Goal: Task Accomplishment & Management: Manage account settings

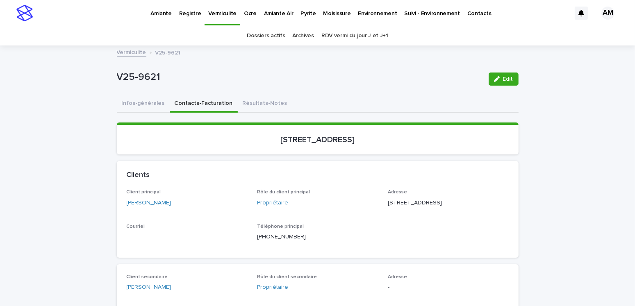
click at [507, 76] on span "Edit" at bounding box center [508, 79] width 10 height 6
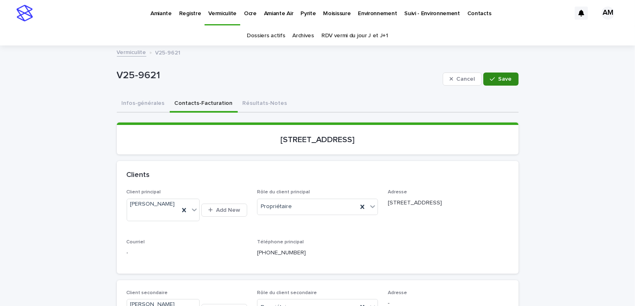
click at [494, 77] on div "button" at bounding box center [494, 79] width 8 height 6
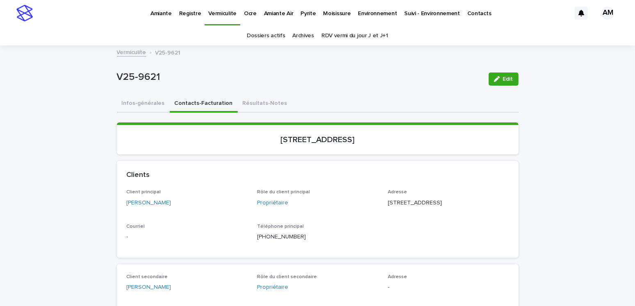
click at [346, 34] on link "RDV vermi du jour J et J+1" at bounding box center [355, 35] width 67 height 19
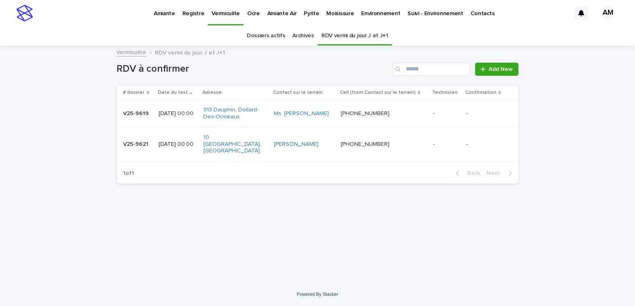
click at [306, 12] on p "Pyrite" at bounding box center [311, 8] width 15 height 17
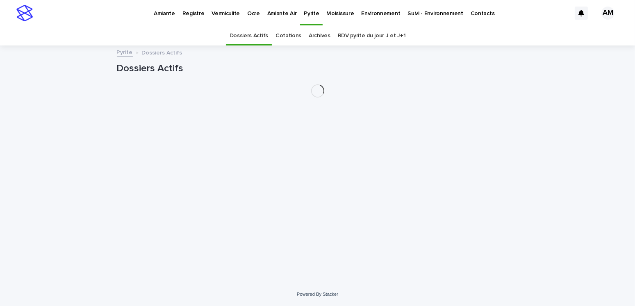
click at [358, 32] on link "RDV pyrite du jour J et J+1" at bounding box center [372, 35] width 68 height 19
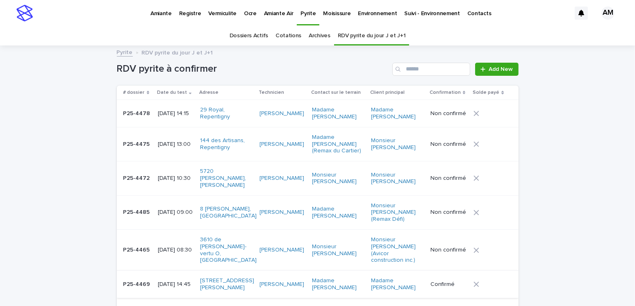
scroll to position [82, 0]
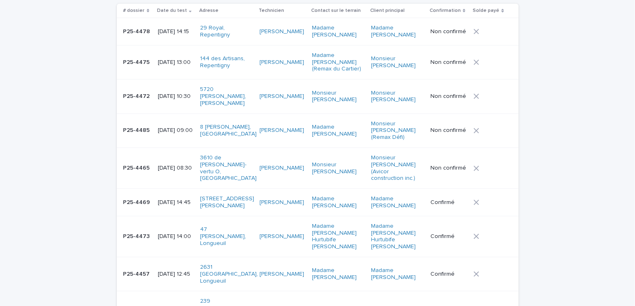
click at [140, 305] on p "P25-4466" at bounding box center [137, 311] width 29 height 9
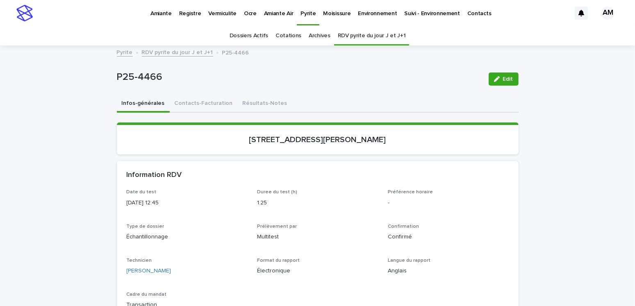
click at [166, 54] on link "RDV pyrite du jour J et J+1" at bounding box center [177, 51] width 71 height 9
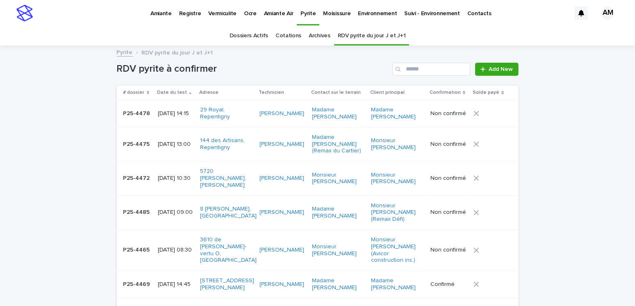
scroll to position [123, 0]
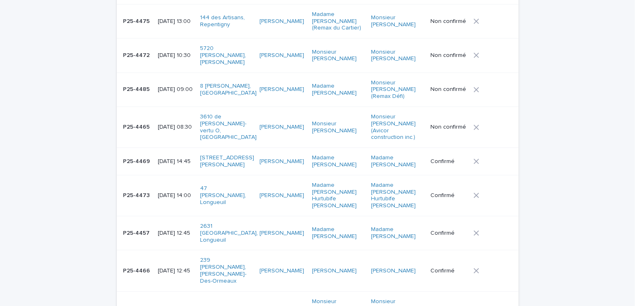
click at [145, 266] on p "P25-4466" at bounding box center [137, 270] width 29 height 9
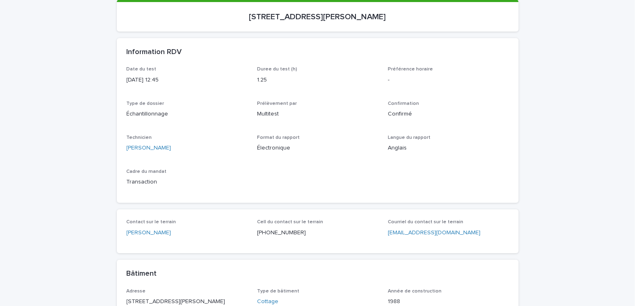
scroll to position [26, 0]
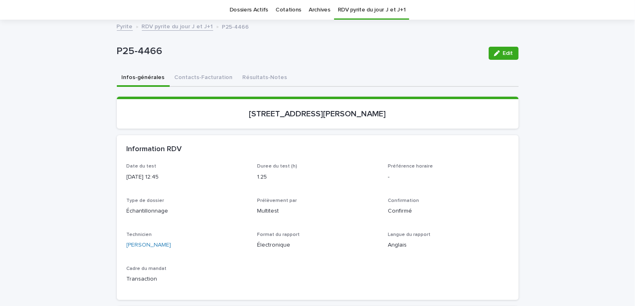
click at [170, 27] on link "RDV pyrite du jour J et J+1" at bounding box center [177, 25] width 71 height 9
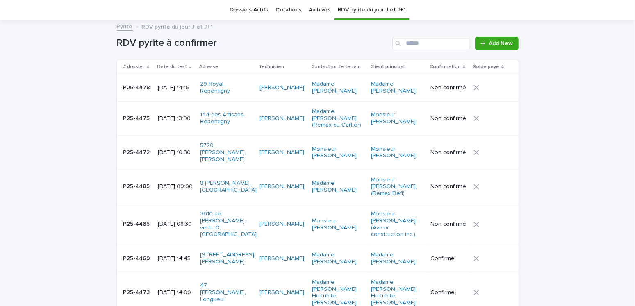
scroll to position [67, 0]
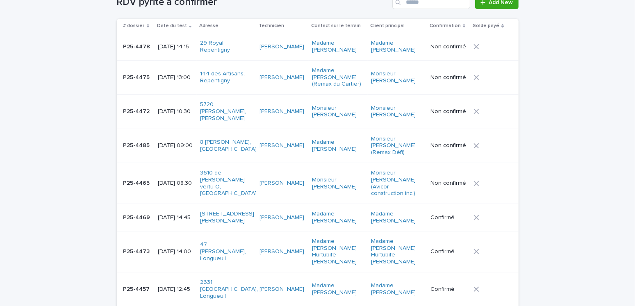
click at [140, 213] on p "P25-4469" at bounding box center [137, 217] width 29 height 9
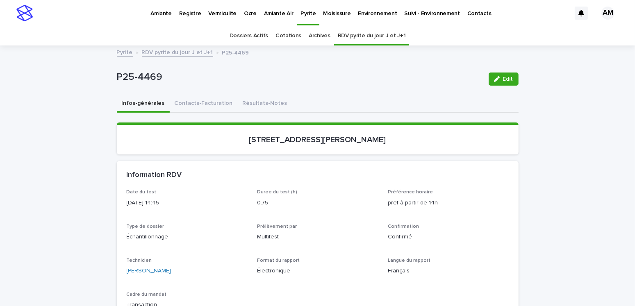
click at [179, 53] on link "RDV pyrite du jour J et J+1" at bounding box center [177, 51] width 71 height 9
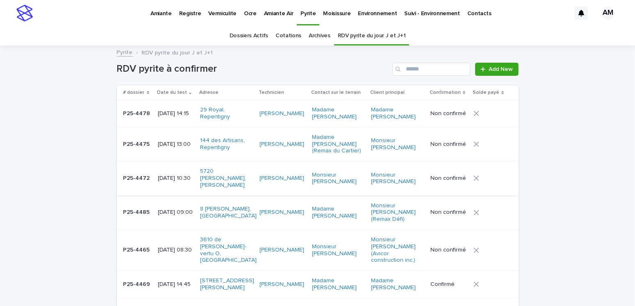
scroll to position [26, 0]
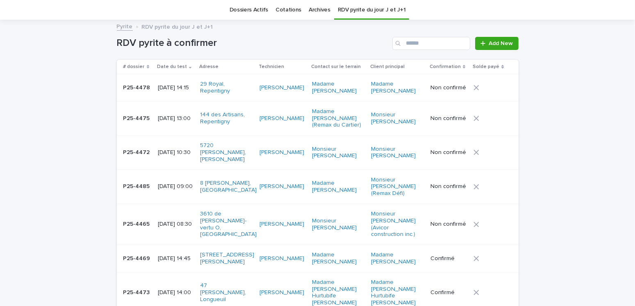
click at [134, 182] on p "P25-4485" at bounding box center [137, 186] width 28 height 9
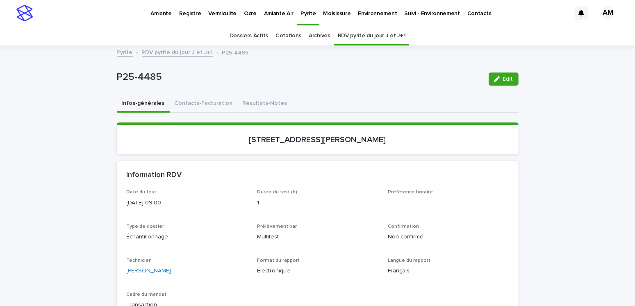
click at [169, 50] on link "RDV pyrite du jour J et J+1" at bounding box center [177, 51] width 71 height 9
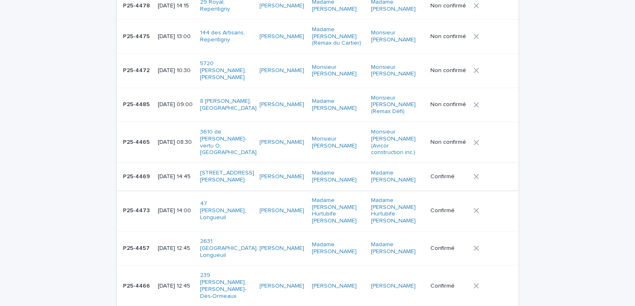
scroll to position [190, 0]
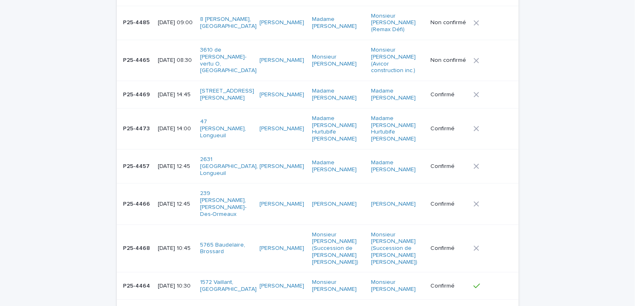
click at [177, 244] on div "[DATE] 10:45" at bounding box center [176, 248] width 36 height 9
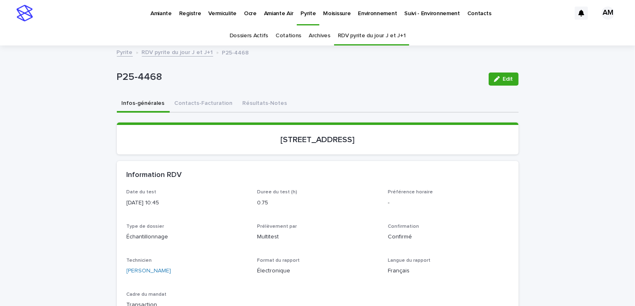
click at [494, 75] on button "Edit" at bounding box center [504, 79] width 30 height 13
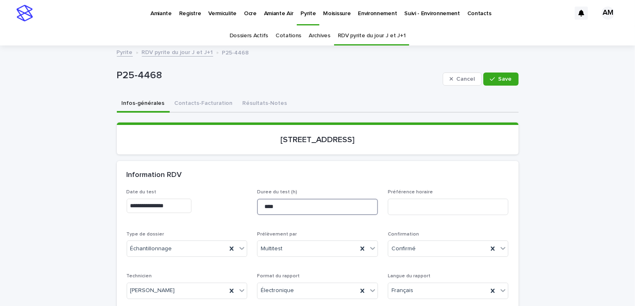
drag, startPoint x: 195, startPoint y: 196, endPoint x: 185, endPoint y: 197, distance: 10.4
click at [184, 197] on div "**********" at bounding box center [318, 269] width 382 height 158
type input "*"
click at [501, 78] on span "Save" at bounding box center [506, 79] width 14 height 6
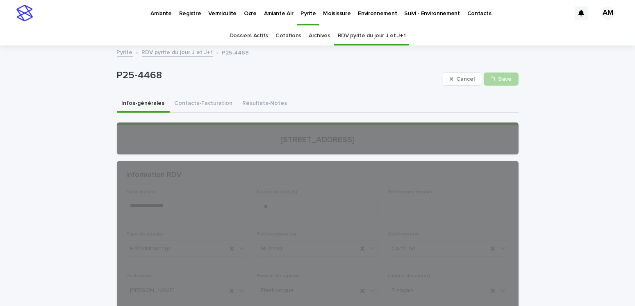
click at [176, 55] on link "RDV pyrite du jour J et J+1" at bounding box center [177, 51] width 71 height 9
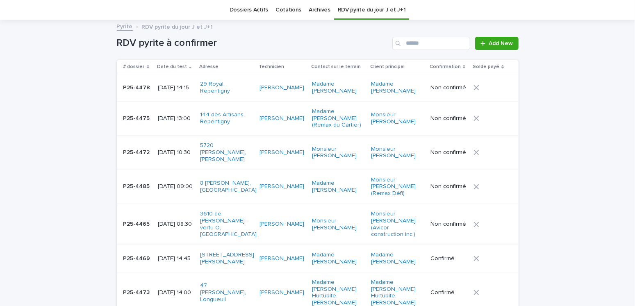
scroll to position [108, 0]
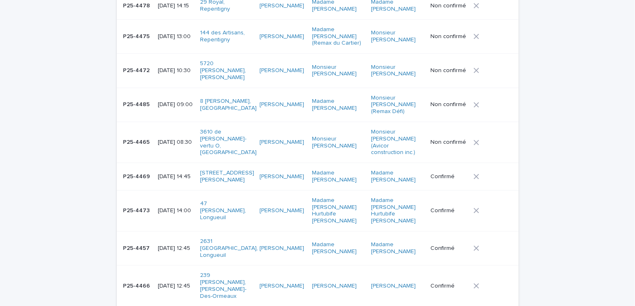
click at [182, 283] on p "[DATE] 12:45" at bounding box center [176, 286] width 36 height 7
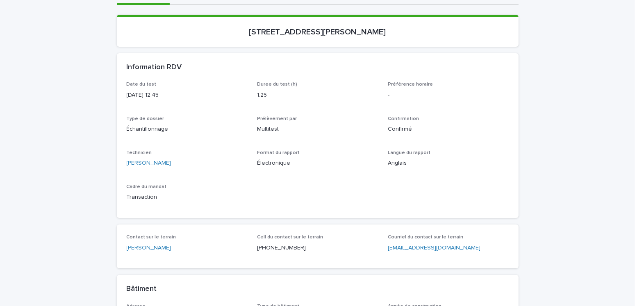
scroll to position [26, 0]
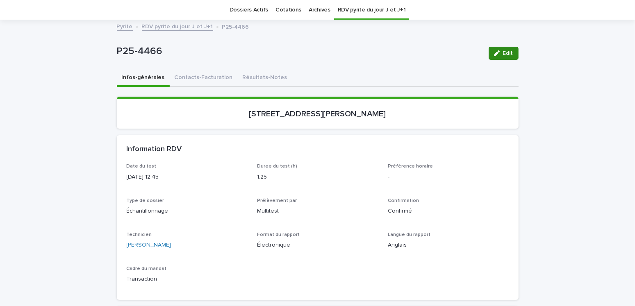
click at [503, 51] on span "Edit" at bounding box center [508, 53] width 10 height 6
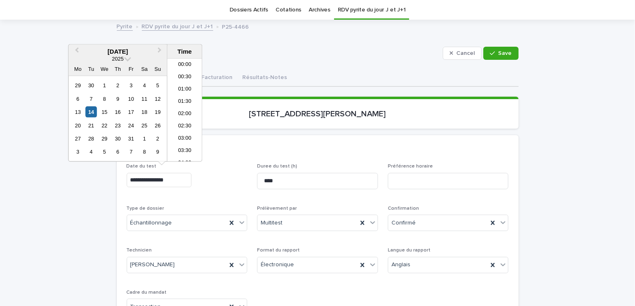
drag, startPoint x: 164, startPoint y: 180, endPoint x: 223, endPoint y: 194, distance: 60.7
click at [164, 179] on input "**********" at bounding box center [159, 180] width 65 height 14
type input "**********"
click at [500, 57] on button "Save" at bounding box center [501, 53] width 35 height 13
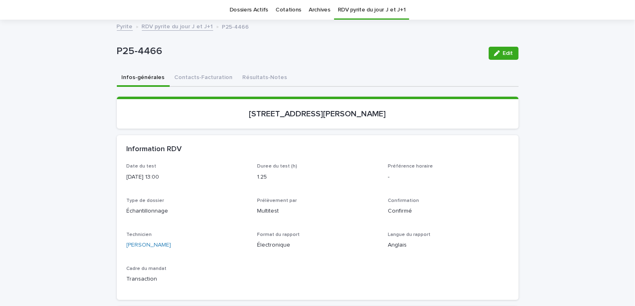
click at [175, 25] on link "RDV pyrite du jour J et J+1" at bounding box center [177, 25] width 71 height 9
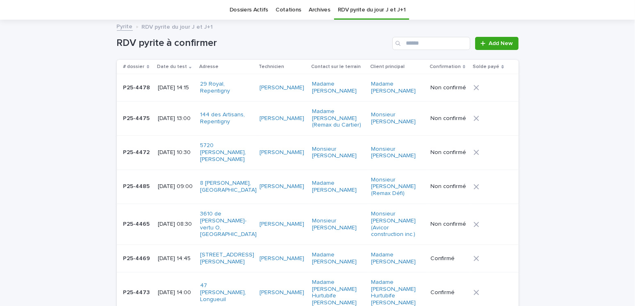
click at [178, 256] on p "[DATE] 14:45" at bounding box center [176, 259] width 36 height 7
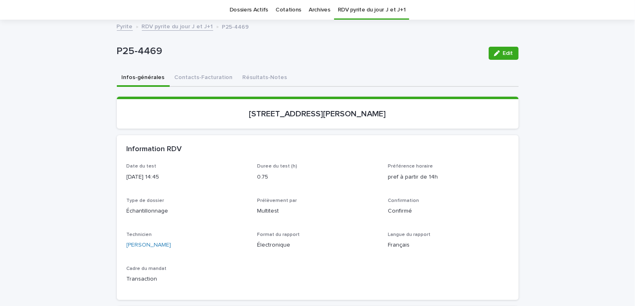
scroll to position [26, 0]
click at [505, 50] on span "Edit" at bounding box center [508, 53] width 10 height 6
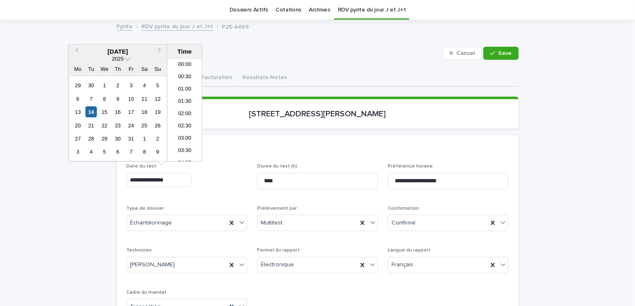
click at [163, 178] on input "**********" at bounding box center [159, 180] width 65 height 14
type input "**********"
click at [499, 52] on span "Save" at bounding box center [506, 53] width 14 height 6
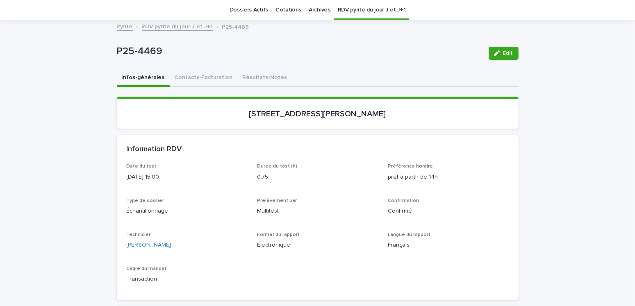
scroll to position [0, 0]
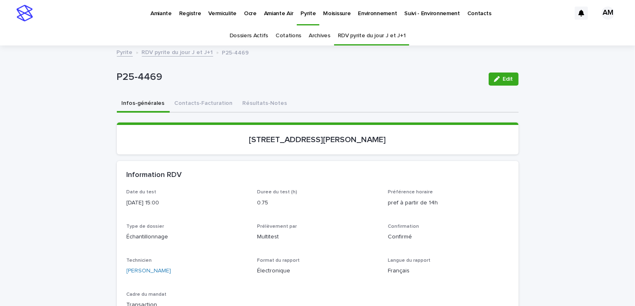
click at [220, 14] on p "Vermiculite" at bounding box center [222, 8] width 28 height 17
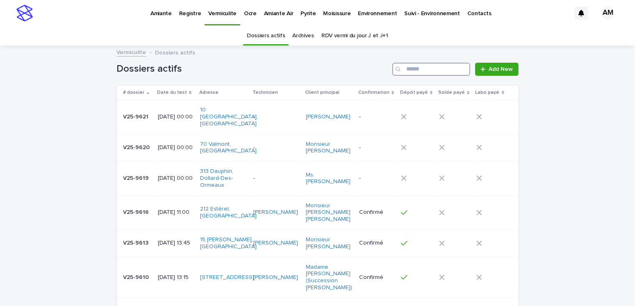
click at [425, 66] on input "Search" at bounding box center [432, 69] width 78 height 13
type input "****"
click at [178, 114] on p "[DATE] 00:00" at bounding box center [176, 117] width 36 height 7
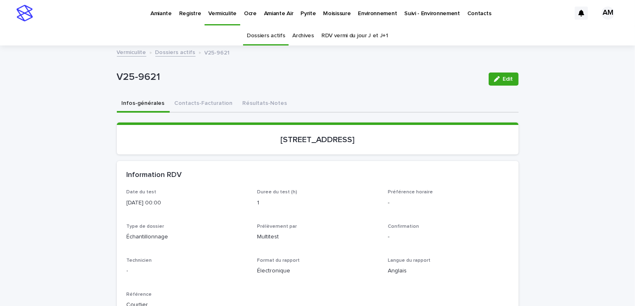
scroll to position [26, 0]
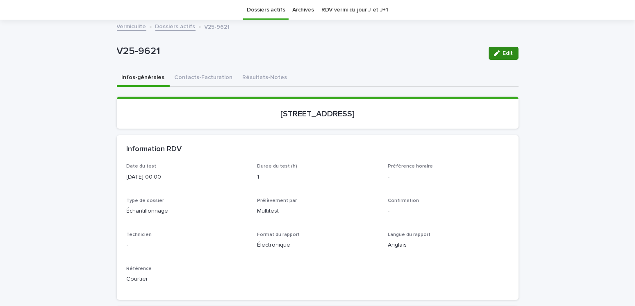
click at [503, 53] on span "Edit" at bounding box center [508, 53] width 10 height 6
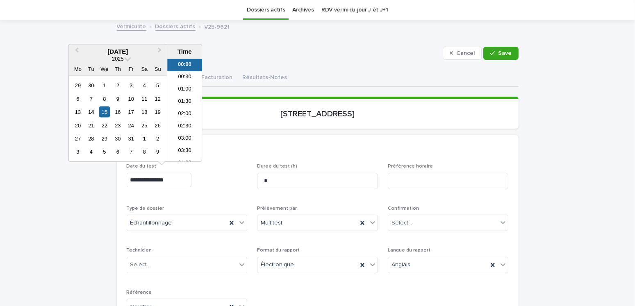
click at [164, 178] on input "**********" at bounding box center [159, 180] width 65 height 14
click at [210, 188] on div "**********" at bounding box center [187, 179] width 121 height 30
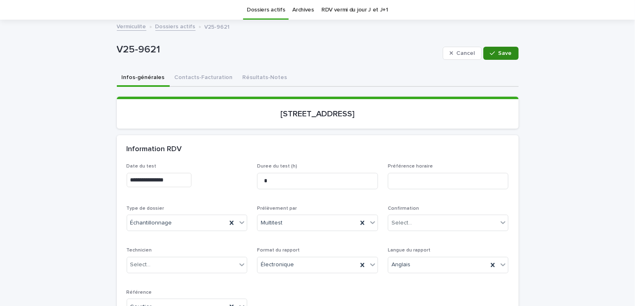
click at [505, 48] on button "Save" at bounding box center [501, 53] width 35 height 13
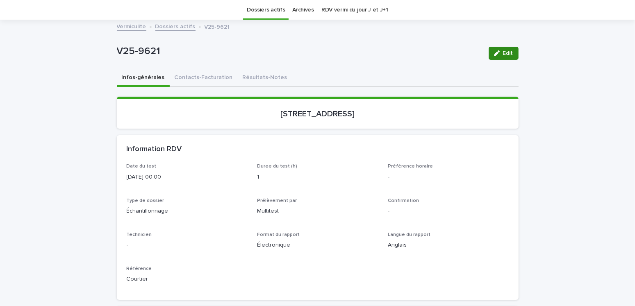
click at [499, 54] on div "button" at bounding box center [498, 53] width 9 height 6
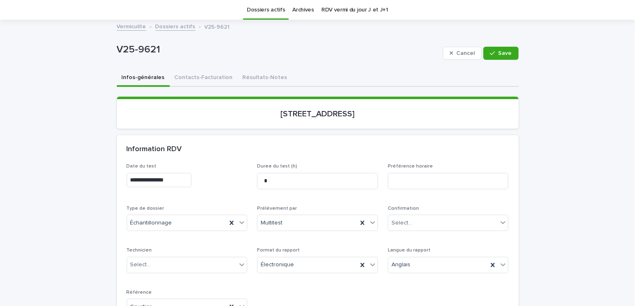
click at [164, 179] on input "**********" at bounding box center [159, 180] width 65 height 14
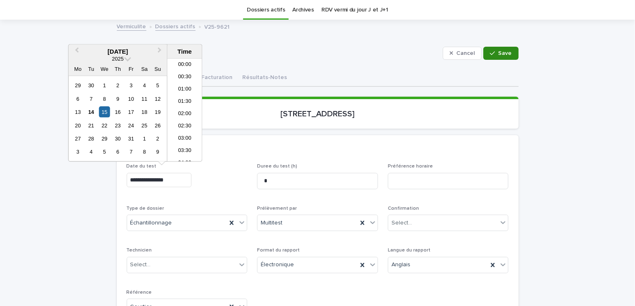
type input "**********"
click at [499, 53] on span "Save" at bounding box center [506, 53] width 14 height 6
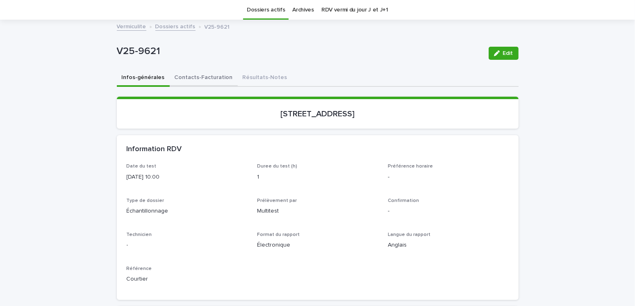
click at [198, 72] on button "Contacts-Facturation" at bounding box center [204, 78] width 68 height 17
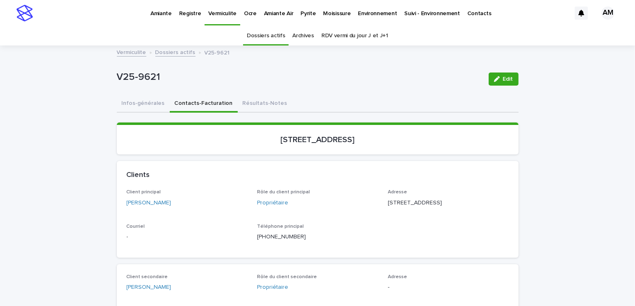
click at [306, 12] on p "Pyrite" at bounding box center [308, 8] width 15 height 17
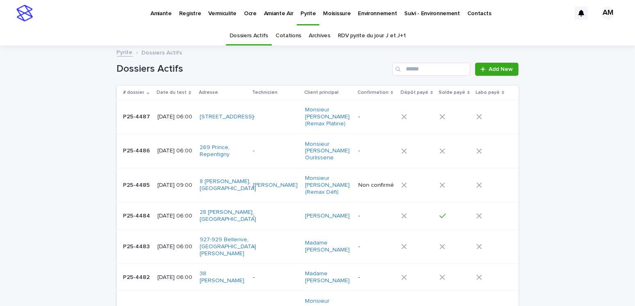
click at [343, 35] on link "RDV pyrite du jour J et J+1" at bounding box center [372, 35] width 68 height 19
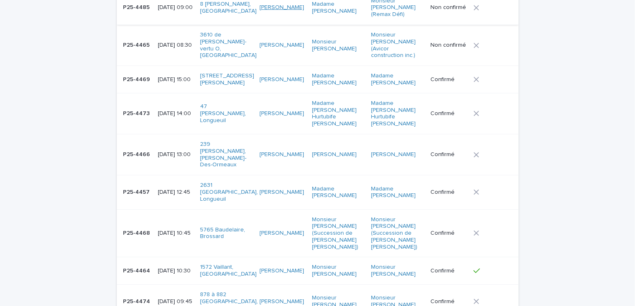
scroll to position [246, 0]
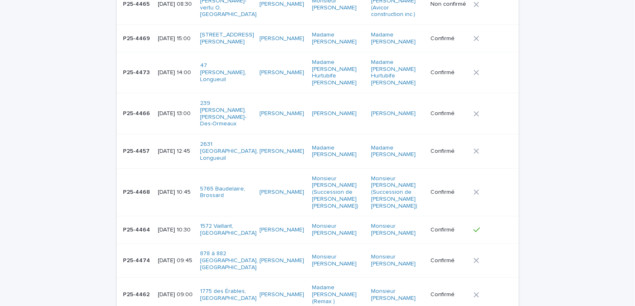
click at [172, 186] on div "[DATE] 10:45" at bounding box center [176, 193] width 36 height 14
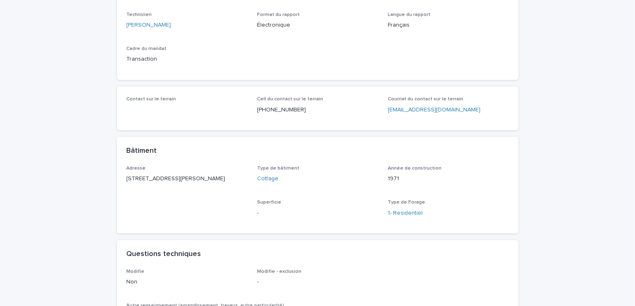
scroll to position [26, 0]
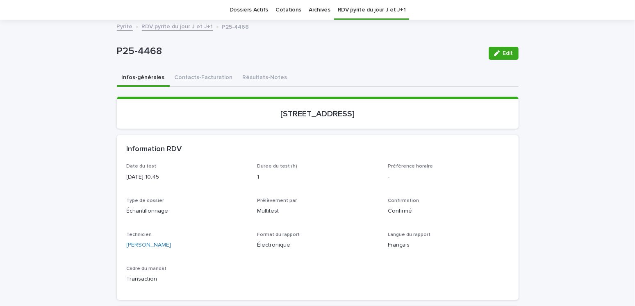
click at [195, 70] on button "Contacts-Facturation" at bounding box center [204, 78] width 68 height 17
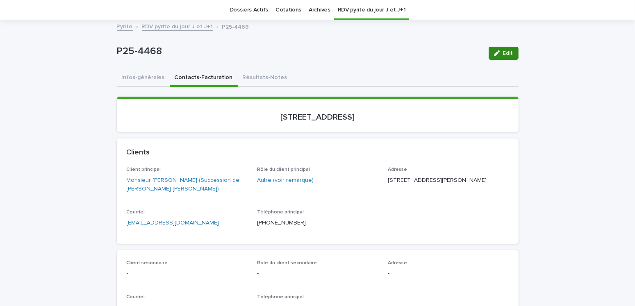
click at [504, 49] on button "Edit" at bounding box center [504, 53] width 30 height 13
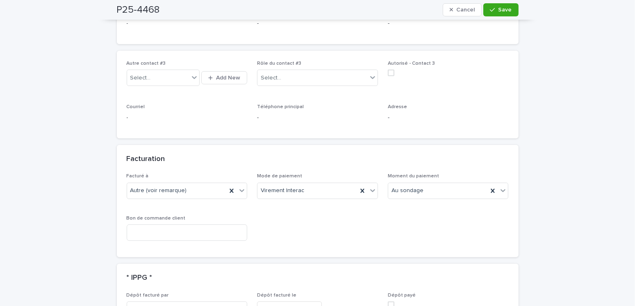
scroll to position [723, 0]
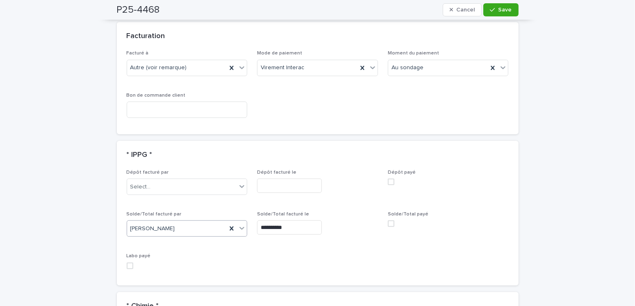
click at [176, 222] on div "[PERSON_NAME]" at bounding box center [177, 229] width 100 height 14
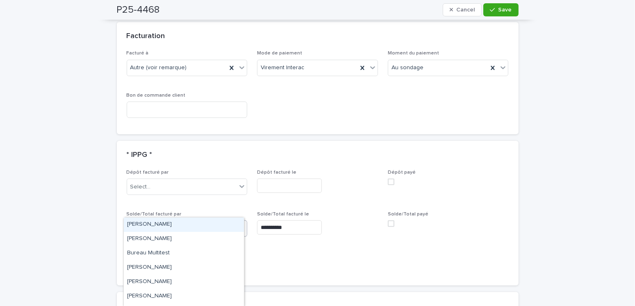
click at [156, 226] on div "[PERSON_NAME]" at bounding box center [184, 225] width 120 height 14
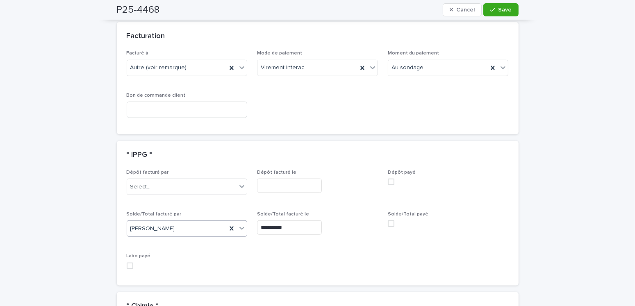
click at [289, 221] on input "**********" at bounding box center [289, 228] width 65 height 14
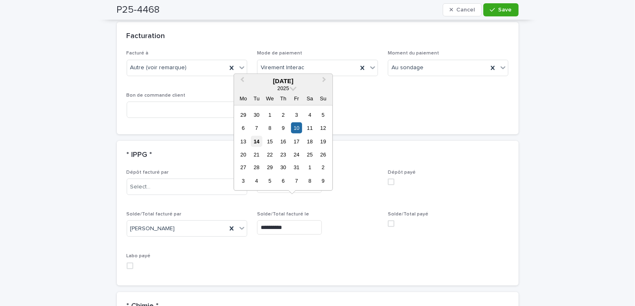
click at [255, 140] on div "14" at bounding box center [256, 141] width 11 height 11
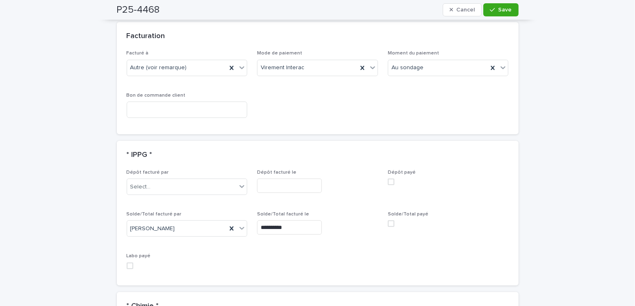
type input "**********"
click at [501, 9] on span "Save" at bounding box center [506, 10] width 14 height 6
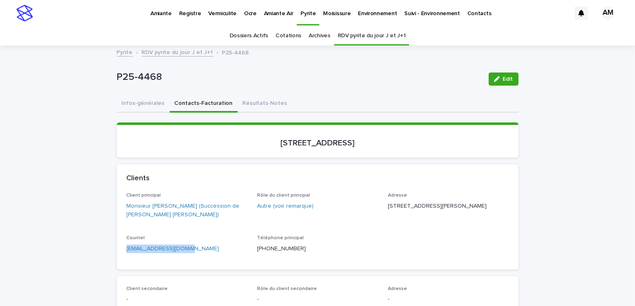
drag, startPoint x: 200, startPoint y: 249, endPoint x: 109, endPoint y: 255, distance: 91.3
click at [157, 53] on link "RDV pyrite du jour J et J+1" at bounding box center [177, 51] width 71 height 9
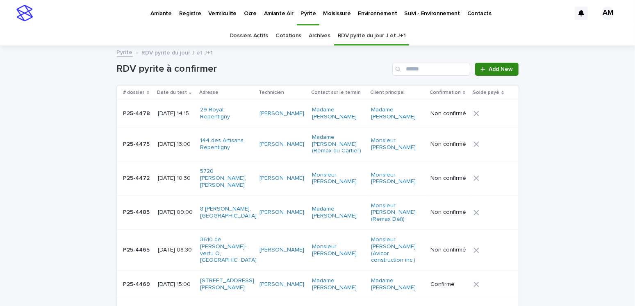
click at [499, 67] on span "Add New" at bounding box center [501, 69] width 24 height 6
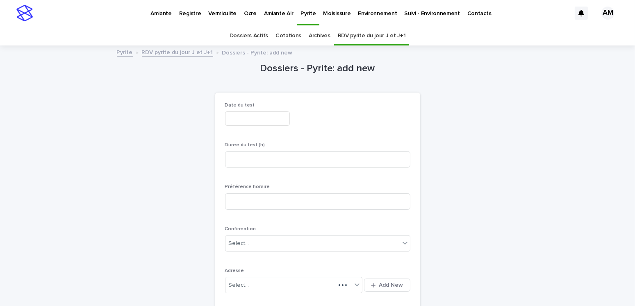
scroll to position [26, 0]
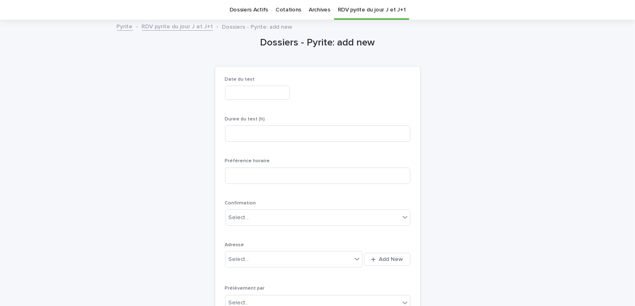
click at [241, 91] on input "text" at bounding box center [257, 93] width 65 height 14
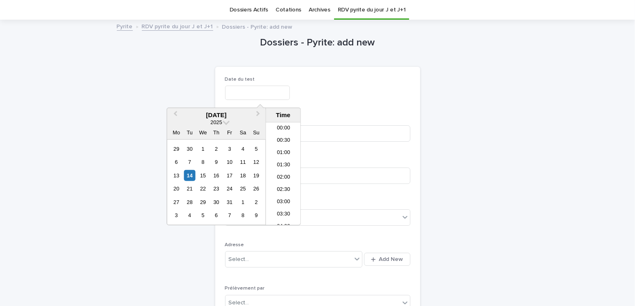
scroll to position [250, 0]
click at [219, 174] on div "16" at bounding box center [216, 175] width 11 height 11
type input "**********"
click at [410, 87] on div "**********" at bounding box center [317, 302] width 205 height 471
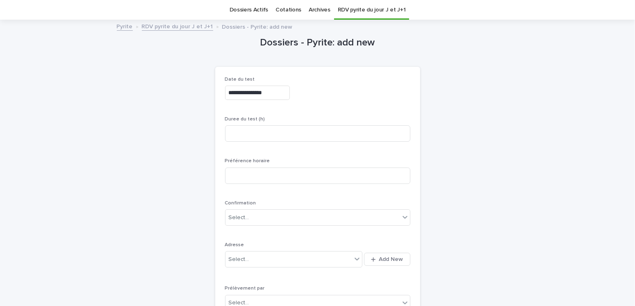
scroll to position [108, 0]
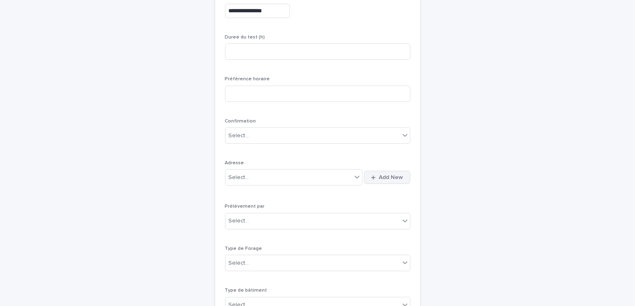
click at [386, 178] on span "Add New" at bounding box center [391, 178] width 24 height 6
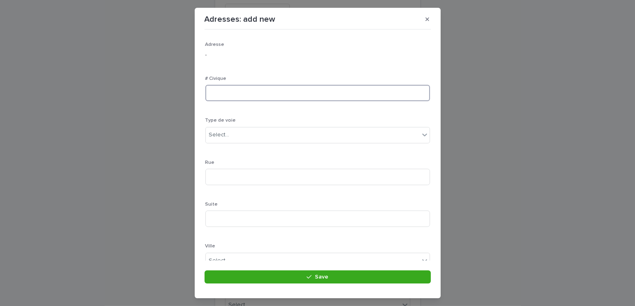
click at [233, 96] on input at bounding box center [318, 93] width 225 height 16
type input "**"
type input "**********"
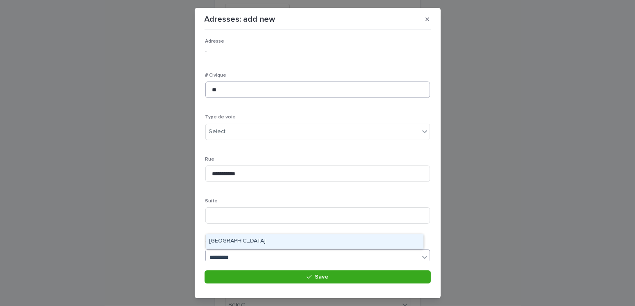
type input "**********"
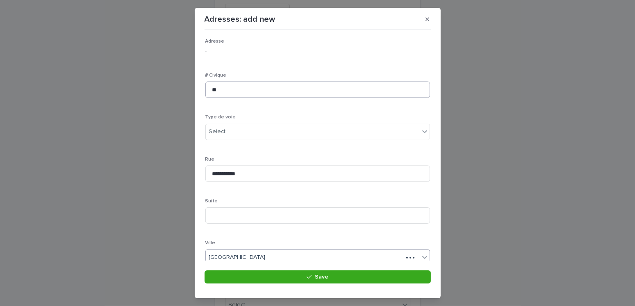
scroll to position [155, 0]
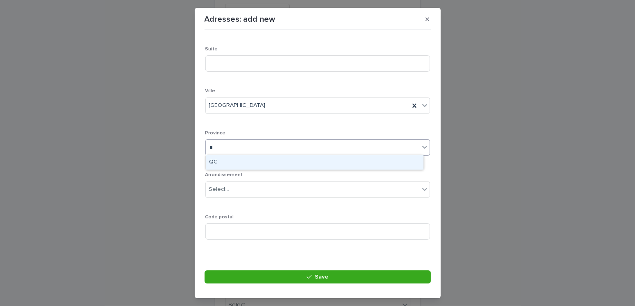
type input "**"
click at [222, 156] on div "QC" at bounding box center [315, 162] width 218 height 14
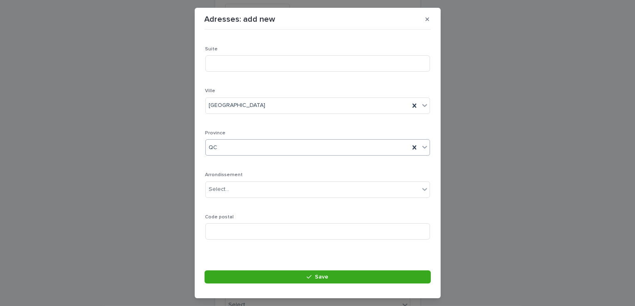
scroll to position [159, 0]
click at [224, 224] on input at bounding box center [318, 228] width 225 height 16
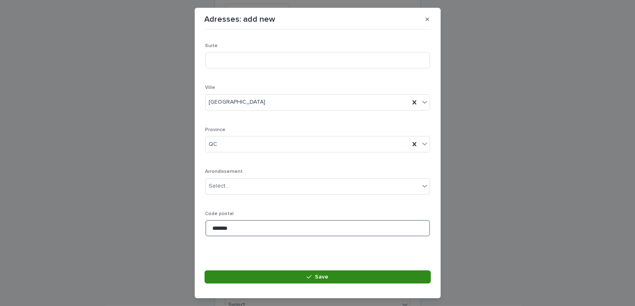
type input "*******"
click at [306, 275] on button "Save" at bounding box center [318, 277] width 226 height 13
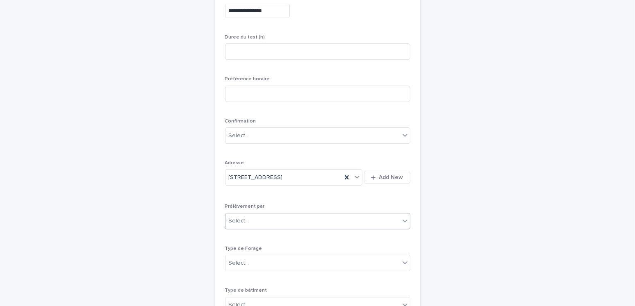
scroll to position [190, 0]
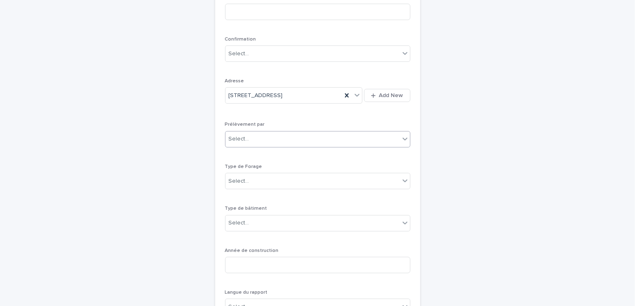
click at [260, 137] on div "Select..." at bounding box center [313, 140] width 174 height 14
click at [248, 153] on div "Multitest" at bounding box center [314, 154] width 185 height 14
click at [255, 183] on div "Select..." at bounding box center [313, 182] width 174 height 14
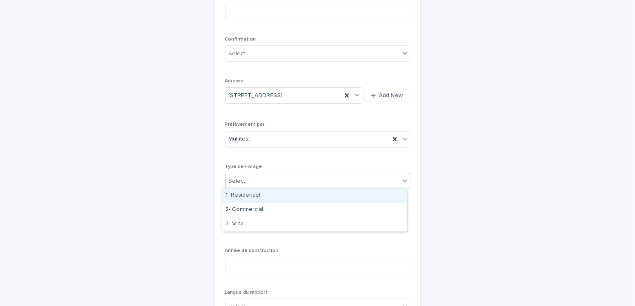
click at [249, 194] on div "1- Residentiel" at bounding box center [314, 196] width 185 height 14
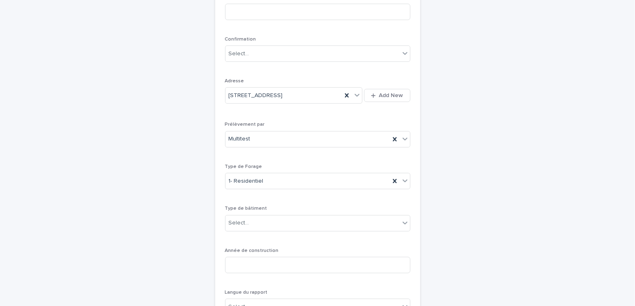
scroll to position [231, 0]
click at [238, 183] on div "Select..." at bounding box center [239, 182] width 21 height 9
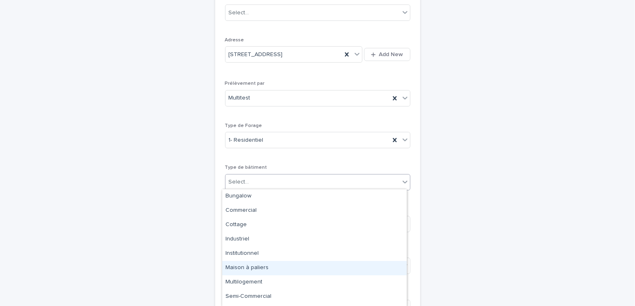
scroll to position [12, 0]
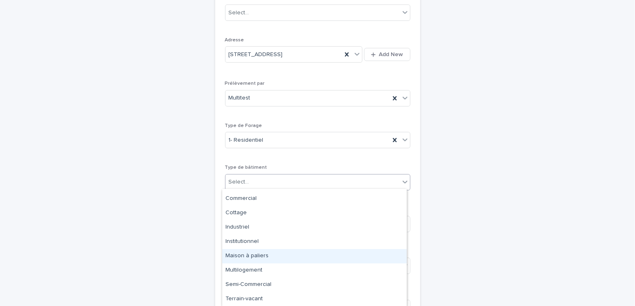
click at [256, 254] on div "Maison à paliers" at bounding box center [314, 256] width 185 height 14
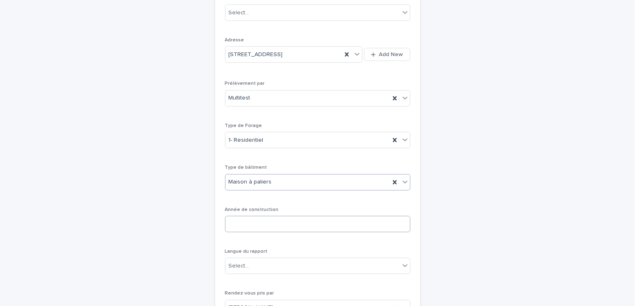
scroll to position [313, 0]
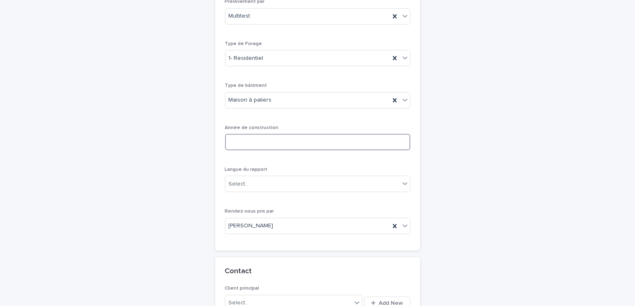
click at [240, 142] on input at bounding box center [317, 142] width 185 height 16
type input "****"
click at [240, 181] on div "Select..." at bounding box center [239, 184] width 21 height 9
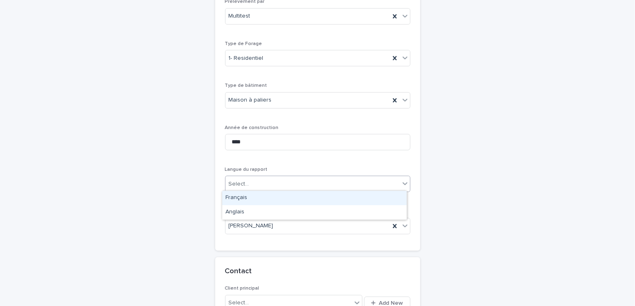
click at [247, 198] on div "Français" at bounding box center [314, 198] width 185 height 14
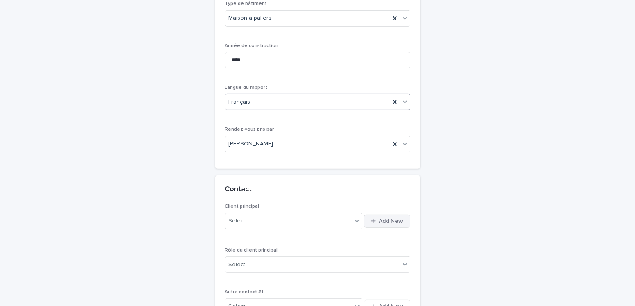
click at [381, 219] on span "Add New" at bounding box center [391, 222] width 24 height 6
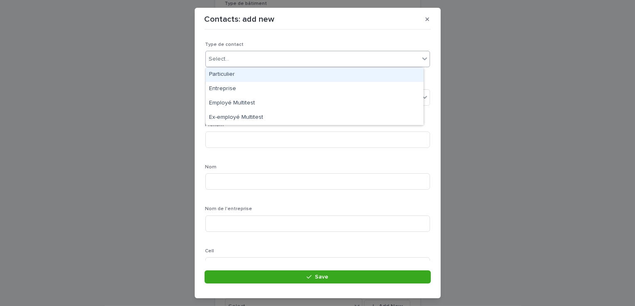
click at [235, 59] on div "Select..." at bounding box center [313, 60] width 214 height 14
click at [224, 73] on div "Particulier" at bounding box center [315, 75] width 218 height 14
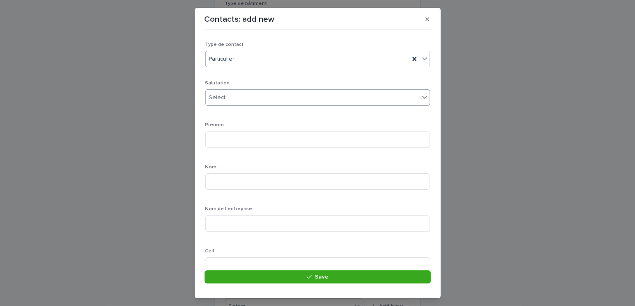
click at [242, 101] on div "Select..." at bounding box center [313, 98] width 214 height 14
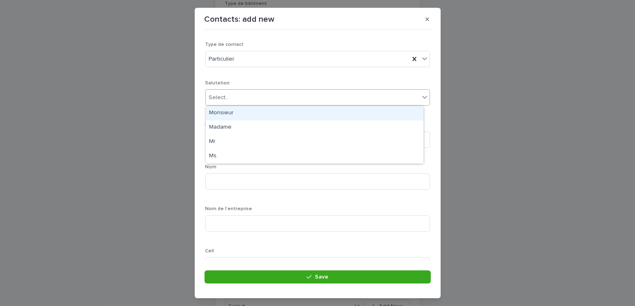
click at [215, 113] on div "Monsieur" at bounding box center [315, 113] width 218 height 14
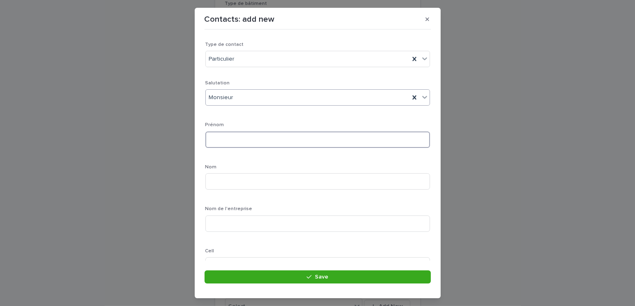
click at [215, 135] on input at bounding box center [318, 140] width 225 height 16
click at [214, 135] on input at bounding box center [318, 140] width 225 height 16
type input "*******"
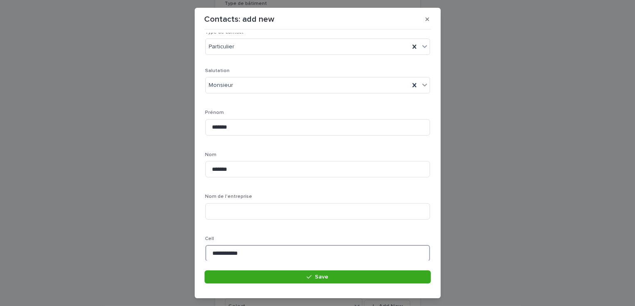
scroll to position [204, 0]
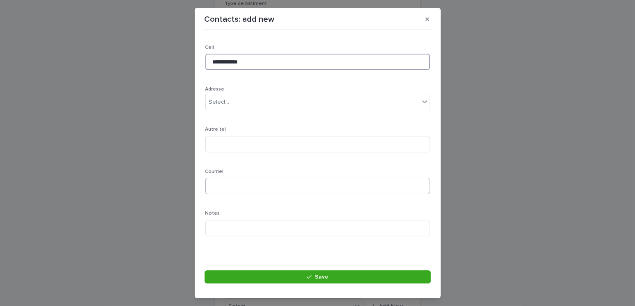
type input "**********"
click at [226, 185] on input at bounding box center [318, 186] width 225 height 16
click at [215, 185] on input at bounding box center [318, 186] width 225 height 16
type input "**********"
click at [323, 268] on section "**********" at bounding box center [318, 153] width 246 height 291
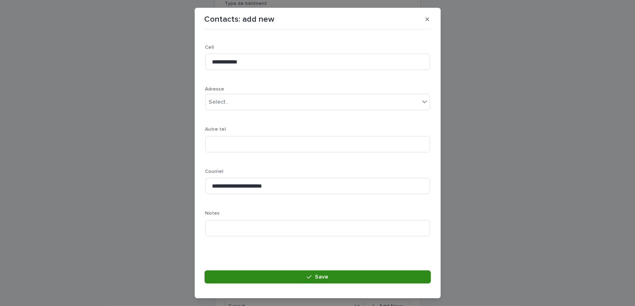
click at [324, 274] on span "Save" at bounding box center [322, 277] width 14 height 6
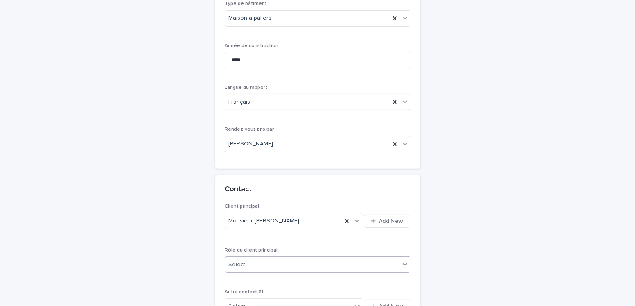
click at [251, 258] on div "Select..." at bounding box center [313, 265] width 174 height 14
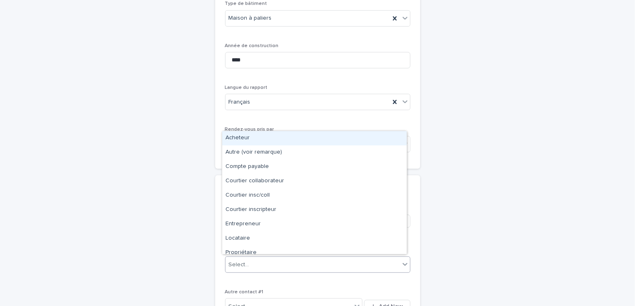
click at [257, 135] on div "Acheteur" at bounding box center [314, 138] width 185 height 14
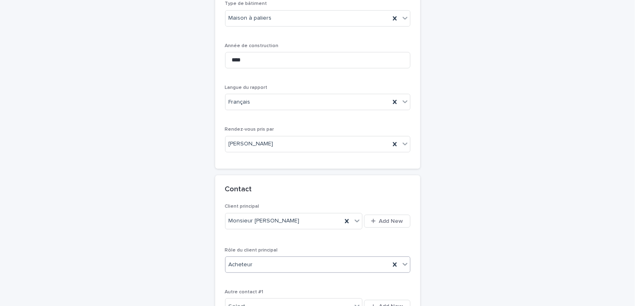
scroll to position [559, 0]
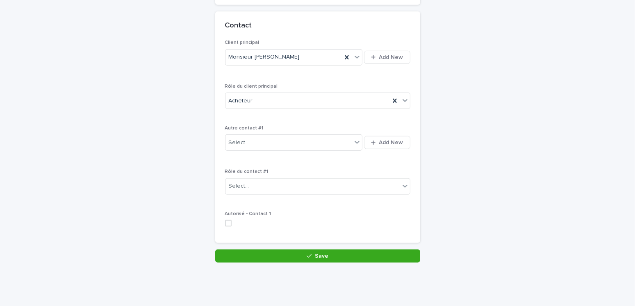
click at [285, 254] on button "Save" at bounding box center [317, 256] width 205 height 13
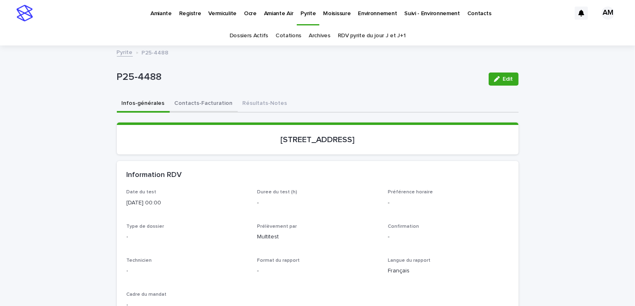
click at [200, 107] on button "Contacts-Facturation" at bounding box center [204, 104] width 68 height 17
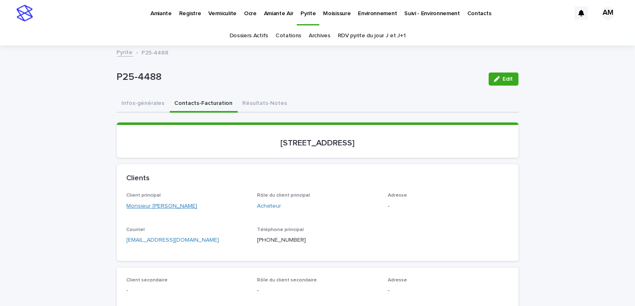
click at [152, 203] on link "Monsieur [PERSON_NAME]" at bounding box center [162, 206] width 71 height 9
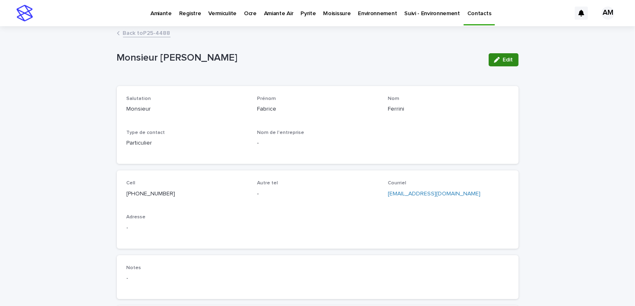
click at [496, 59] on icon "button" at bounding box center [497, 60] width 6 height 6
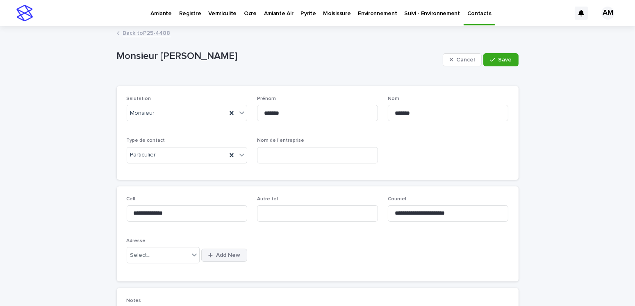
click at [217, 257] on span "Add New" at bounding box center [228, 256] width 24 height 6
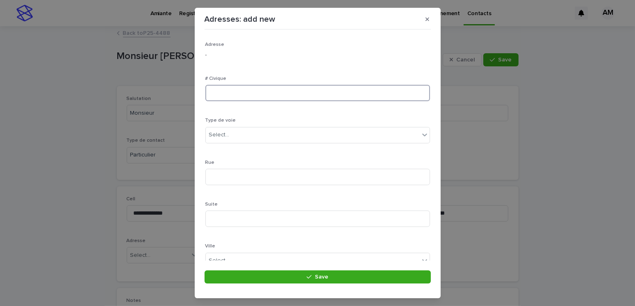
click at [228, 96] on input at bounding box center [318, 93] width 225 height 16
type input "******"
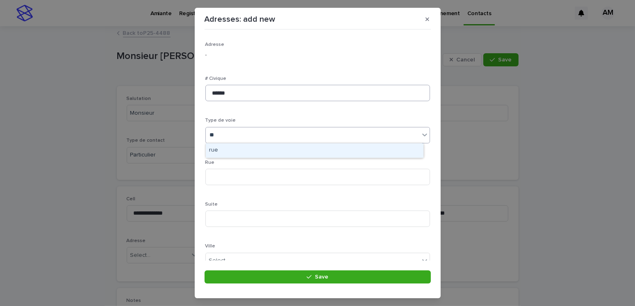
type input "***"
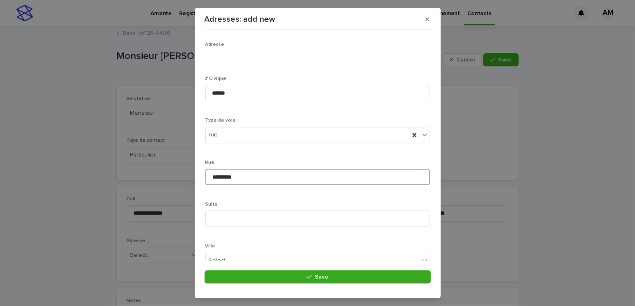
scroll to position [123, 0]
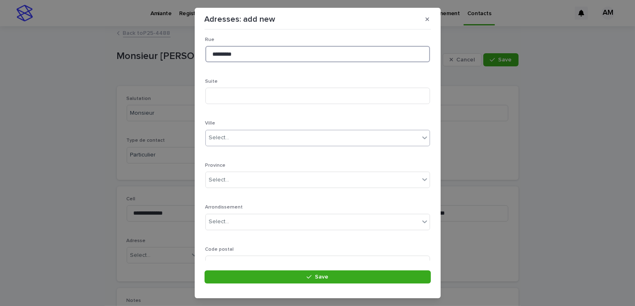
type input "*********"
click at [233, 138] on div "Select..." at bounding box center [313, 138] width 214 height 14
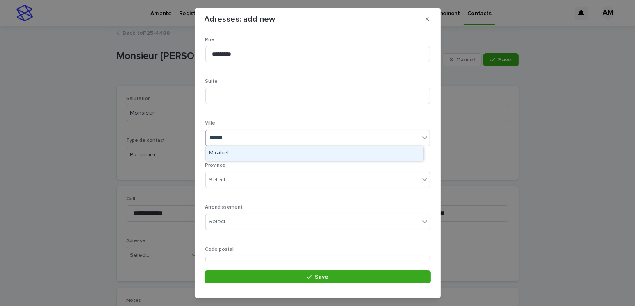
type input "*******"
click at [231, 149] on div "Mirabel" at bounding box center [315, 153] width 218 height 14
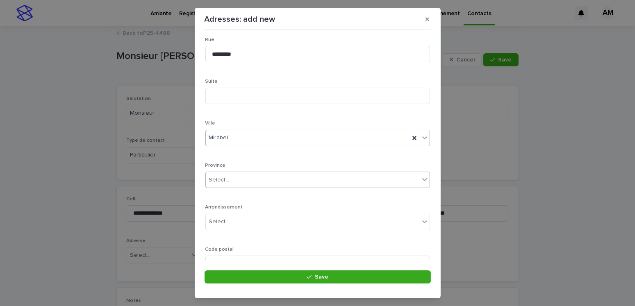
click at [227, 183] on div "Select..." at bounding box center [219, 180] width 21 height 9
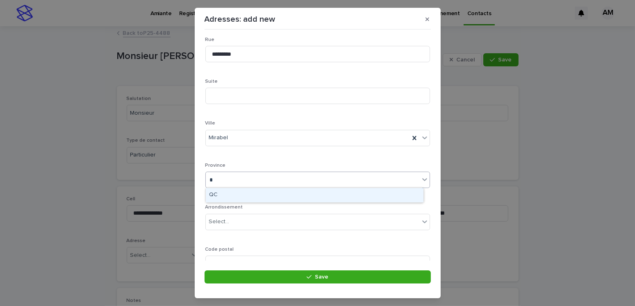
type input "**"
click at [227, 190] on div "QC" at bounding box center [315, 195] width 218 height 14
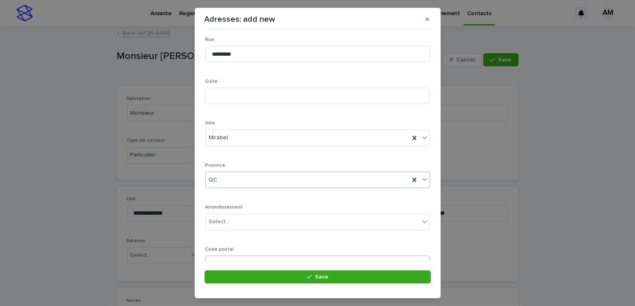
scroll to position [159, 0]
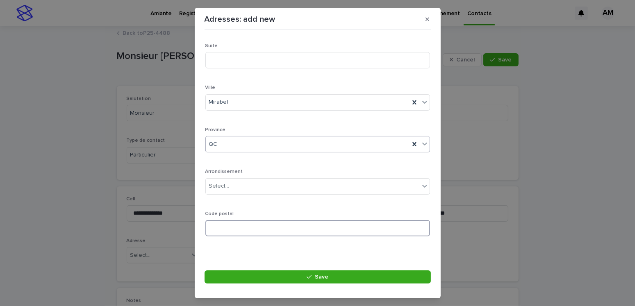
click at [232, 229] on input at bounding box center [318, 228] width 225 height 16
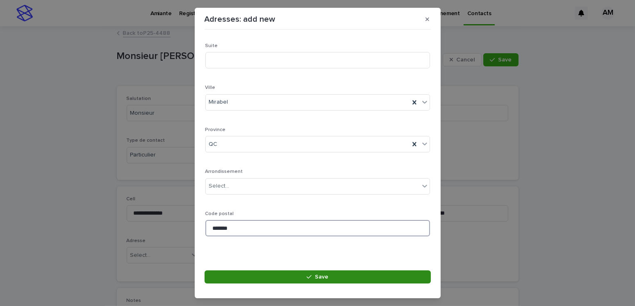
type input "*******"
click at [304, 275] on button "Save" at bounding box center [318, 277] width 226 height 13
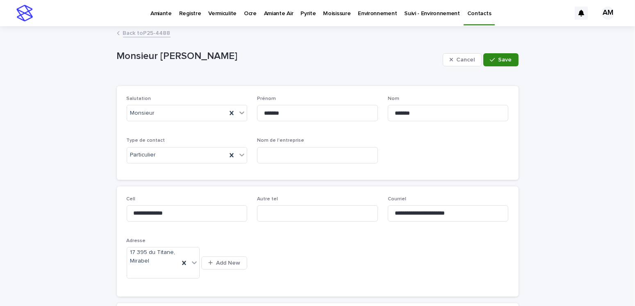
click at [504, 60] on span "Save" at bounding box center [506, 60] width 14 height 6
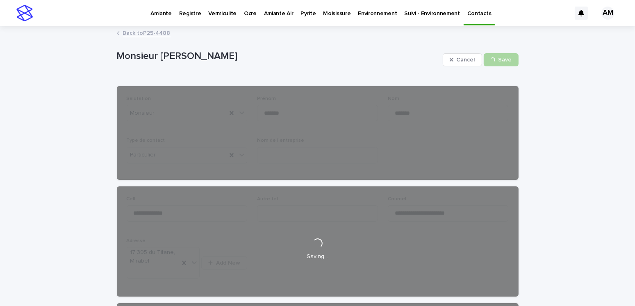
click at [156, 31] on link "Back to P25-4488" at bounding box center [147, 32] width 48 height 9
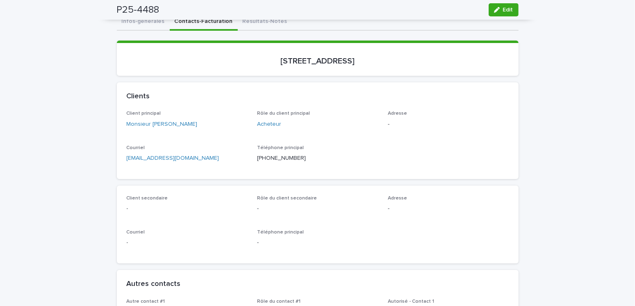
scroll to position [41, 0]
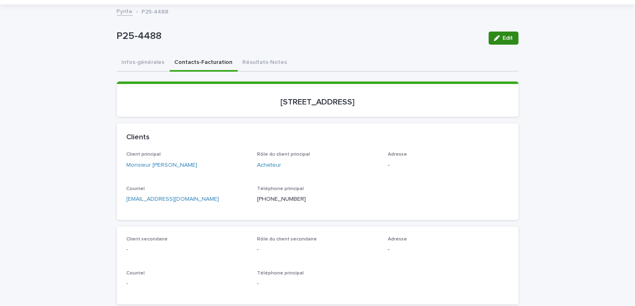
click at [498, 38] on div "button" at bounding box center [498, 38] width 9 height 6
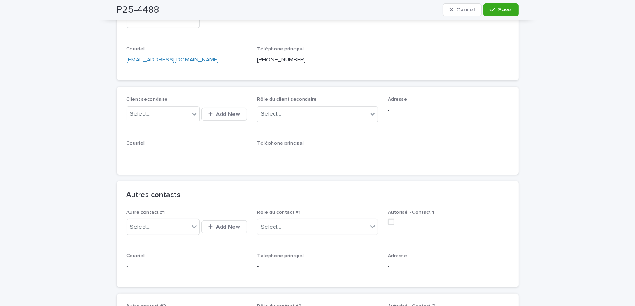
scroll to position [246, 0]
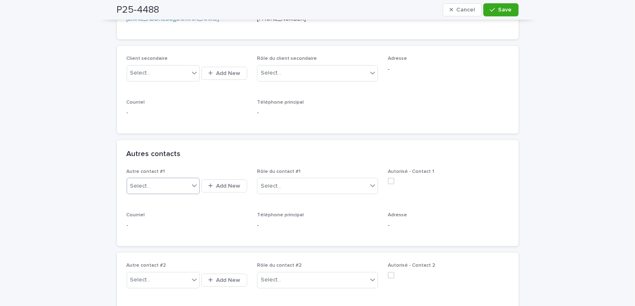
click at [152, 183] on input "text" at bounding box center [152, 186] width 1 height 7
type input "**********"
click at [170, 201] on div "Monsieur [PERSON_NAME] ([PERSON_NAME] Remax)" at bounding box center [160, 201] width 73 height 14
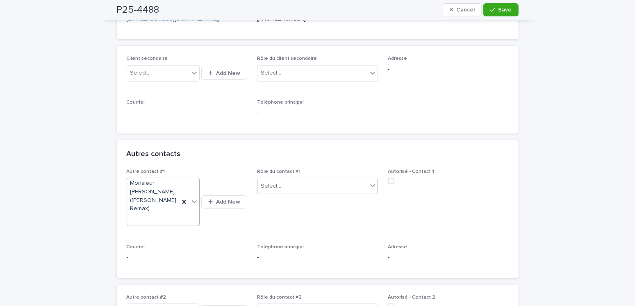
click at [273, 185] on div "Select..." at bounding box center [271, 186] width 21 height 9
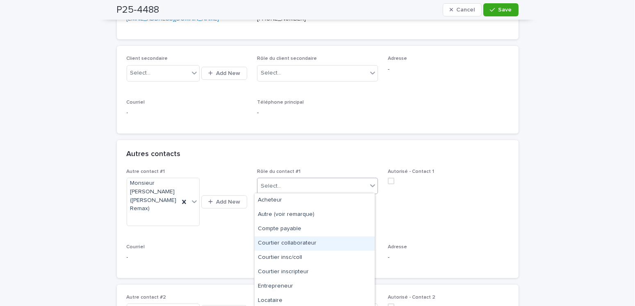
click at [294, 245] on div "Courtier collaborateur" at bounding box center [315, 244] width 120 height 14
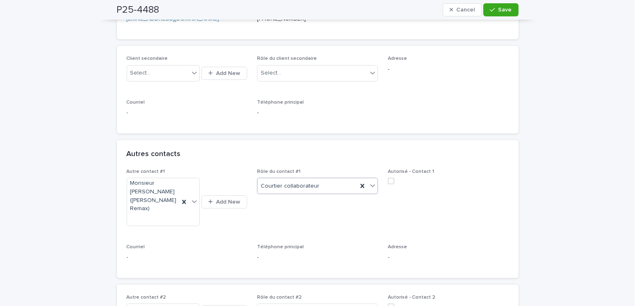
click at [388, 178] on span at bounding box center [391, 181] width 7 height 7
click at [504, 10] on span "Save" at bounding box center [506, 10] width 14 height 6
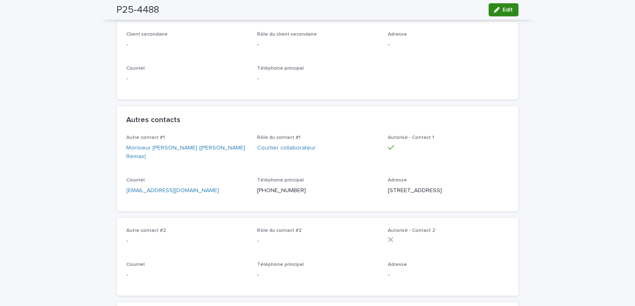
click at [509, 11] on span "Edit" at bounding box center [508, 10] width 10 height 6
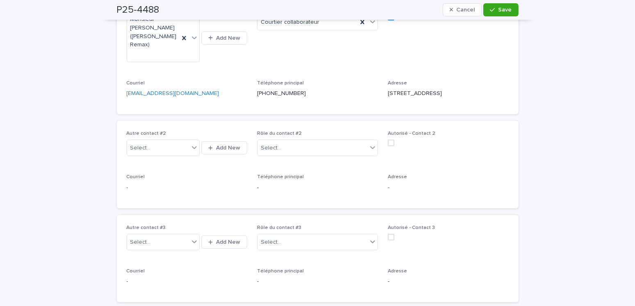
scroll to position [451, 0]
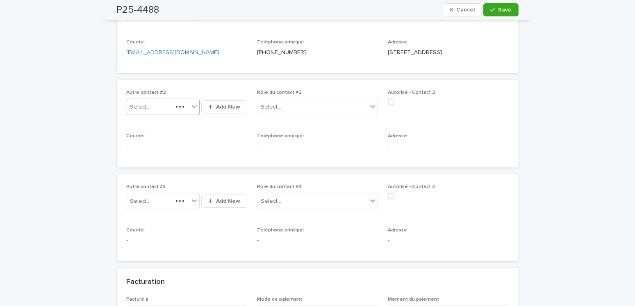
click at [145, 103] on div "Autre contact #2 Select... Add New" at bounding box center [187, 107] width 121 height 34
click at [138, 108] on div "Select..." at bounding box center [140, 107] width 21 height 9
type input "**********"
click at [210, 105] on icon "button" at bounding box center [210, 107] width 5 height 5
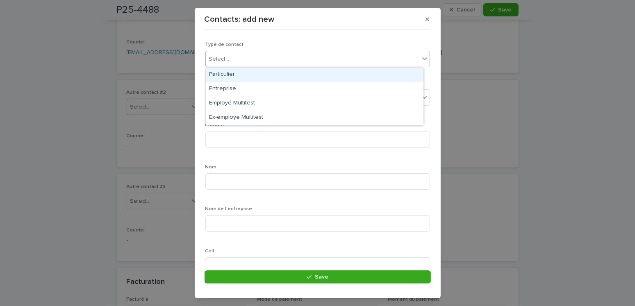
click at [242, 62] on div "Select..." at bounding box center [313, 60] width 214 height 14
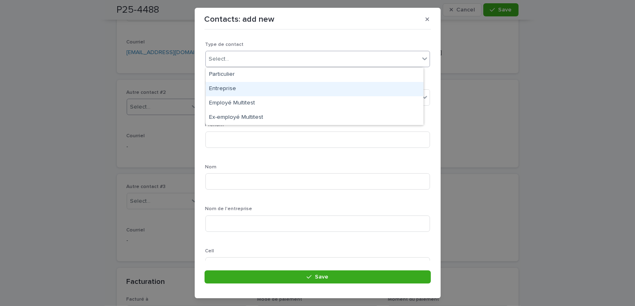
click at [224, 87] on div "Entreprise" at bounding box center [315, 89] width 218 height 14
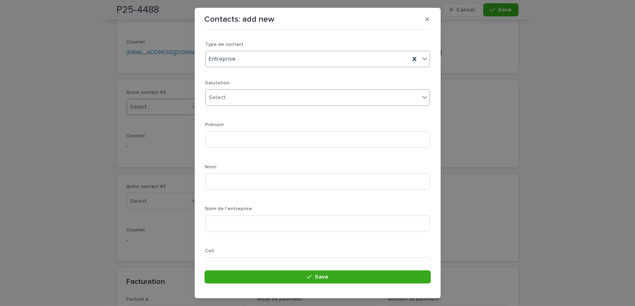
click at [229, 91] on div "Select..." at bounding box center [313, 98] width 214 height 14
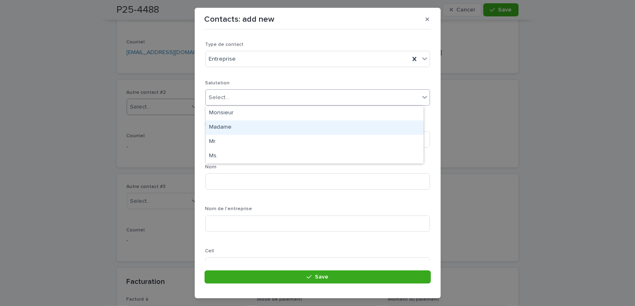
click at [221, 126] on div "Madame" at bounding box center [315, 128] width 218 height 14
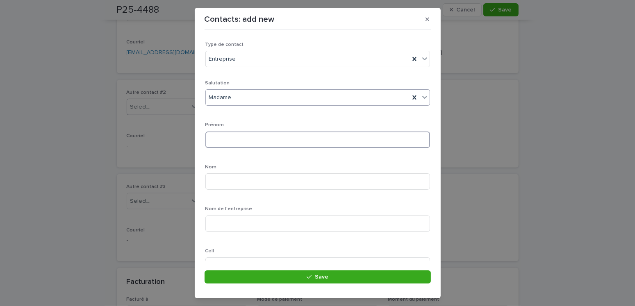
click at [223, 135] on input at bounding box center [318, 140] width 225 height 16
type input "******"
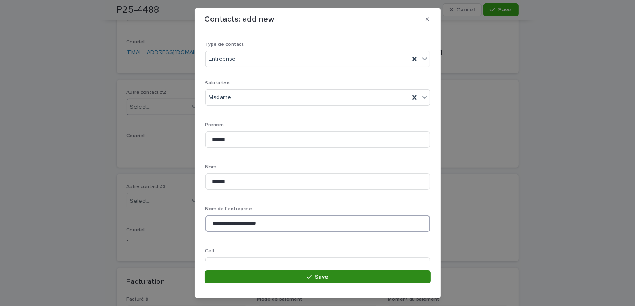
type input "**********"
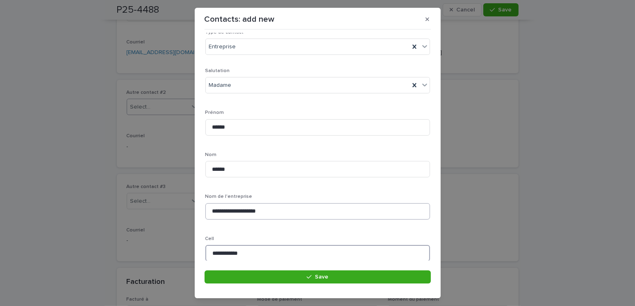
scroll to position [94, 0]
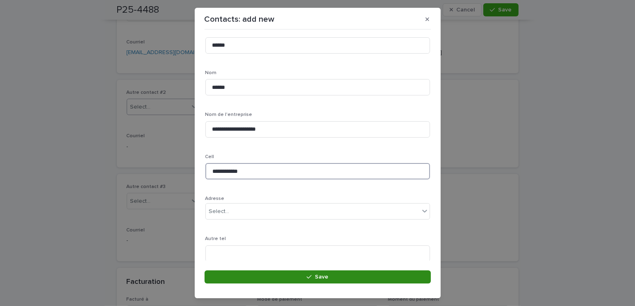
type input "**********"
click at [336, 274] on button "Save" at bounding box center [318, 277] width 226 height 13
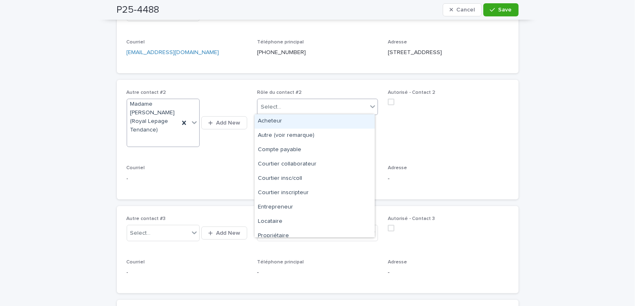
click at [282, 106] on div "Select..." at bounding box center [313, 108] width 110 height 14
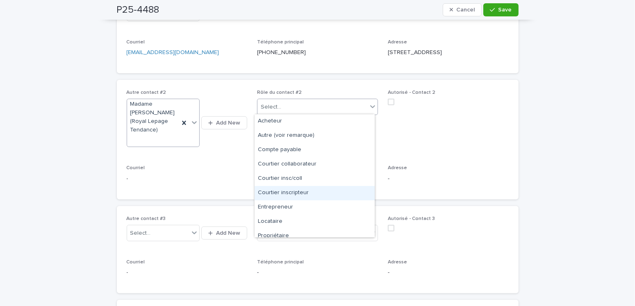
click at [290, 194] on div "Courtier inscripteur" at bounding box center [315, 193] width 120 height 14
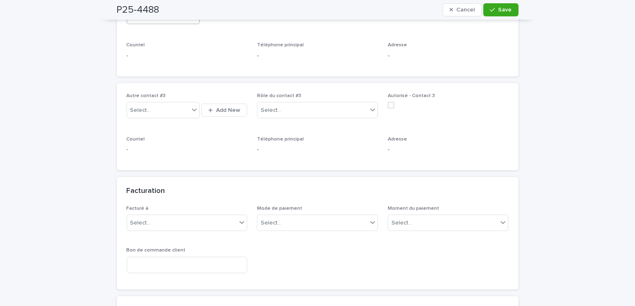
scroll to position [615, 0]
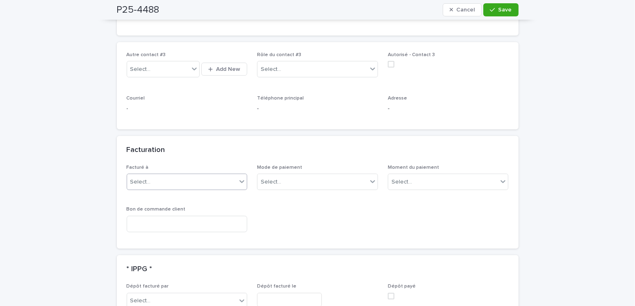
click at [153, 169] on section "Facturation Facturé à Select... Mode de paiement Select... Moment du paiement S…" at bounding box center [318, 192] width 402 height 112
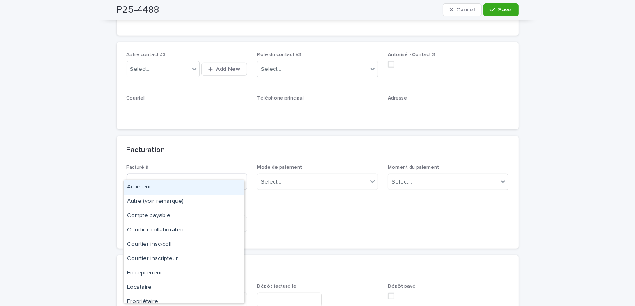
click at [146, 190] on div "Acheteur" at bounding box center [184, 188] width 120 height 14
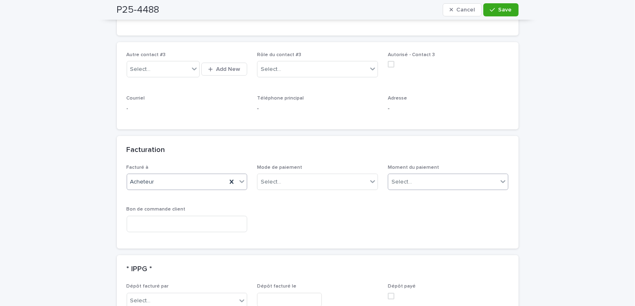
click at [415, 176] on div "Select..." at bounding box center [444, 183] width 110 height 14
click at [405, 190] on div "Au sondage" at bounding box center [445, 188] width 120 height 14
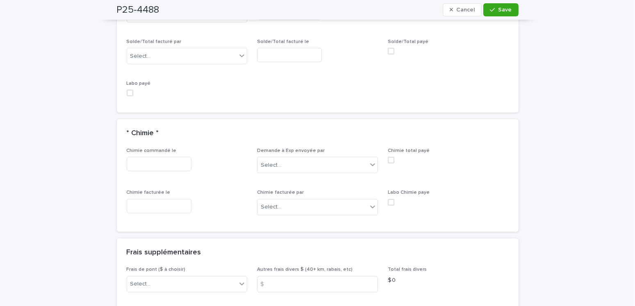
scroll to position [1026, 0]
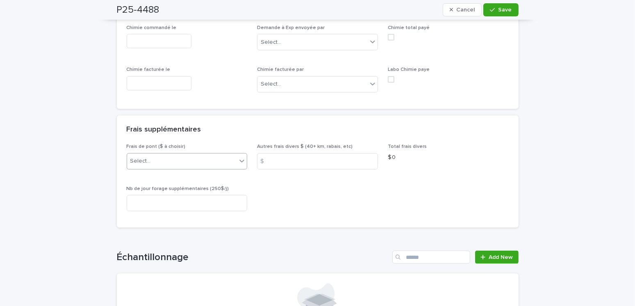
click at [155, 155] on div "Select..." at bounding box center [182, 162] width 110 height 14
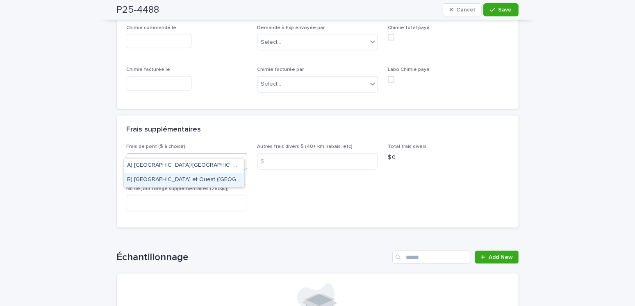
drag, startPoint x: 166, startPoint y: 171, endPoint x: 219, endPoint y: 169, distance: 53.4
click at [172, 178] on div "B) [GEOGRAPHIC_DATA] et Ouest ([GEOGRAPHIC_DATA], etc.) 2024: 25$" at bounding box center [184, 180] width 120 height 14
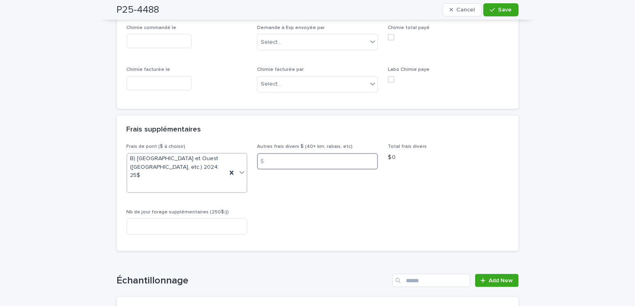
click at [290, 153] on input at bounding box center [317, 161] width 121 height 16
type input "**"
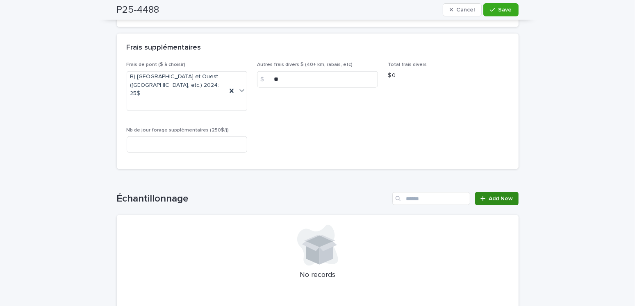
click at [496, 196] on span "Add New" at bounding box center [501, 199] width 24 height 6
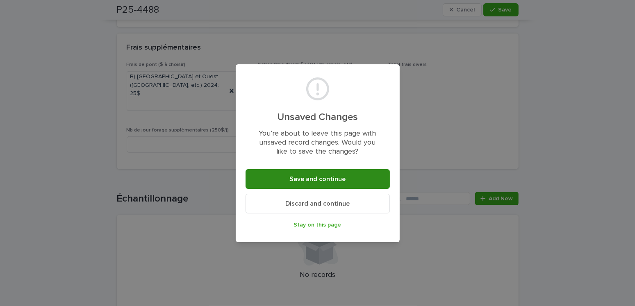
click at [297, 172] on button "Save and continue" at bounding box center [318, 179] width 144 height 20
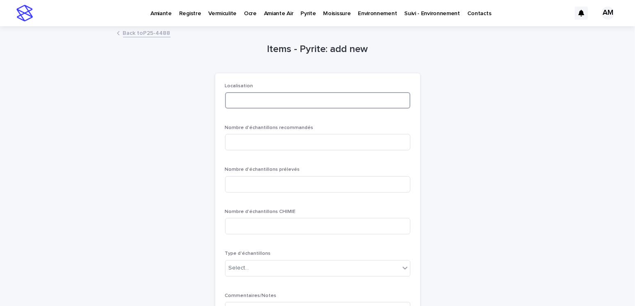
click at [255, 103] on input at bounding box center [317, 100] width 185 height 16
type input "********"
type input "*"
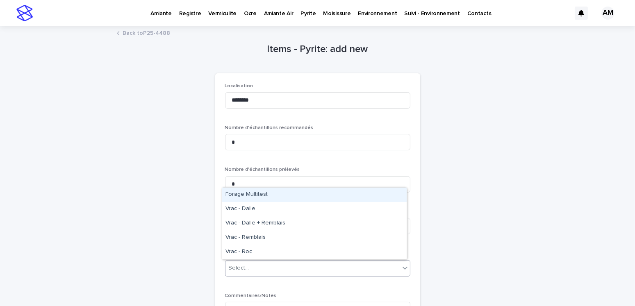
click at [238, 265] on div "Select..." at bounding box center [239, 268] width 21 height 9
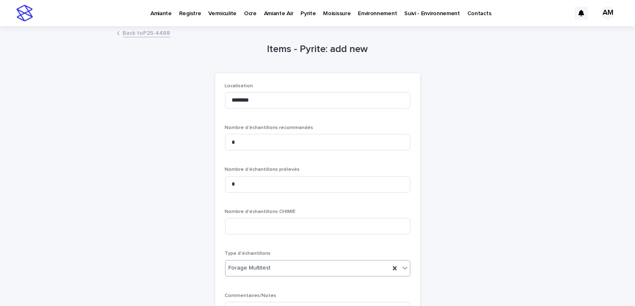
scroll to position [112, 0]
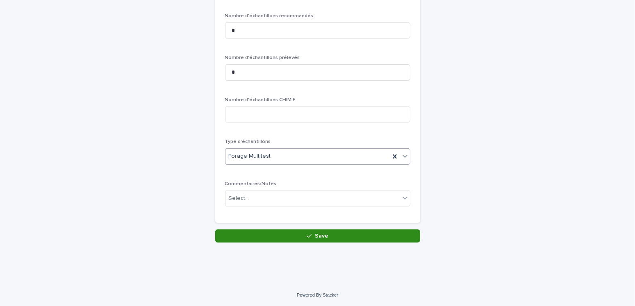
click at [305, 239] on button "Save" at bounding box center [317, 236] width 205 height 13
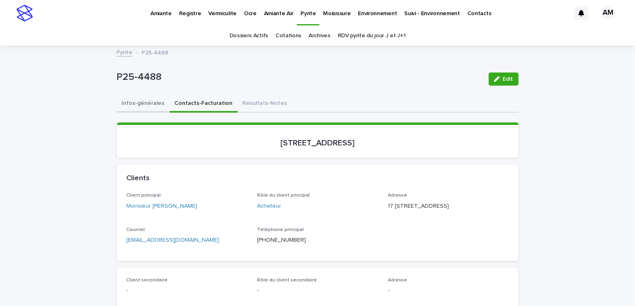
click at [140, 106] on button "Infos-générales" at bounding box center [143, 104] width 53 height 17
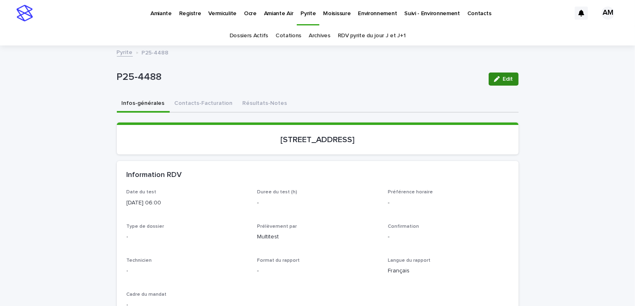
click at [506, 82] on button "Edit" at bounding box center [504, 79] width 30 height 13
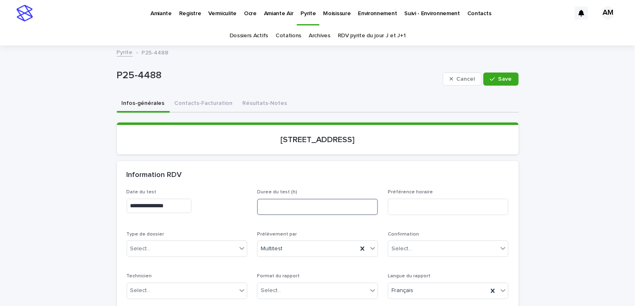
click at [277, 205] on input at bounding box center [317, 207] width 121 height 16
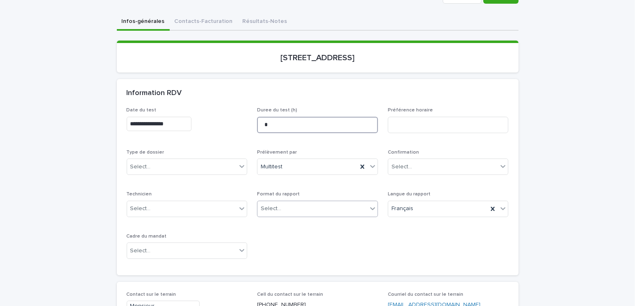
type input "*"
click at [288, 205] on div "Select..." at bounding box center [313, 209] width 110 height 14
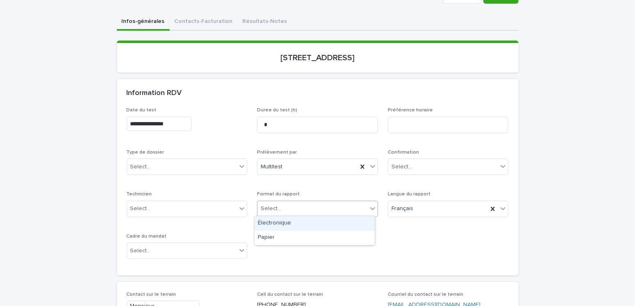
click at [279, 219] on div "Électronique" at bounding box center [315, 224] width 120 height 14
click at [157, 249] on div "Select..." at bounding box center [182, 252] width 110 height 14
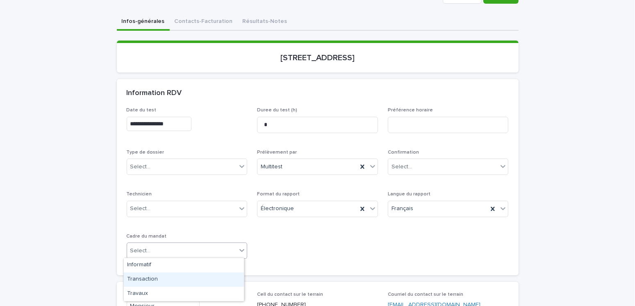
click at [142, 279] on div "Transaction" at bounding box center [184, 280] width 120 height 14
drag, startPoint x: 160, startPoint y: 165, endPoint x: 157, endPoint y: 169, distance: 5.5
click at [160, 166] on div "Select..." at bounding box center [182, 167] width 110 height 14
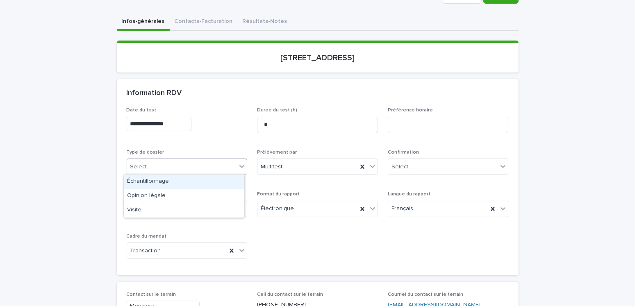
click at [149, 183] on div "Échantillonnage" at bounding box center [184, 182] width 120 height 14
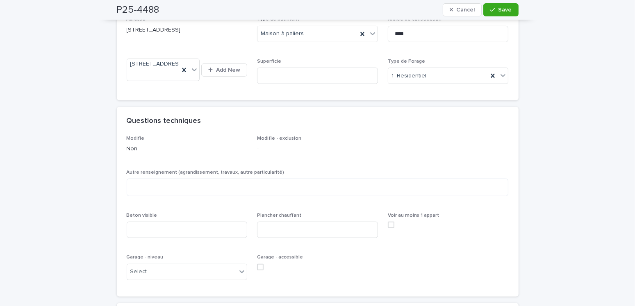
scroll to position [533, 0]
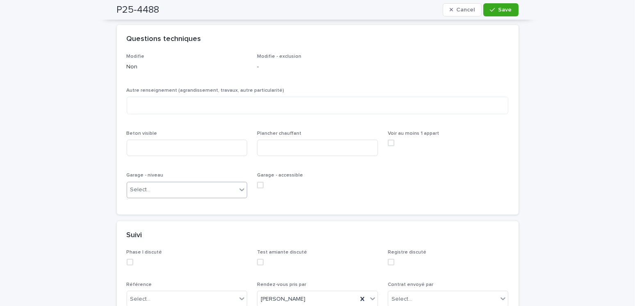
click at [149, 192] on div "Select..." at bounding box center [182, 190] width 110 height 14
click at [144, 216] on div "Aucun" at bounding box center [184, 212] width 120 height 14
click at [144, 114] on textarea at bounding box center [318, 106] width 382 height 18
type textarea "***"
click at [144, 163] on div "Beton visible" at bounding box center [187, 147] width 121 height 32
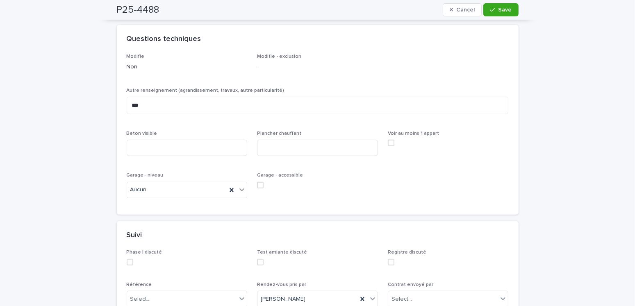
click at [156, 144] on div "Beton visible" at bounding box center [187, 147] width 121 height 32
click at [158, 154] on input at bounding box center [187, 148] width 121 height 16
type input "**********"
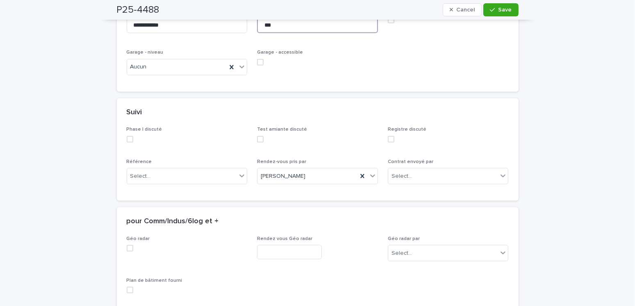
scroll to position [697, 0]
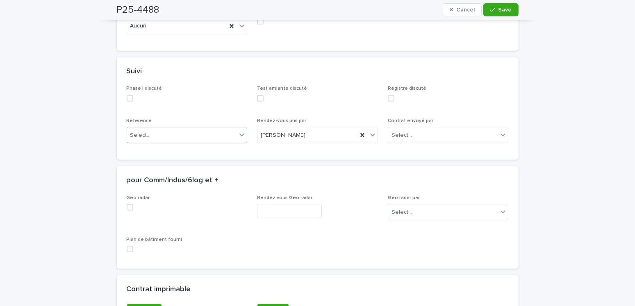
type input "***"
click at [152, 139] on input "text" at bounding box center [152, 135] width 1 height 7
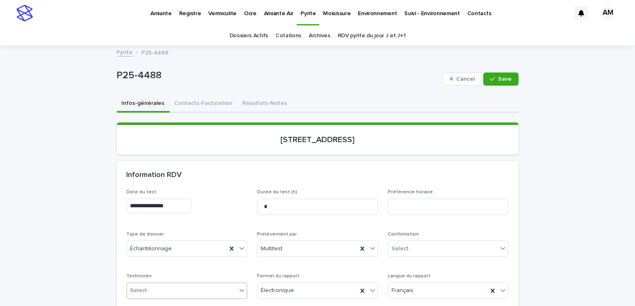
scroll to position [123, 0]
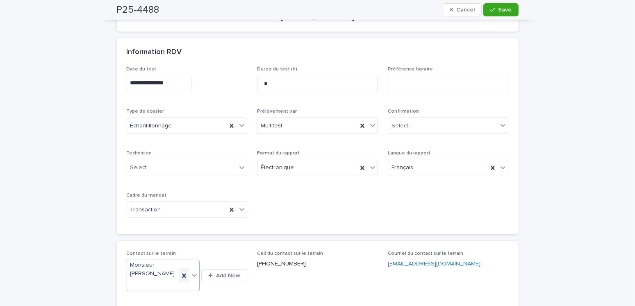
click at [181, 273] on icon at bounding box center [184, 276] width 8 height 8
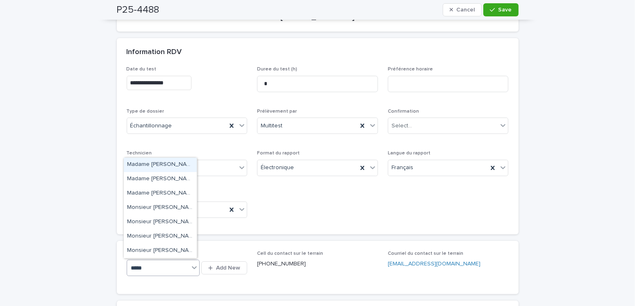
type input "******"
click at [170, 179] on div "Madame [PERSON_NAME] (Royal Lepage Tendance)" at bounding box center [160, 179] width 73 height 14
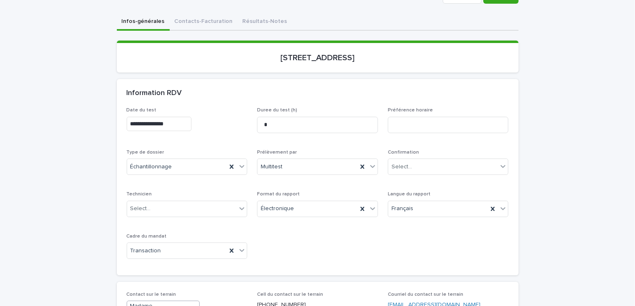
scroll to position [0, 0]
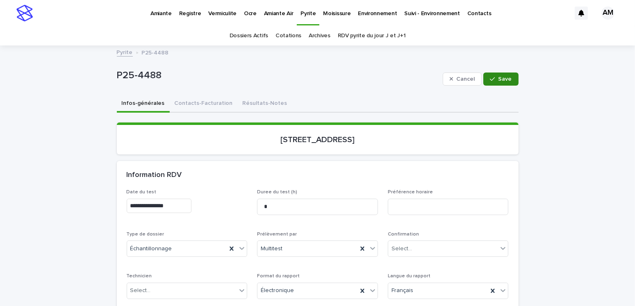
click at [499, 79] on span "Save" at bounding box center [506, 79] width 14 height 6
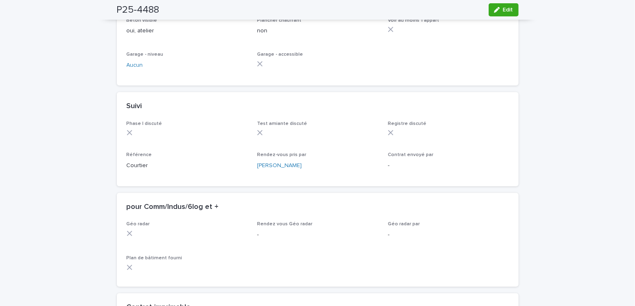
scroll to position [698, 0]
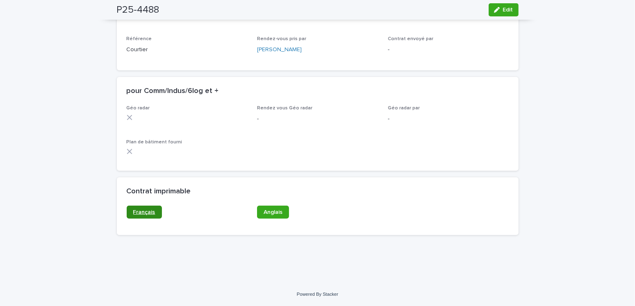
click at [140, 215] on link "Français" at bounding box center [144, 212] width 35 height 13
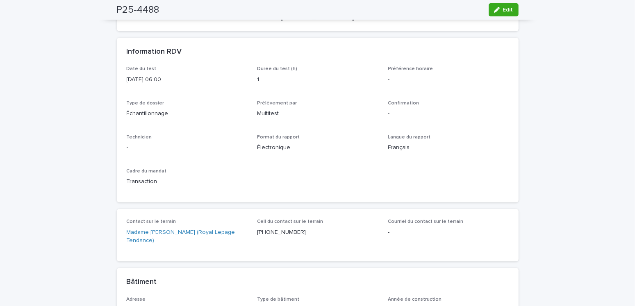
scroll to position [0, 0]
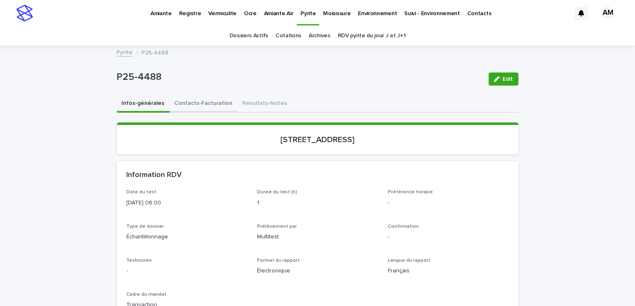
click at [221, 104] on button "Contacts-Facturation" at bounding box center [204, 104] width 68 height 17
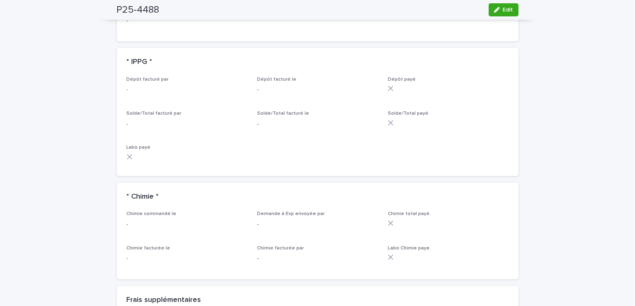
scroll to position [738, 0]
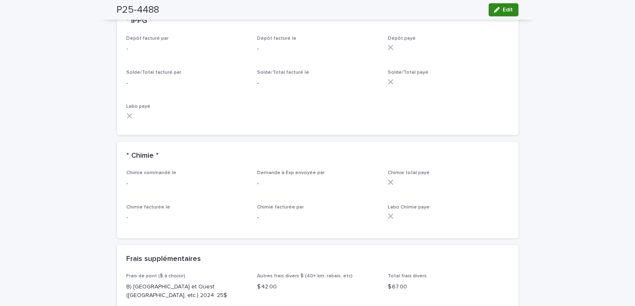
click at [497, 14] on button "Edit" at bounding box center [504, 9] width 30 height 13
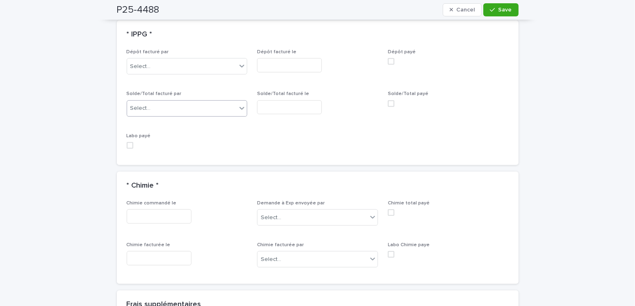
scroll to position [823, 0]
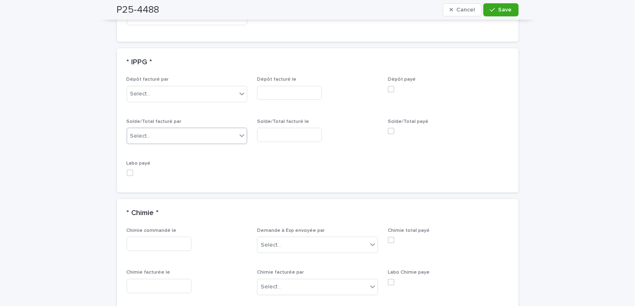
click at [141, 132] on div "Select..." at bounding box center [140, 136] width 21 height 9
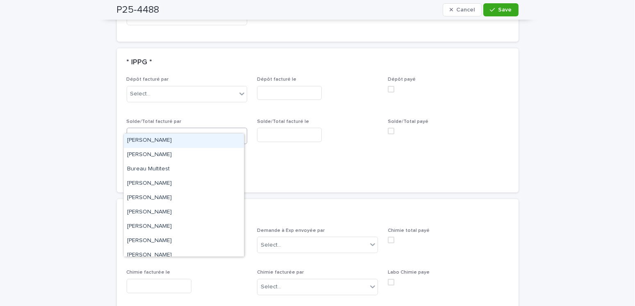
click at [146, 144] on div "[PERSON_NAME]" at bounding box center [184, 141] width 120 height 14
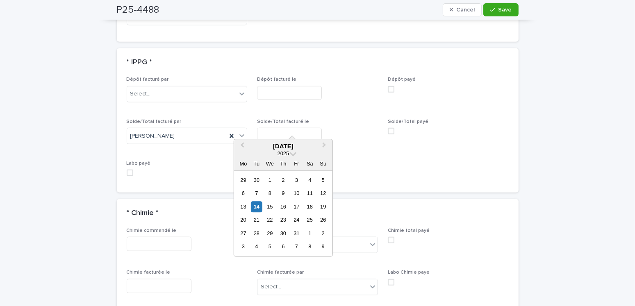
click at [265, 128] on input "text" at bounding box center [289, 135] width 65 height 14
click at [254, 209] on div "14" at bounding box center [256, 206] width 11 height 11
type input "**********"
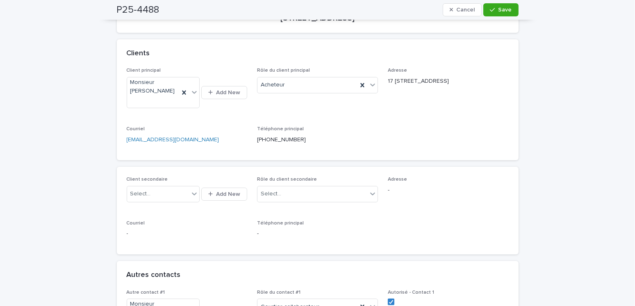
scroll to position [0, 0]
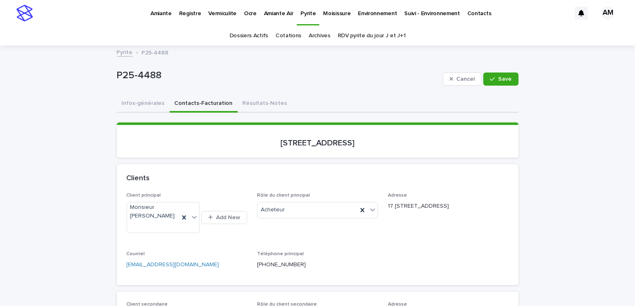
click at [139, 103] on button "Infos-générales" at bounding box center [143, 104] width 53 height 17
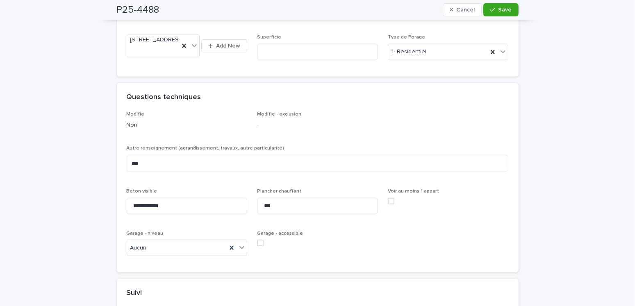
scroll to position [615, 0]
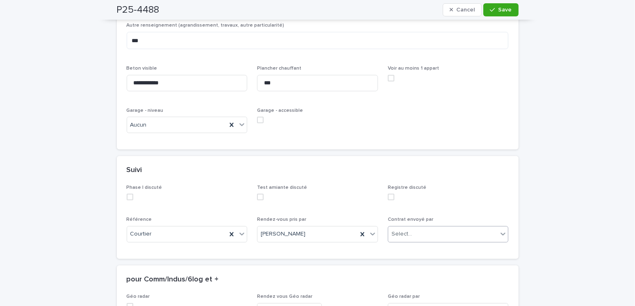
click at [408, 230] on div "Select..." at bounding box center [402, 234] width 21 height 9
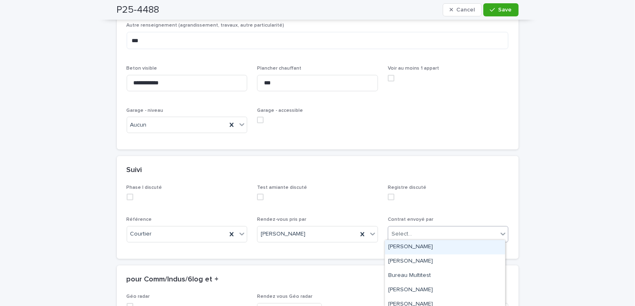
click at [403, 249] on div "[PERSON_NAME]" at bounding box center [445, 247] width 120 height 14
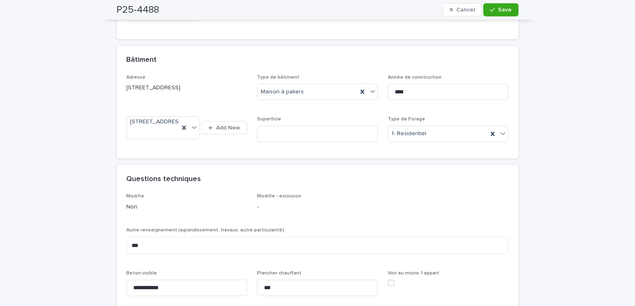
scroll to position [164, 0]
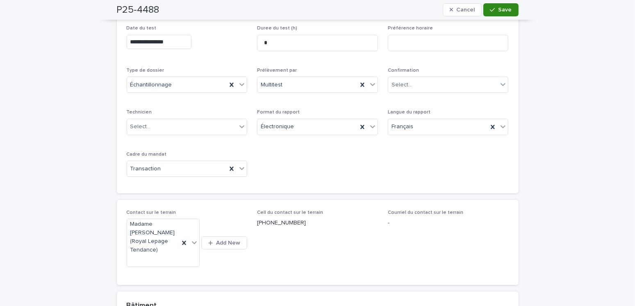
click at [497, 15] on button "Save" at bounding box center [501, 9] width 35 height 13
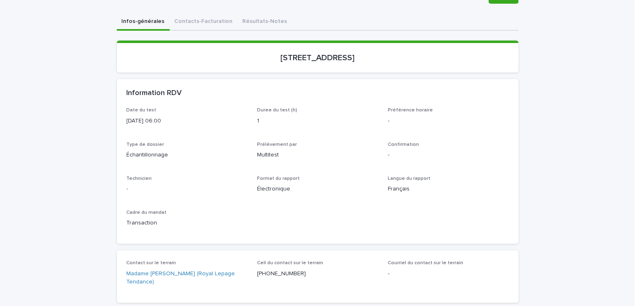
scroll to position [0, 0]
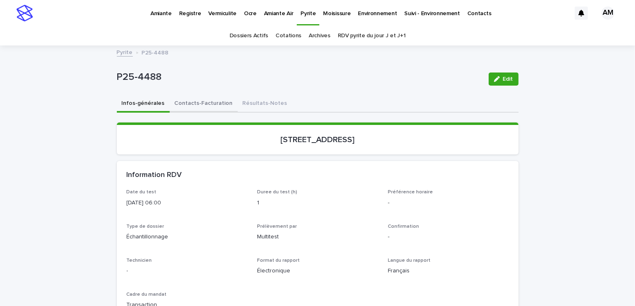
click at [202, 103] on button "Contacts-Facturation" at bounding box center [204, 104] width 68 height 17
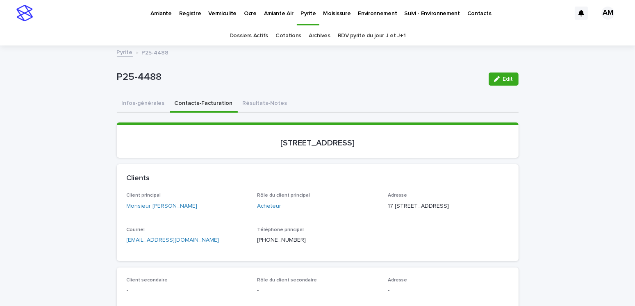
scroll to position [82, 0]
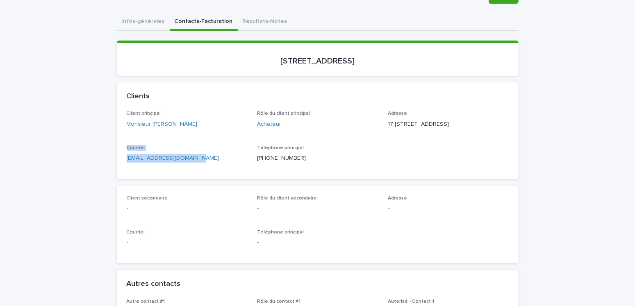
drag, startPoint x: 196, startPoint y: 171, endPoint x: 89, endPoint y: 158, distance: 107.4
click at [159, 177] on div "Client principal Monsieur [PERSON_NAME] Rôle du client principal Acheteur Adres…" at bounding box center [318, 145] width 402 height 68
drag, startPoint x: 193, startPoint y: 168, endPoint x: 115, endPoint y: 170, distance: 78.0
click at [117, 170] on div "Client principal Monsieur [PERSON_NAME] Rôle du client principal Acheteur Adres…" at bounding box center [318, 145] width 402 height 68
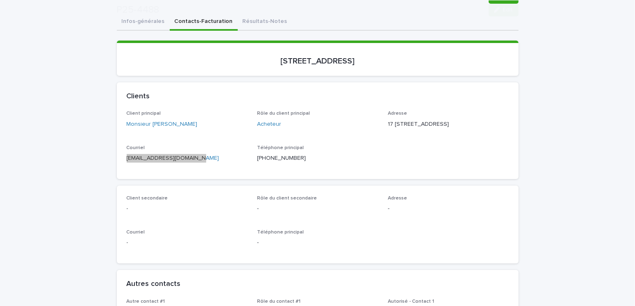
scroll to position [205, 0]
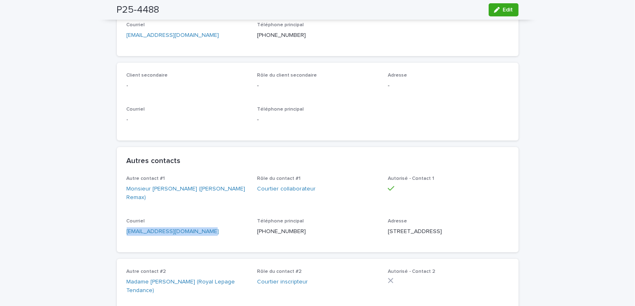
drag, startPoint x: 162, startPoint y: 235, endPoint x: 119, endPoint y: 237, distance: 42.7
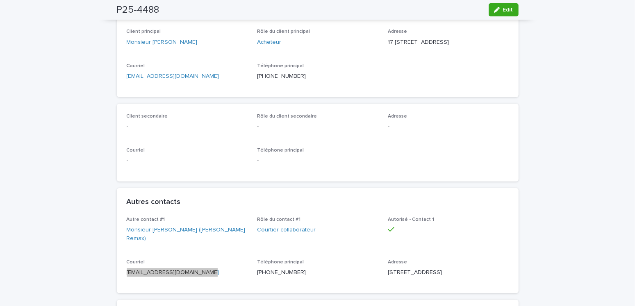
scroll to position [0, 0]
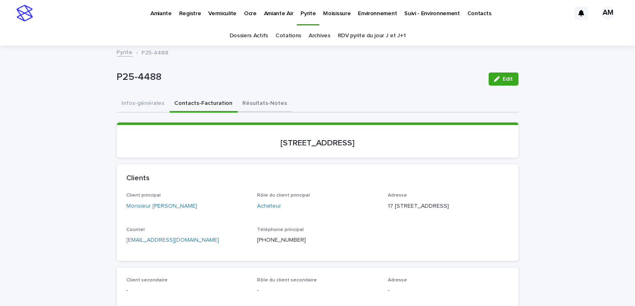
click at [244, 101] on button "Résultats-Notes" at bounding box center [265, 104] width 55 height 17
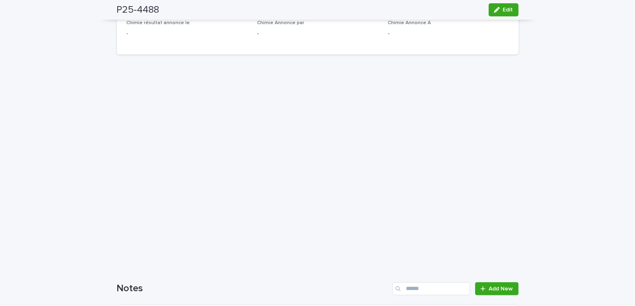
scroll to position [697, 0]
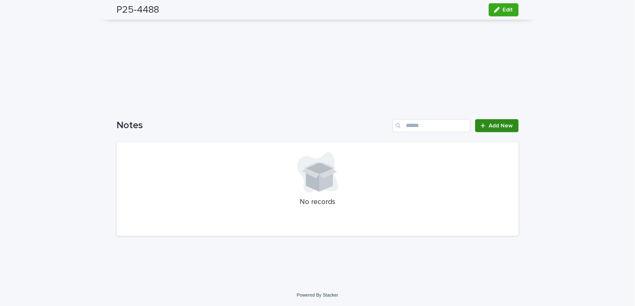
click at [497, 124] on span "Add New" at bounding box center [501, 126] width 24 height 6
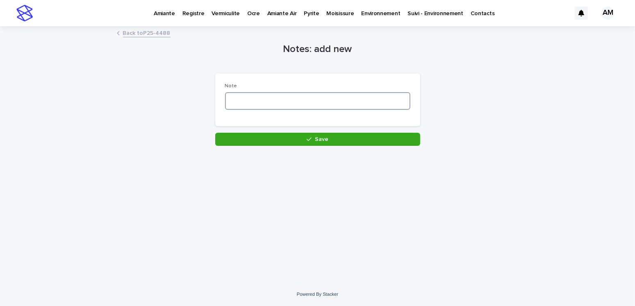
click at [231, 100] on textarea at bounding box center [317, 101] width 185 height 18
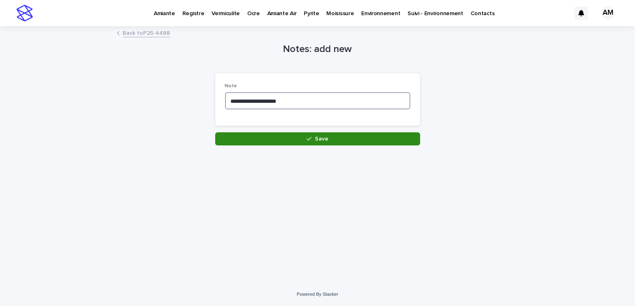
type textarea "**********"
click at [308, 137] on icon "button" at bounding box center [309, 139] width 5 height 6
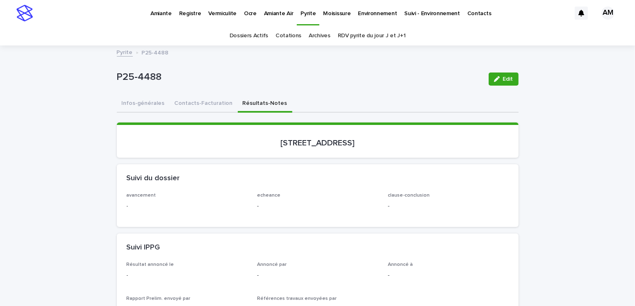
click at [347, 39] on link "RDV pyrite du jour J et J+1" at bounding box center [372, 35] width 68 height 19
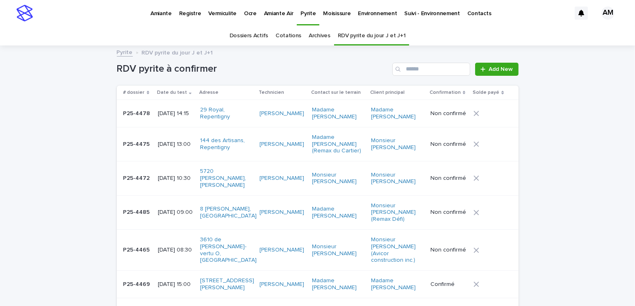
scroll to position [123, 0]
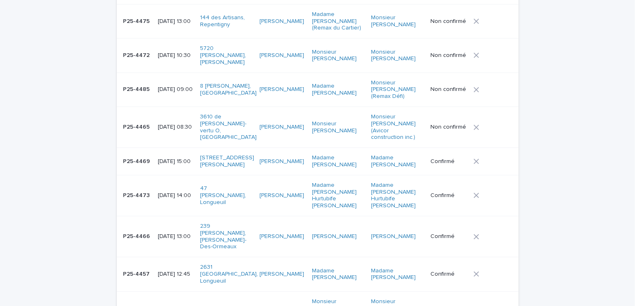
click at [179, 230] on div "[DATE] 13:00" at bounding box center [176, 237] width 36 height 14
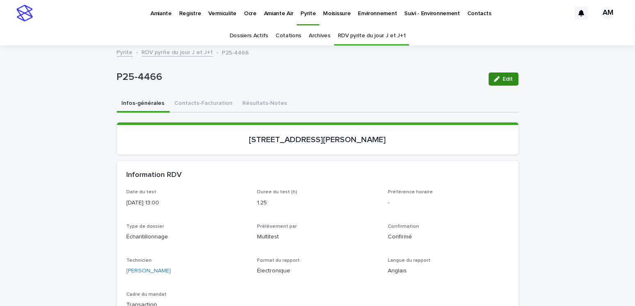
click at [504, 80] on span "Edit" at bounding box center [508, 79] width 10 height 6
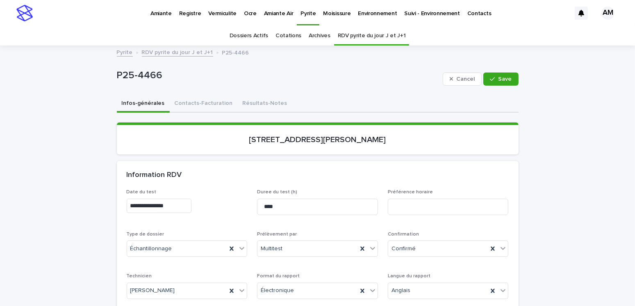
click at [172, 205] on input "**********" at bounding box center [159, 206] width 65 height 14
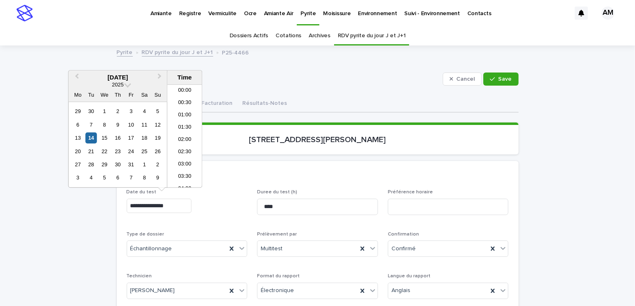
scroll to position [275, 0]
type input "**********"
click at [499, 81] on span "Save" at bounding box center [506, 79] width 14 height 6
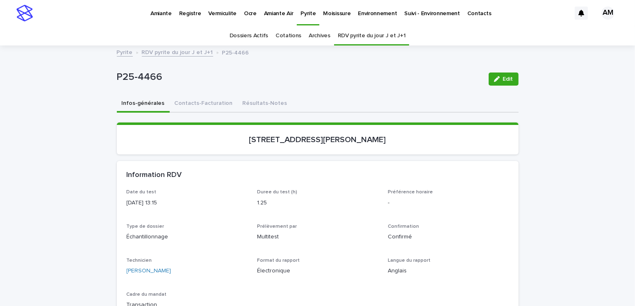
click at [183, 53] on link "RDV pyrite du jour J et J+1" at bounding box center [177, 51] width 71 height 9
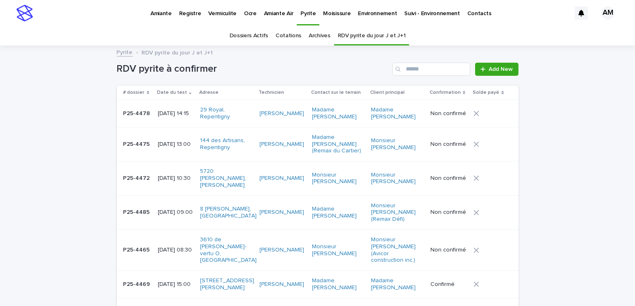
scroll to position [26, 0]
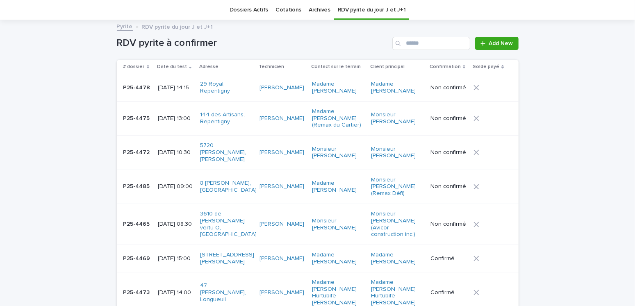
click at [180, 245] on td "[DATE] 15:00" at bounding box center [176, 258] width 43 height 27
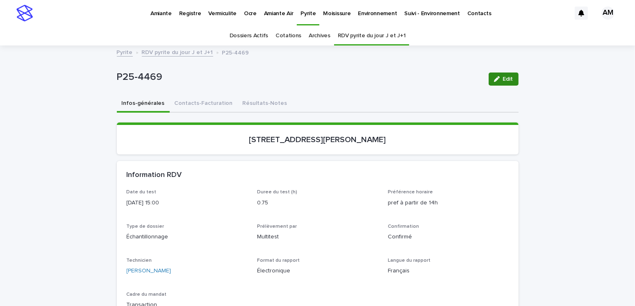
click at [507, 79] on span "Edit" at bounding box center [508, 79] width 10 height 6
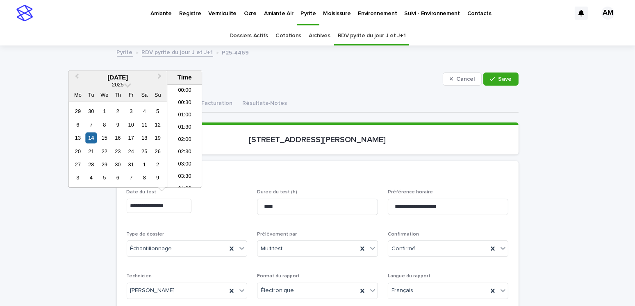
drag, startPoint x: 173, startPoint y: 206, endPoint x: 213, endPoint y: 200, distance: 40.7
click at [174, 206] on input "**********" at bounding box center [159, 206] width 65 height 14
type input "**********"
click at [499, 81] on span "Save" at bounding box center [506, 79] width 14 height 6
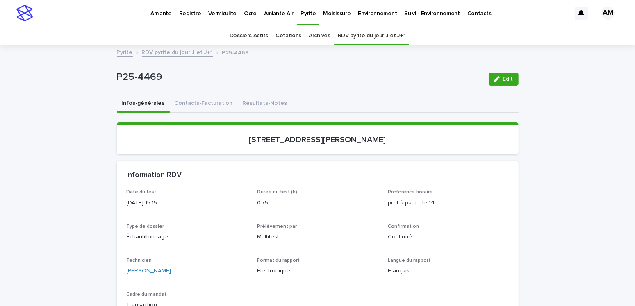
click at [117, 54] on link "Pyrite" at bounding box center [125, 51] width 16 height 9
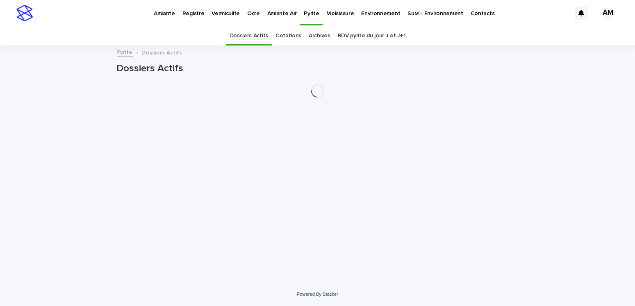
click at [121, 50] on link "Pyrite" at bounding box center [125, 51] width 16 height 9
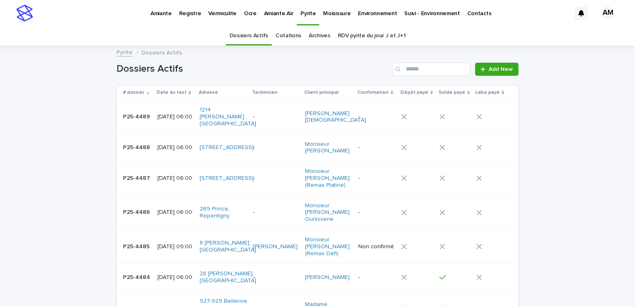
click at [173, 112] on div "[DATE] 06:00" at bounding box center [176, 116] width 36 height 9
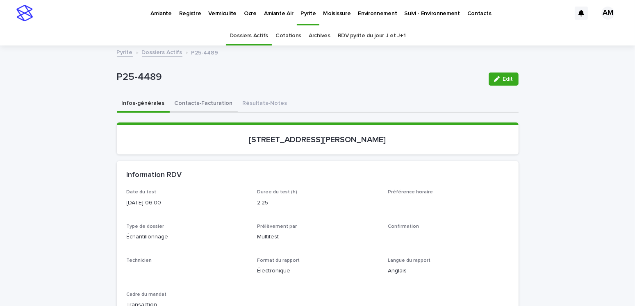
click at [181, 99] on button "Contacts-Facturation" at bounding box center [204, 104] width 68 height 17
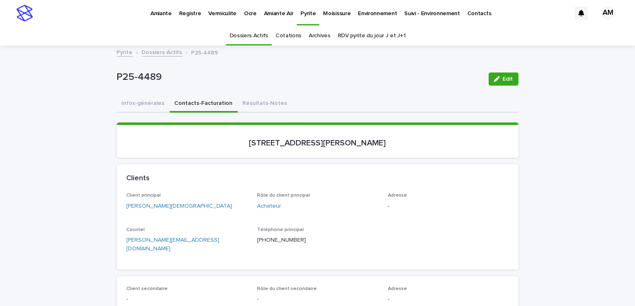
click at [154, 49] on link "Dossiers Actifs" at bounding box center [162, 51] width 41 height 9
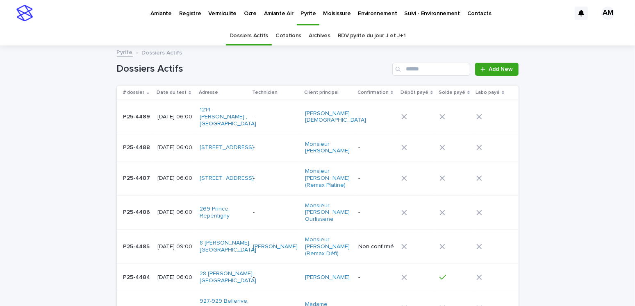
click at [359, 35] on link "RDV pyrite du jour J et J+1" at bounding box center [372, 35] width 68 height 19
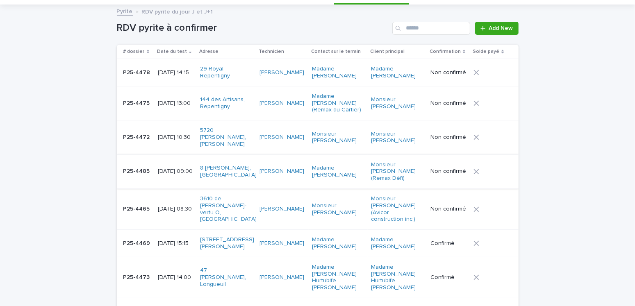
scroll to position [82, 0]
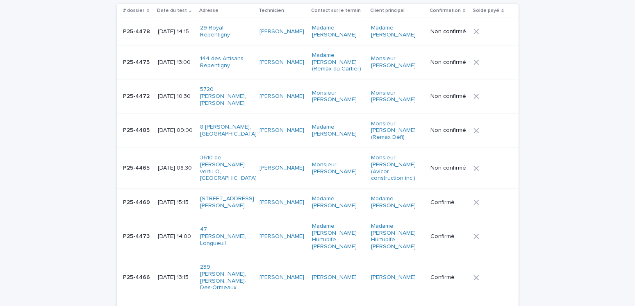
click at [180, 199] on p "[DATE] 15:15" at bounding box center [176, 202] width 36 height 7
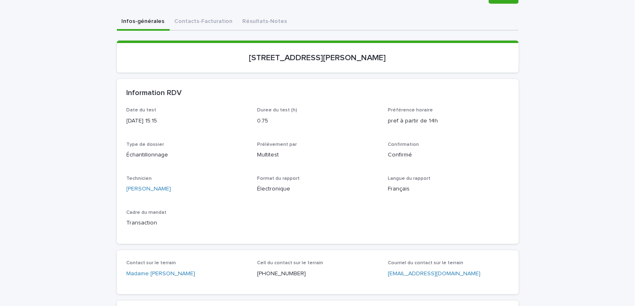
scroll to position [26, 0]
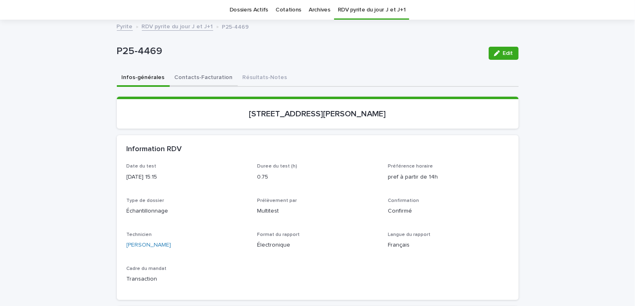
click at [193, 76] on button "Contacts-Facturation" at bounding box center [204, 78] width 68 height 17
click at [142, 77] on button "Infos-générales" at bounding box center [143, 78] width 53 height 17
click at [207, 77] on button "Contacts-Facturation" at bounding box center [204, 78] width 68 height 17
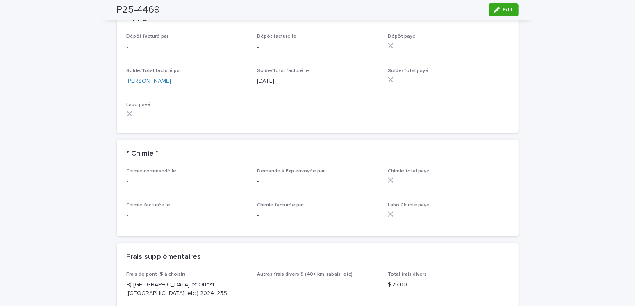
scroll to position [600, 0]
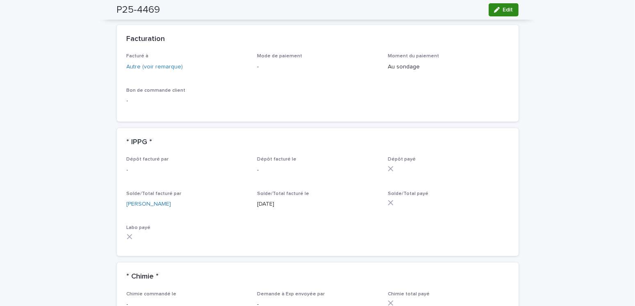
drag, startPoint x: 506, startPoint y: 11, endPoint x: 313, endPoint y: 89, distance: 208.0
click at [506, 12] on span "Edit" at bounding box center [508, 10] width 10 height 6
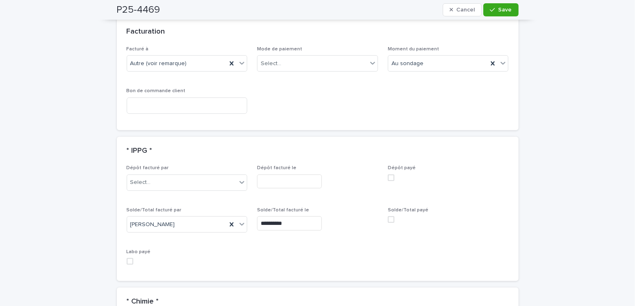
scroll to position [685, 0]
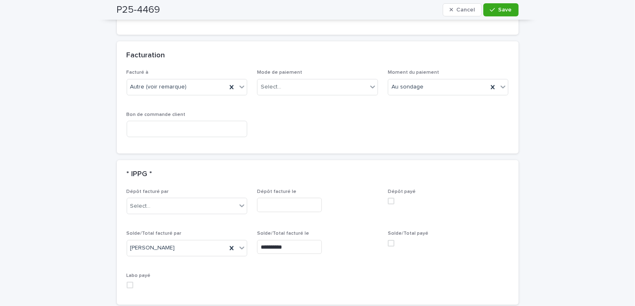
click at [274, 74] on div "Mode de paiement Select..." at bounding box center [317, 86] width 121 height 32
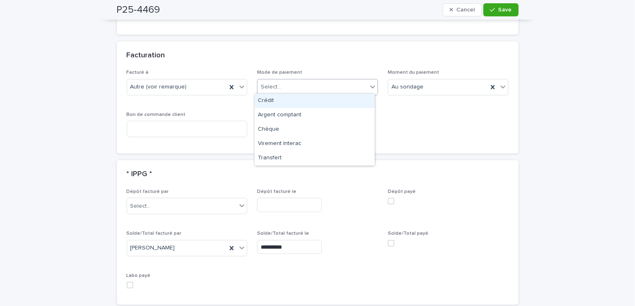
click at [287, 88] on div "Select..." at bounding box center [313, 87] width 110 height 14
click at [275, 101] on div "Crédit" at bounding box center [315, 101] width 120 height 14
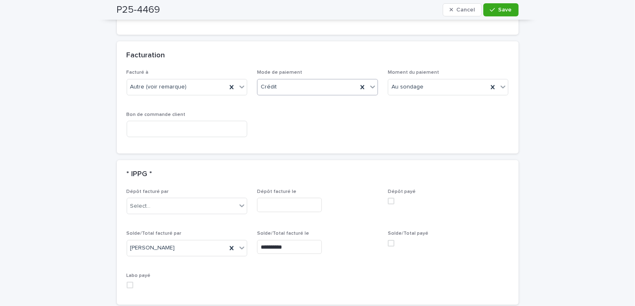
click at [388, 242] on span at bounding box center [391, 243] width 7 height 7
click at [494, 12] on button "Save" at bounding box center [501, 9] width 35 height 13
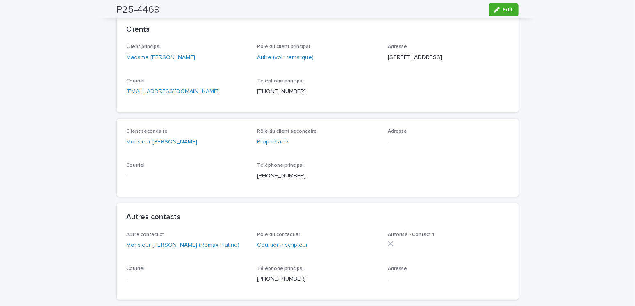
scroll to position [0, 0]
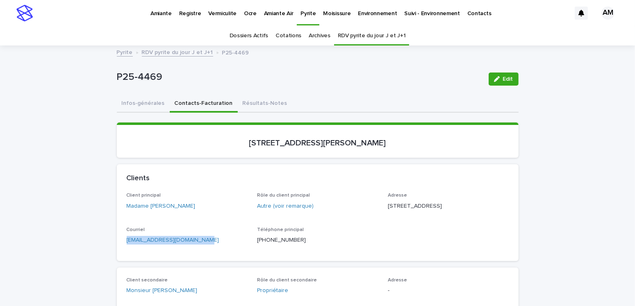
drag, startPoint x: 206, startPoint y: 251, endPoint x: 94, endPoint y: 251, distance: 111.6
copy link "[EMAIL_ADDRESS][DOMAIN_NAME]"
click at [135, 100] on button "Infos-générales" at bounding box center [143, 104] width 53 height 17
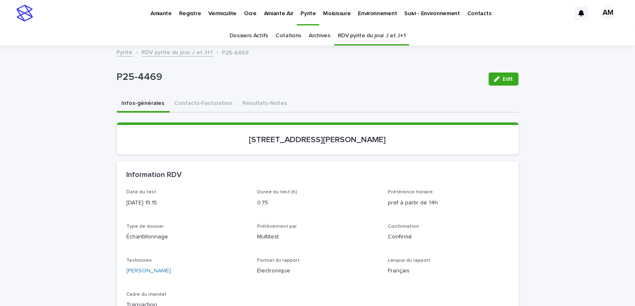
click at [164, 53] on link "RDV pyrite du jour J et J+1" at bounding box center [177, 51] width 71 height 9
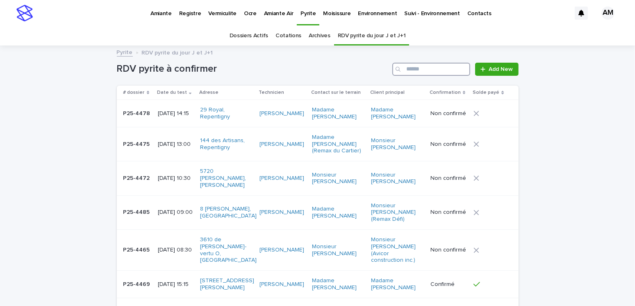
click at [426, 70] on input "Search" at bounding box center [432, 69] width 78 height 13
type input "*******"
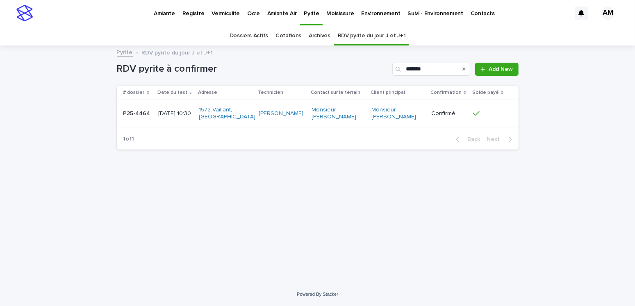
click at [173, 111] on p "[DATE] 10:30" at bounding box center [175, 113] width 34 height 7
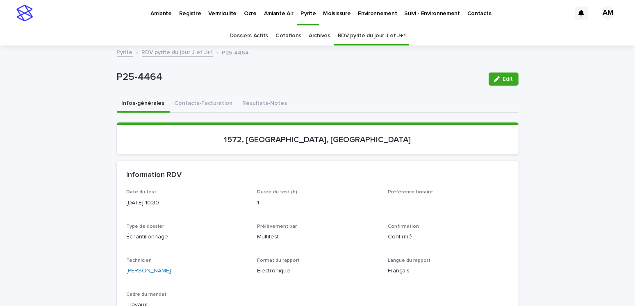
drag, startPoint x: 212, startPoint y: 102, endPoint x: 525, endPoint y: 71, distance: 314.5
click at [212, 102] on button "Contacts-Facturation" at bounding box center [204, 104] width 68 height 17
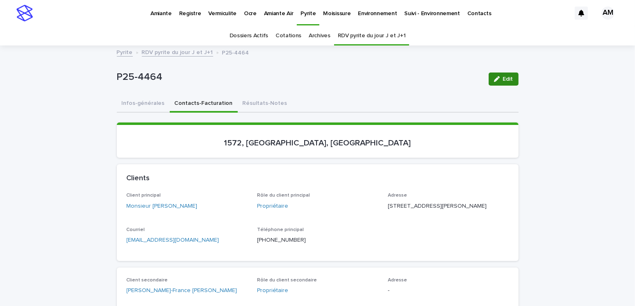
click at [507, 77] on span "Edit" at bounding box center [508, 79] width 10 height 6
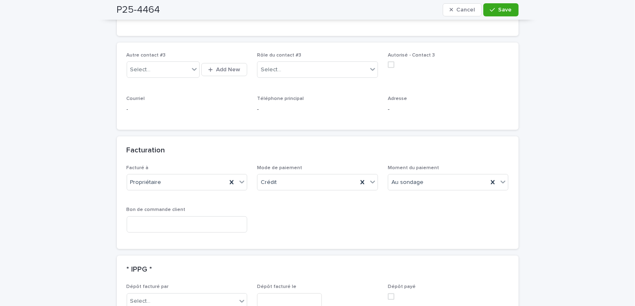
scroll to position [656, 0]
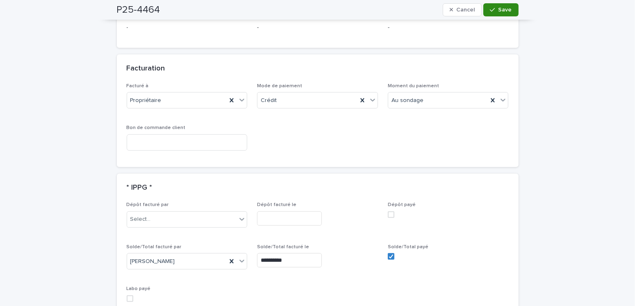
click at [490, 7] on icon "button" at bounding box center [492, 10] width 5 height 6
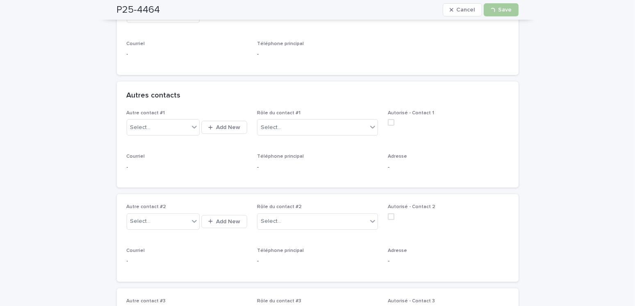
scroll to position [0, 0]
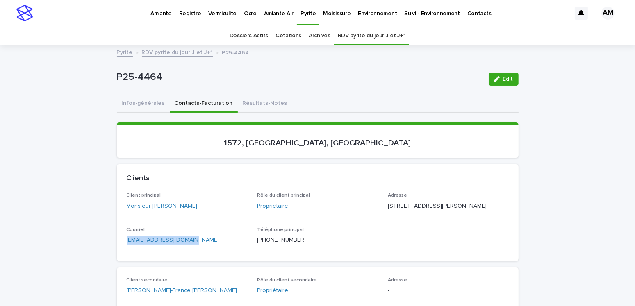
drag, startPoint x: 201, startPoint y: 247, endPoint x: 117, endPoint y: 254, distance: 84.4
click at [117, 254] on div "Client principal Monsieur [PERSON_NAME] Rôle du client principal Propriétaire A…" at bounding box center [318, 227] width 402 height 68
click at [198, 261] on div "Client principal Monsieur [PERSON_NAME] Rôle du client principal Propriétaire A…" at bounding box center [318, 227] width 402 height 68
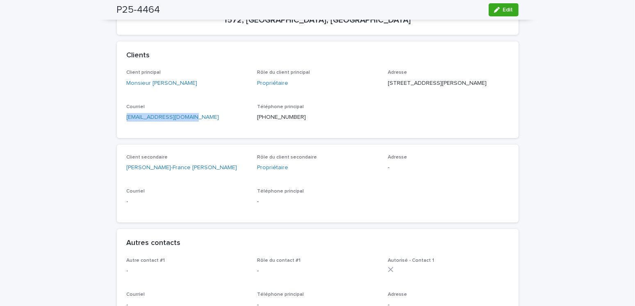
drag, startPoint x: 195, startPoint y: 128, endPoint x: 93, endPoint y: 123, distance: 102.3
copy link "[EMAIL_ADDRESS][DOMAIN_NAME]"
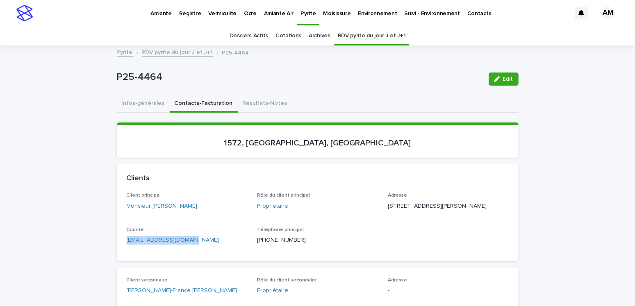
click at [164, 48] on link "RDV pyrite du jour J et J+1" at bounding box center [177, 51] width 71 height 9
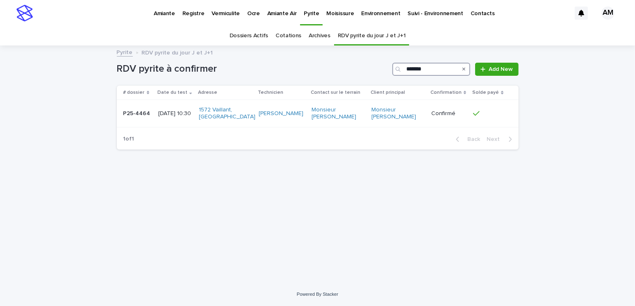
click at [434, 70] on input "*******" at bounding box center [432, 69] width 78 height 13
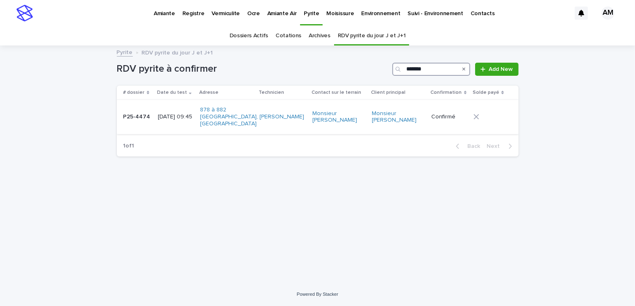
type input "*******"
click at [181, 119] on p "[DATE] 09:45" at bounding box center [176, 117] width 36 height 7
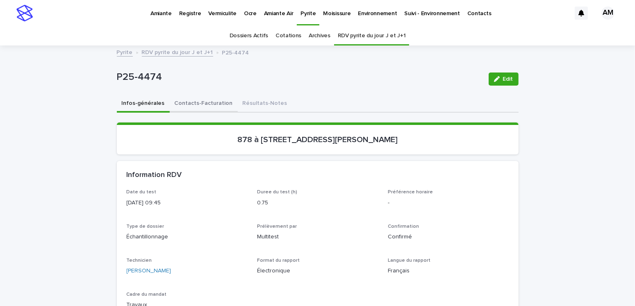
click at [204, 105] on button "Contacts-Facturation" at bounding box center [204, 104] width 68 height 17
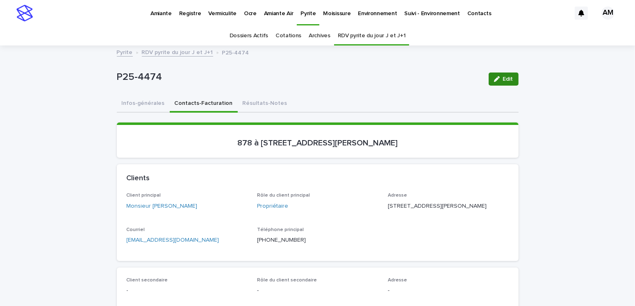
click at [498, 73] on button "Edit" at bounding box center [504, 79] width 30 height 13
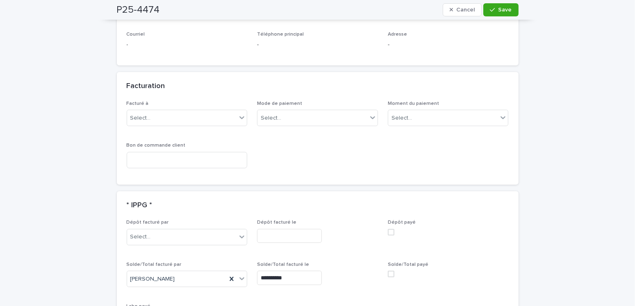
scroll to position [656, 0]
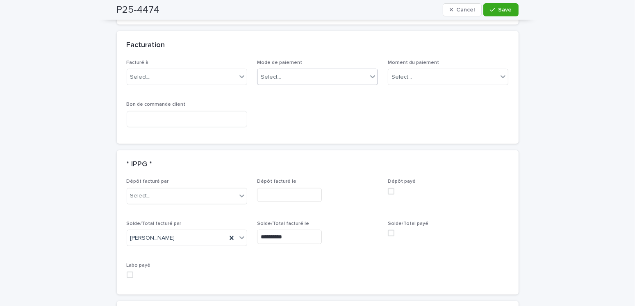
click at [302, 71] on div "Select..." at bounding box center [313, 78] width 110 height 14
click at [395, 75] on div "Select..." at bounding box center [402, 77] width 21 height 9
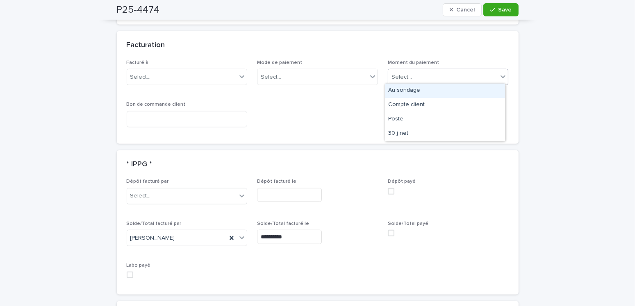
click at [392, 94] on div "Au sondage" at bounding box center [445, 91] width 120 height 14
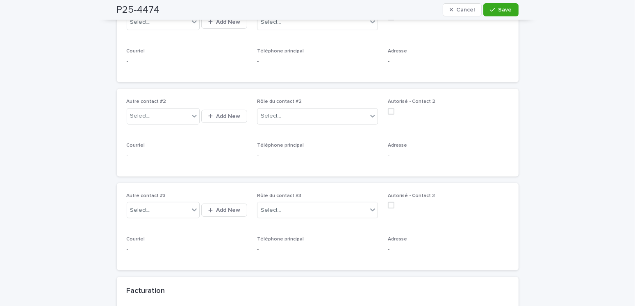
scroll to position [574, 0]
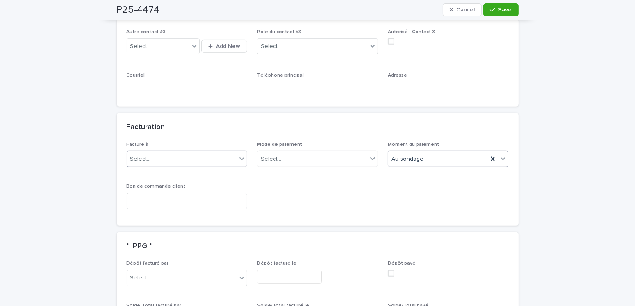
click at [152, 157] on input "text" at bounding box center [152, 159] width 1 height 7
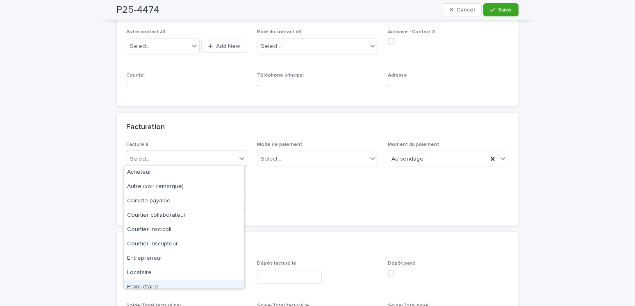
click at [154, 287] on div "Propriétaire" at bounding box center [184, 288] width 120 height 14
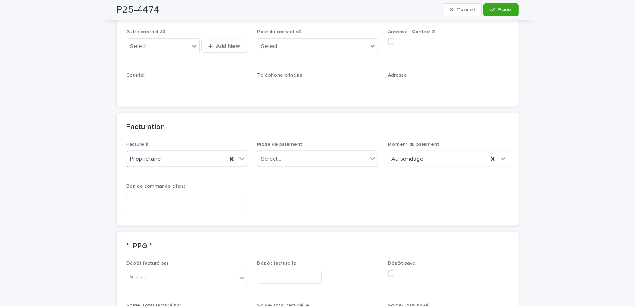
click at [292, 153] on div "Select..." at bounding box center [313, 160] width 110 height 14
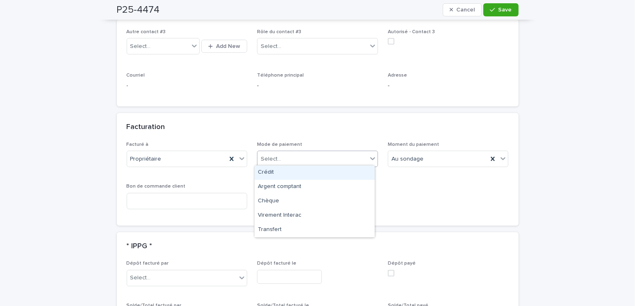
click at [268, 176] on div "Crédit" at bounding box center [315, 173] width 120 height 14
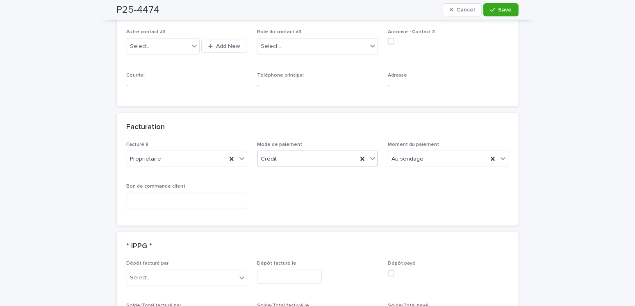
scroll to position [656, 0]
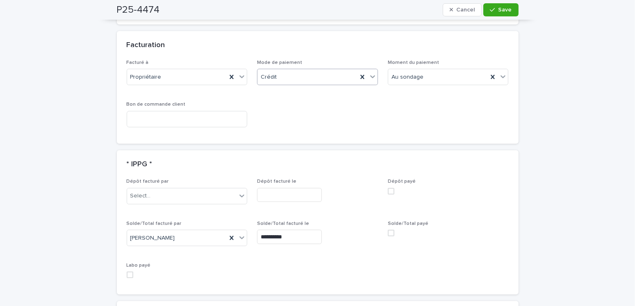
click at [388, 235] on div "Solde/Total payé" at bounding box center [448, 232] width 121 height 22
click at [390, 230] on span at bounding box center [391, 233] width 7 height 7
click at [496, 14] on button "Save" at bounding box center [501, 9] width 35 height 13
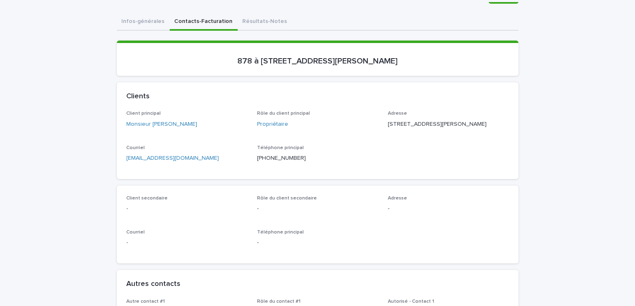
scroll to position [0, 0]
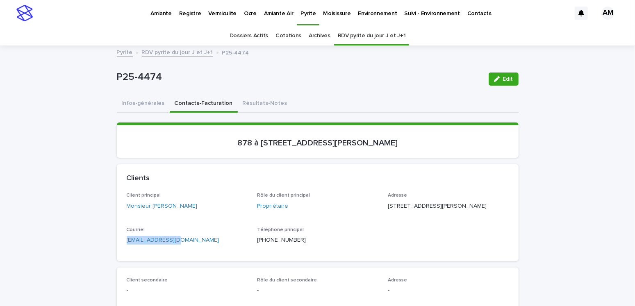
drag, startPoint x: 185, startPoint y: 261, endPoint x: 116, endPoint y: 258, distance: 69.4
click at [117, 258] on div "Client principal Monsieur [PERSON_NAME] Rôle du client principal Propriétaire A…" at bounding box center [318, 227] width 402 height 68
copy link "[EMAIL_ADDRESS][DOMAIN_NAME]"
click at [157, 12] on p "Amiante" at bounding box center [161, 8] width 21 height 17
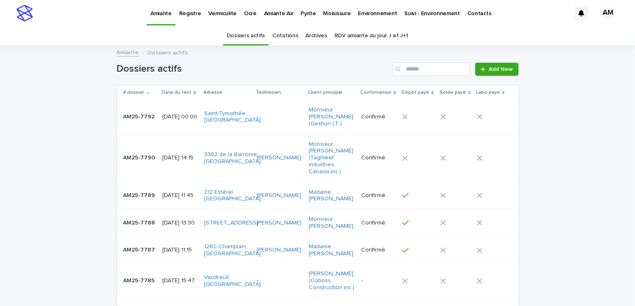
click at [169, 117] on p "[DATE] 00:00" at bounding box center [179, 117] width 35 height 7
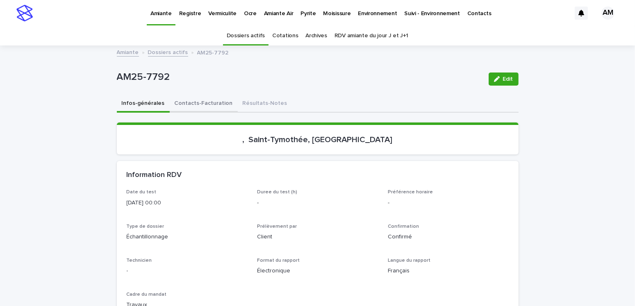
click at [197, 104] on button "Contacts-Facturation" at bounding box center [204, 104] width 68 height 17
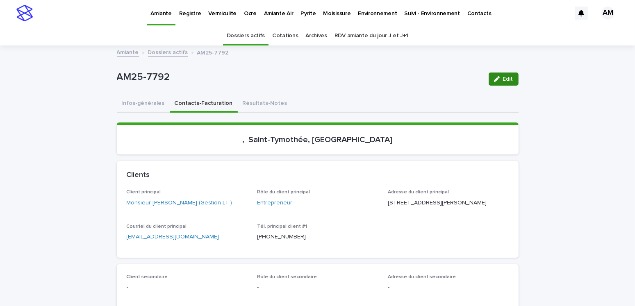
click at [505, 77] on span "Edit" at bounding box center [508, 79] width 10 height 6
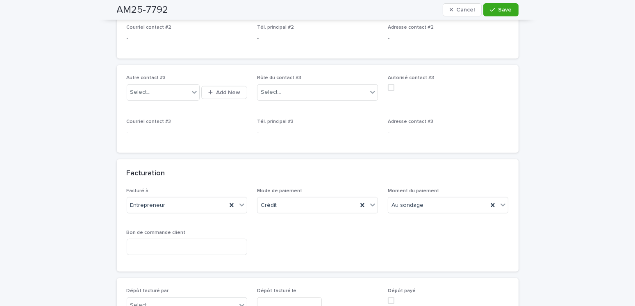
scroll to position [656, 0]
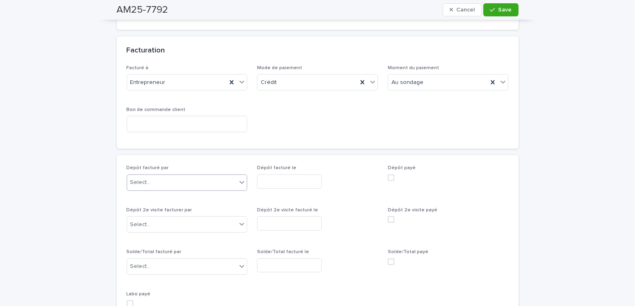
click at [151, 180] on div "Select..." at bounding box center [182, 183] width 110 height 14
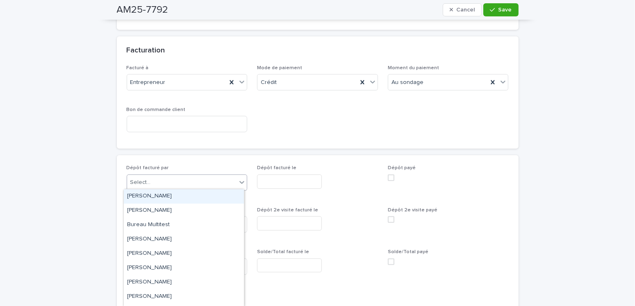
click at [154, 197] on div "[PERSON_NAME]" at bounding box center [184, 197] width 120 height 14
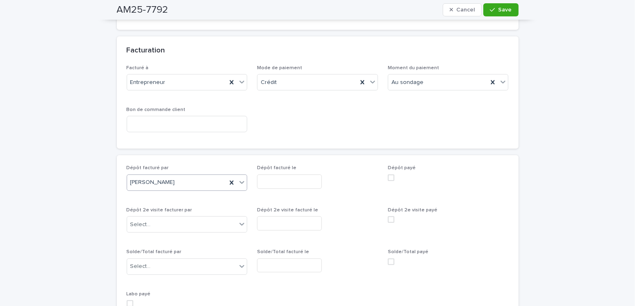
click at [277, 176] on input "text" at bounding box center [289, 182] width 65 height 14
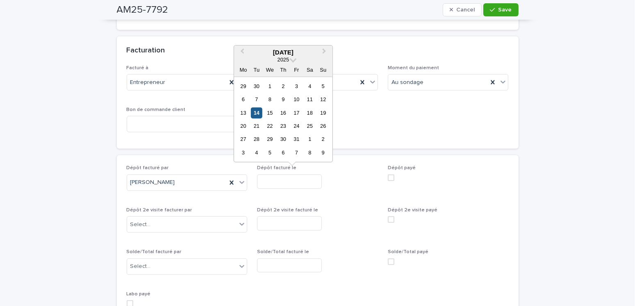
drag, startPoint x: 254, startPoint y: 114, endPoint x: 328, endPoint y: 147, distance: 80.6
click at [254, 114] on div "14" at bounding box center [256, 112] width 11 height 11
type input "**********"
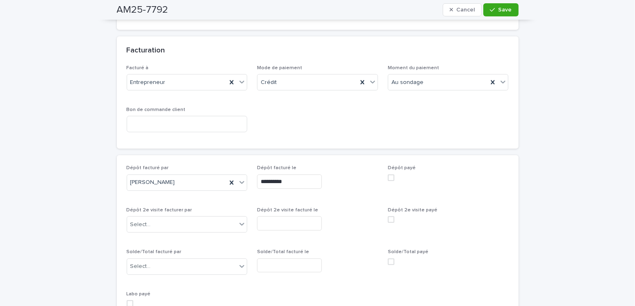
drag, startPoint x: 391, startPoint y: 175, endPoint x: 331, endPoint y: 172, distance: 60.8
click at [391, 175] on span at bounding box center [391, 178] width 7 height 7
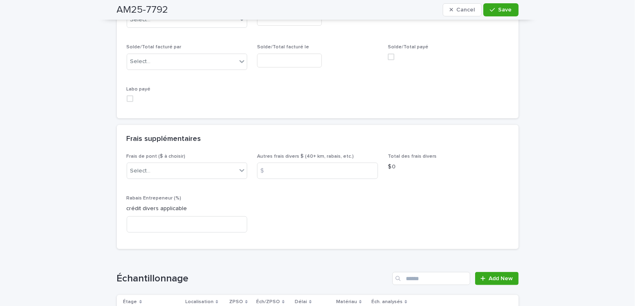
scroll to position [738, 0]
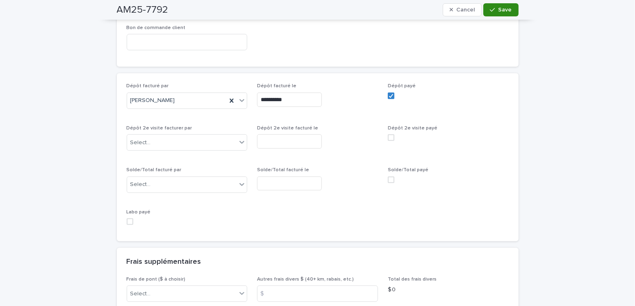
click at [499, 8] on span "Save" at bounding box center [506, 10] width 14 height 6
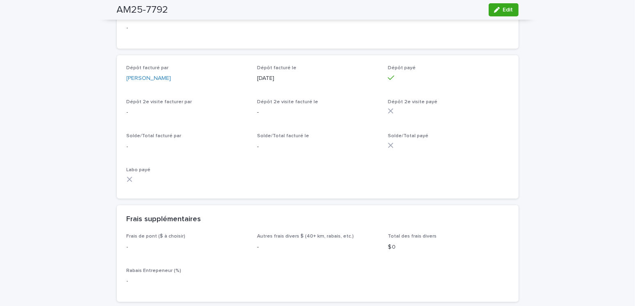
click at [498, 12] on div "button" at bounding box center [498, 10] width 9 height 6
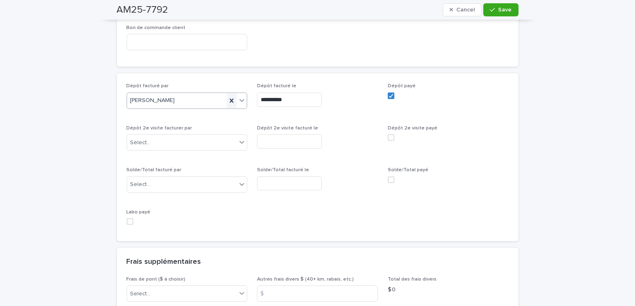
click at [230, 99] on icon at bounding box center [232, 101] width 4 height 4
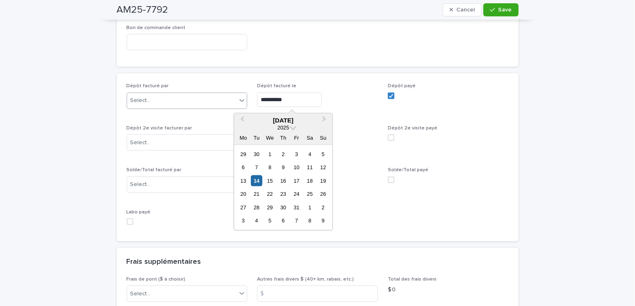
drag, startPoint x: 306, startPoint y: 101, endPoint x: 246, endPoint y: 98, distance: 59.9
click at [246, 98] on div "**********" at bounding box center [318, 157] width 382 height 149
drag, startPoint x: 388, startPoint y: 93, endPoint x: 386, endPoint y: 121, distance: 28.8
click at [389, 94] on icon at bounding box center [391, 96] width 5 height 4
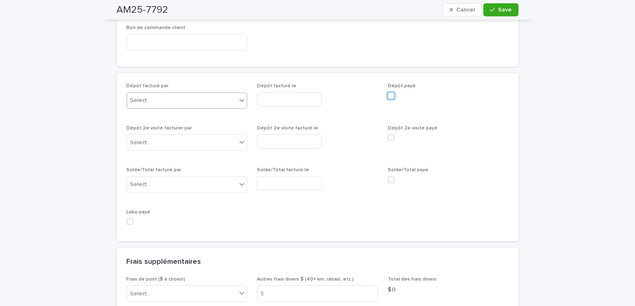
click at [389, 177] on span at bounding box center [391, 180] width 7 height 7
drag, startPoint x: 178, startPoint y: 181, endPoint x: 171, endPoint y: 190, distance: 11.1
click at [178, 182] on div "Select..." at bounding box center [182, 185] width 110 height 14
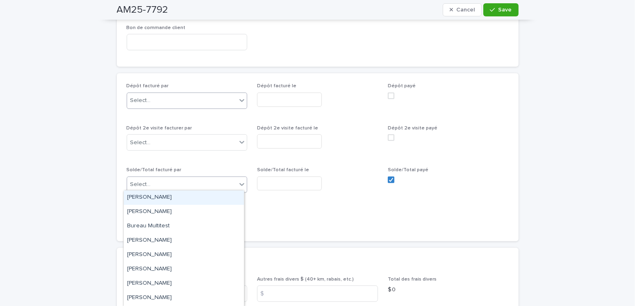
drag, startPoint x: 155, startPoint y: 199, endPoint x: 164, endPoint y: 197, distance: 9.4
click at [155, 199] on div "[PERSON_NAME]" at bounding box center [184, 198] width 120 height 14
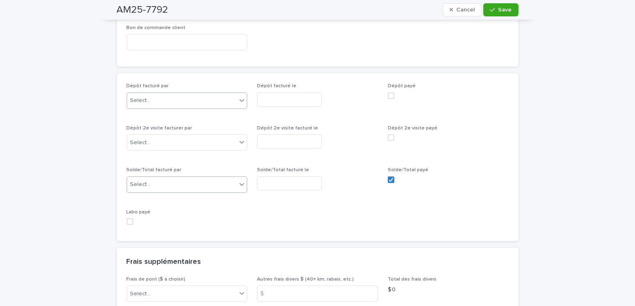
click at [280, 171] on div "Solde/Total facturé le" at bounding box center [317, 182] width 121 height 30
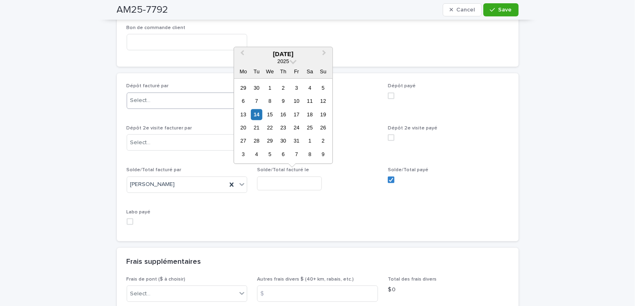
click at [281, 177] on input "text" at bounding box center [289, 184] width 65 height 14
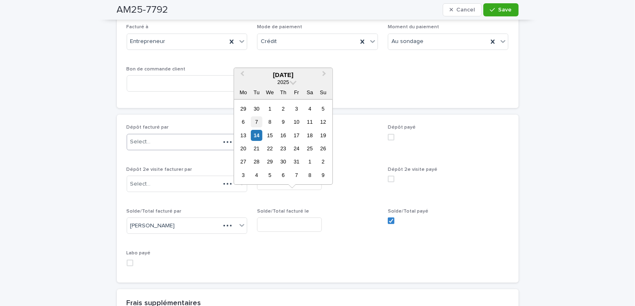
scroll to position [759, 0]
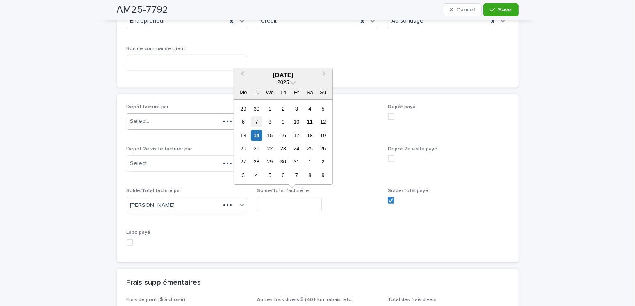
click at [258, 121] on div "7" at bounding box center [256, 122] width 11 height 11
click at [275, 197] on input "**********" at bounding box center [289, 204] width 65 height 14
click at [261, 133] on div "14" at bounding box center [256, 135] width 11 height 11
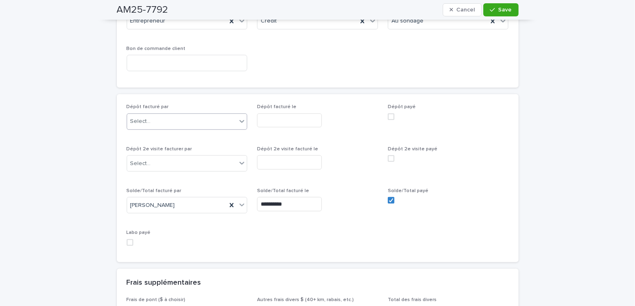
type input "**********"
click at [499, 7] on span "Save" at bounding box center [506, 10] width 14 height 6
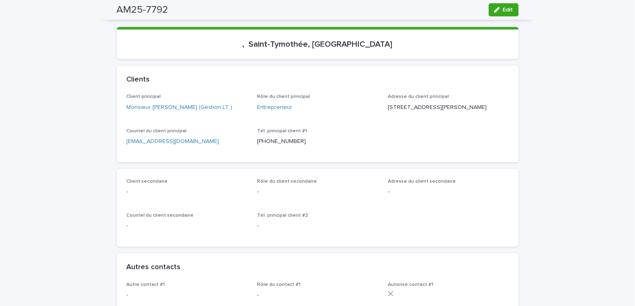
scroll to position [0, 0]
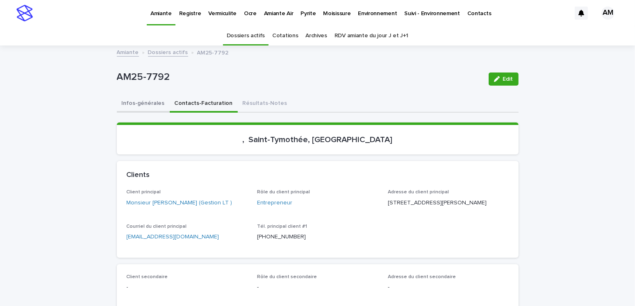
drag, startPoint x: 152, startPoint y: 99, endPoint x: 157, endPoint y: 101, distance: 5.1
click at [152, 99] on button "Infos-générales" at bounding box center [143, 104] width 53 height 17
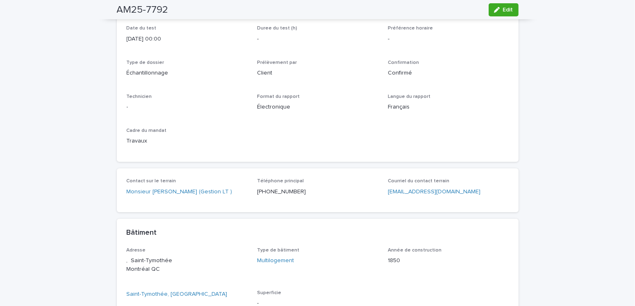
scroll to position [205, 0]
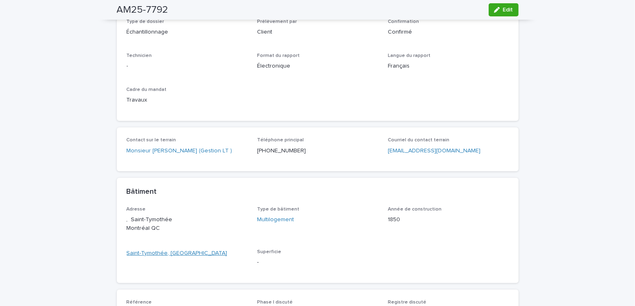
click at [172, 252] on link "Saint-Tymothée, [GEOGRAPHIC_DATA]" at bounding box center [177, 253] width 101 height 9
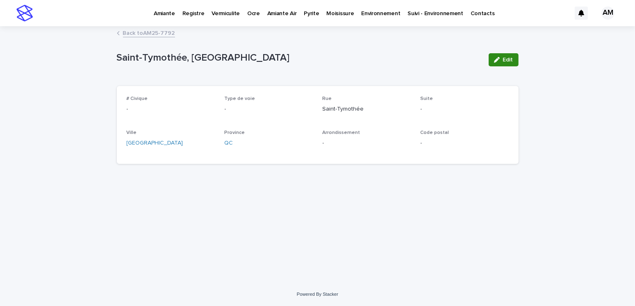
click at [511, 55] on button "Edit" at bounding box center [504, 59] width 30 height 13
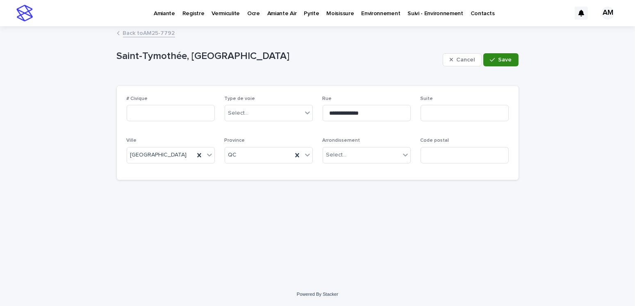
click at [495, 58] on icon "button" at bounding box center [492, 60] width 5 height 6
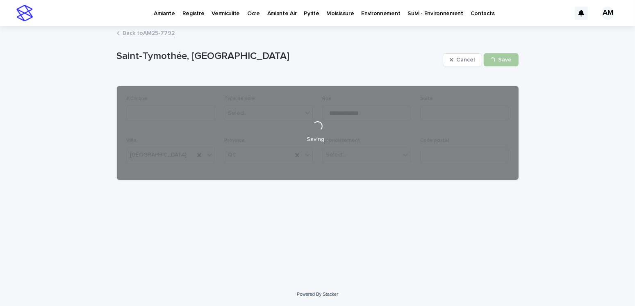
click at [158, 36] on link "Back to AM25-7792" at bounding box center [149, 32] width 52 height 9
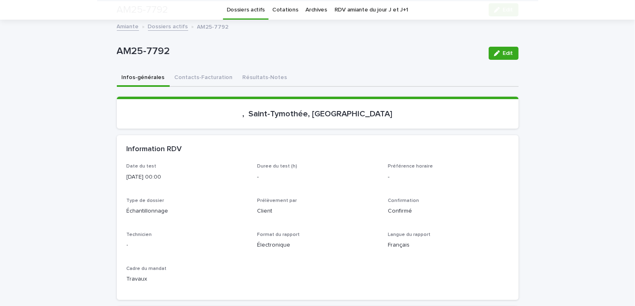
scroll to position [190, 0]
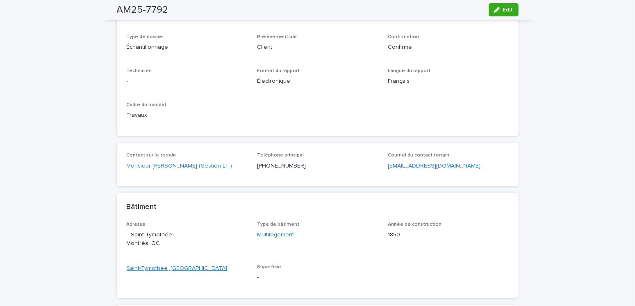
click at [181, 270] on link "Saint-Tymothée, [GEOGRAPHIC_DATA]" at bounding box center [177, 269] width 101 height 9
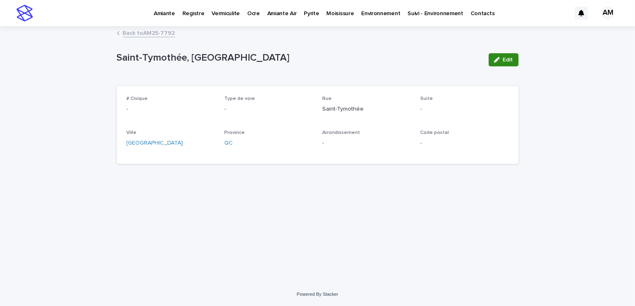
click at [502, 62] on div "button" at bounding box center [498, 60] width 9 height 6
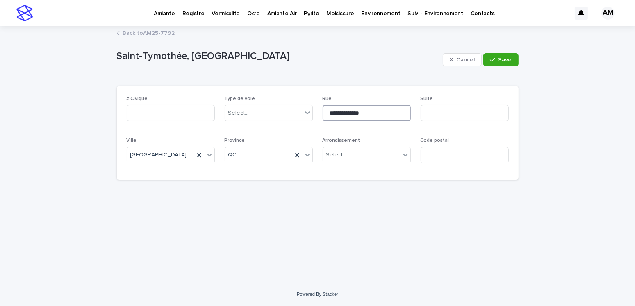
click at [350, 115] on input "**********" at bounding box center [367, 113] width 88 height 16
type input "**********"
click at [497, 64] on button "Save" at bounding box center [501, 59] width 35 height 13
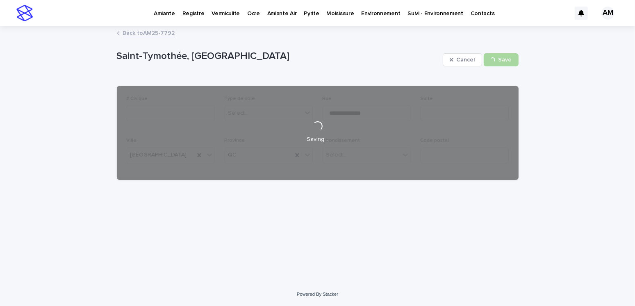
click at [150, 33] on link "Back to AM25-7792" at bounding box center [149, 32] width 52 height 9
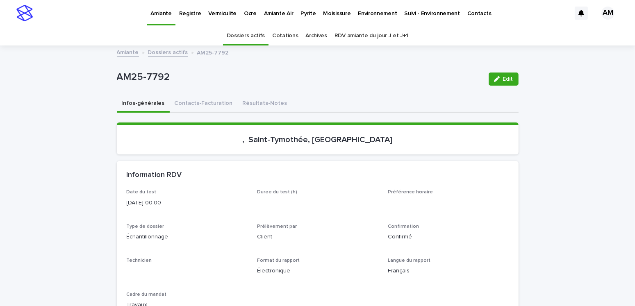
scroll to position [26, 0]
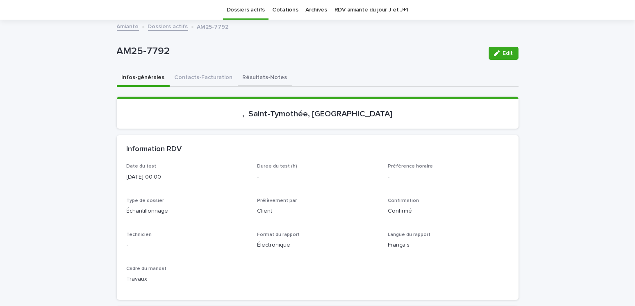
click at [213, 78] on button "Contacts-Facturation" at bounding box center [204, 78] width 68 height 17
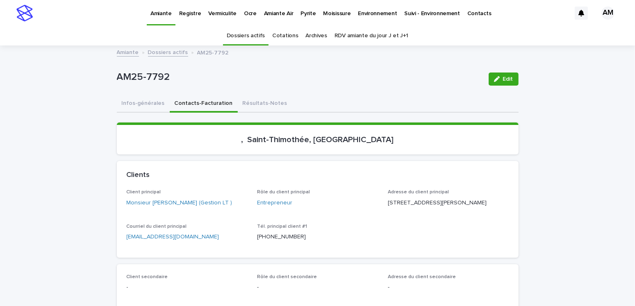
click at [301, 12] on p "Pyrite" at bounding box center [308, 8] width 15 height 17
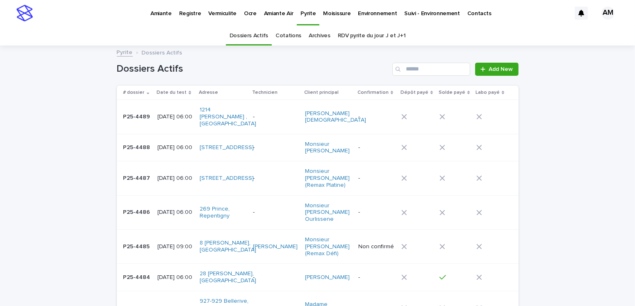
click at [184, 144] on p "[DATE] 06:00" at bounding box center [176, 147] width 36 height 7
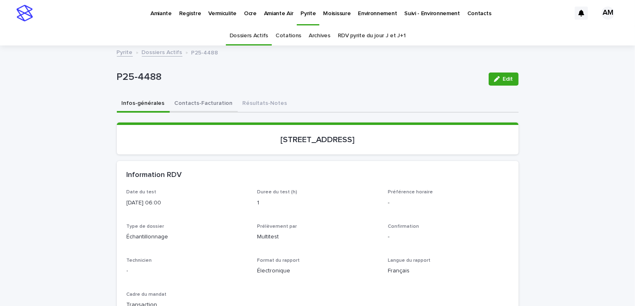
click at [211, 99] on button "Contacts-Facturation" at bounding box center [204, 104] width 68 height 17
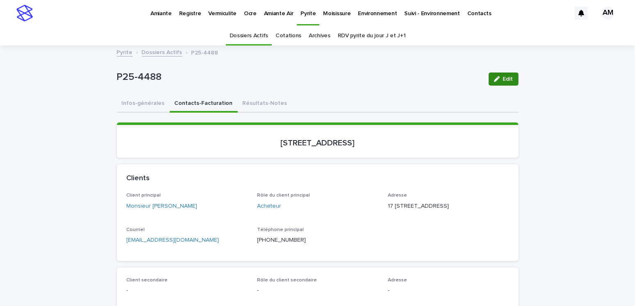
click at [504, 77] on span "Edit" at bounding box center [508, 79] width 10 height 6
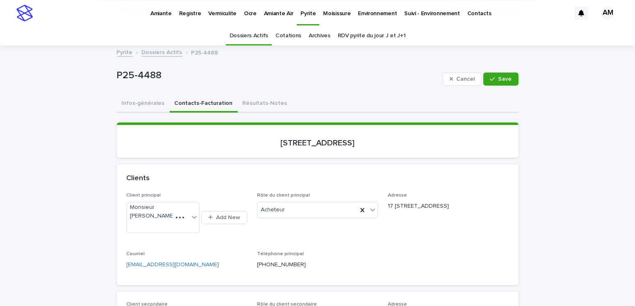
scroll to position [164, 0]
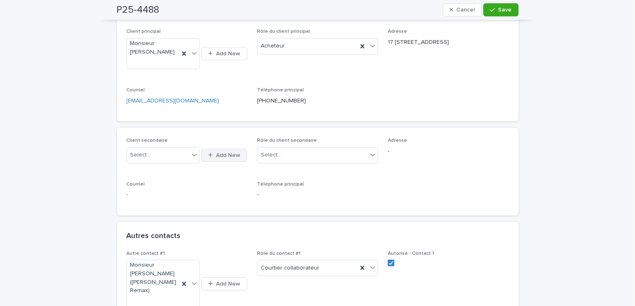
click at [222, 150] on button "Add New" at bounding box center [224, 155] width 46 height 13
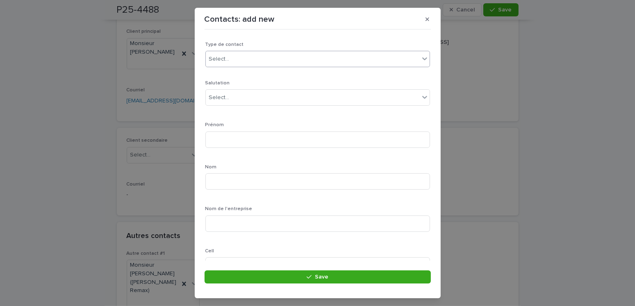
click at [223, 54] on div "Select..." at bounding box center [313, 60] width 214 height 14
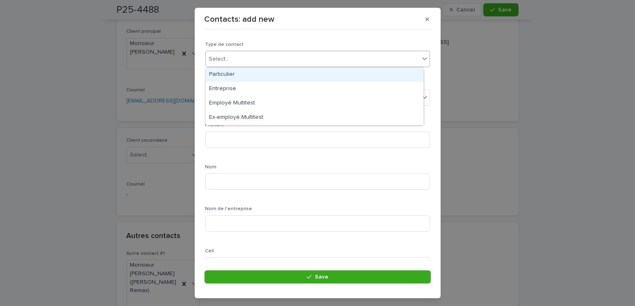
click at [229, 75] on div "Particulier" at bounding box center [315, 75] width 218 height 14
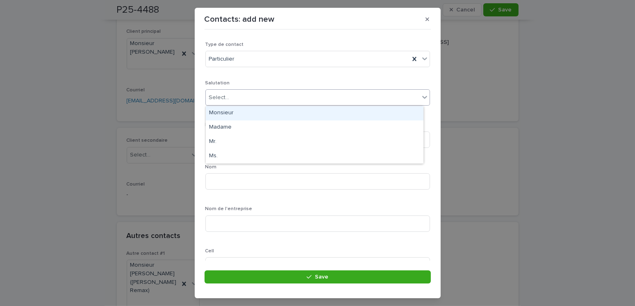
click at [226, 94] on div "Select..." at bounding box center [219, 98] width 21 height 9
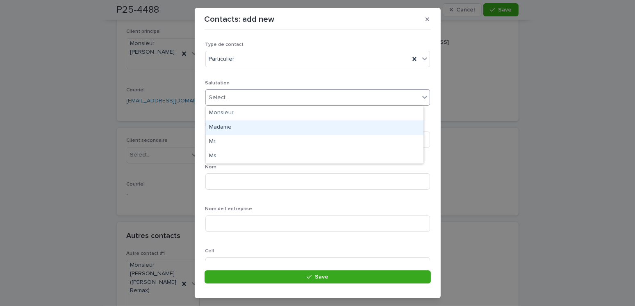
click at [219, 129] on div "Madame" at bounding box center [315, 128] width 218 height 14
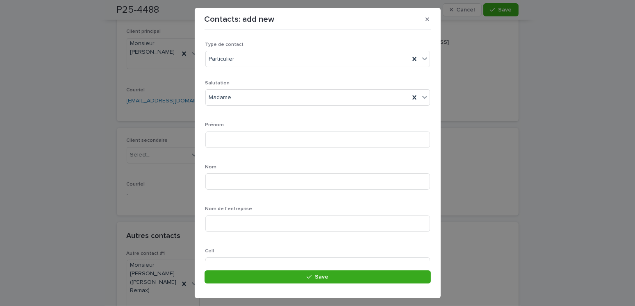
click at [222, 130] on div "Prénom" at bounding box center [318, 138] width 225 height 32
click at [222, 137] on input at bounding box center [318, 140] width 225 height 16
type input "******"
type input "********"
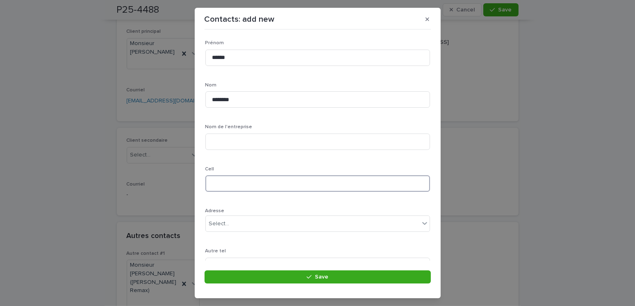
click at [221, 186] on input at bounding box center [318, 184] width 225 height 16
type input "**********"
click at [226, 185] on input at bounding box center [318, 186] width 225 height 16
paste input "**********"
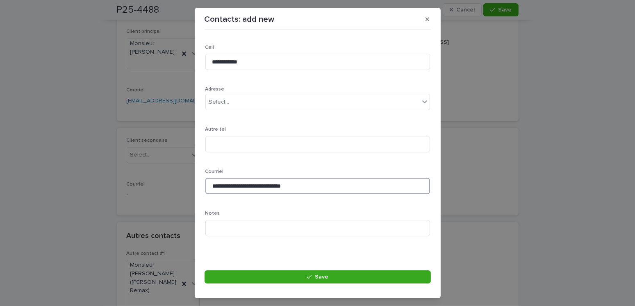
drag, startPoint x: 251, startPoint y: 185, endPoint x: 185, endPoint y: 179, distance: 65.5
click at [185, 179] on div "**********" at bounding box center [317, 153] width 635 height 306
click at [272, 183] on input "**********" at bounding box center [318, 186] width 225 height 16
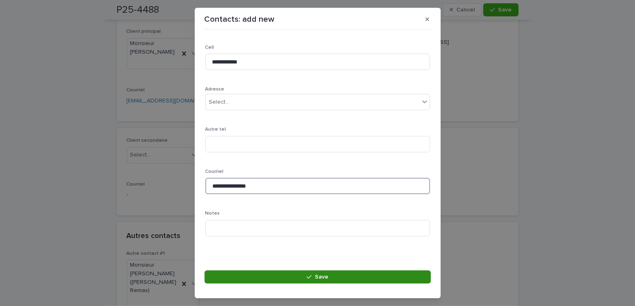
type input "**********"
click at [323, 274] on span "Save" at bounding box center [322, 277] width 14 height 6
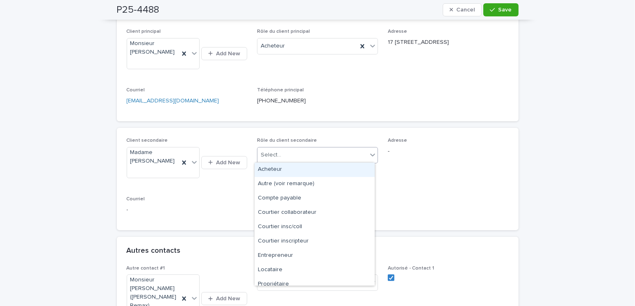
click at [279, 149] on div "Select..." at bounding box center [313, 156] width 110 height 14
click at [276, 171] on div "Acheteur" at bounding box center [315, 170] width 120 height 14
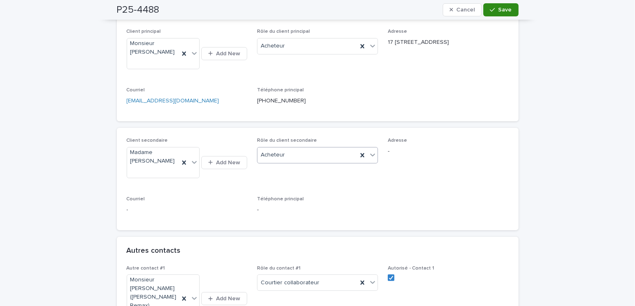
click at [503, 11] on span "Save" at bounding box center [506, 10] width 14 height 6
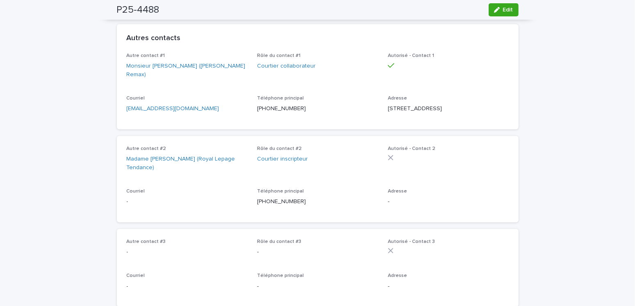
scroll to position [410, 0]
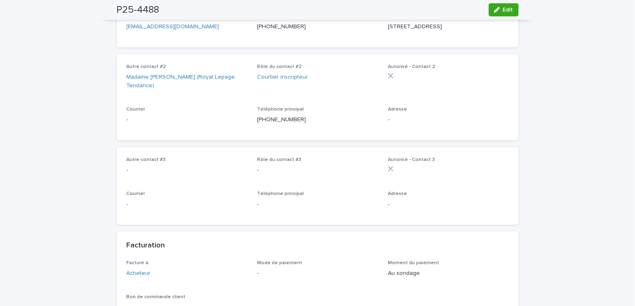
drag, startPoint x: 503, startPoint y: 9, endPoint x: 421, endPoint y: 146, distance: 160.0
click at [503, 9] on span "Edit" at bounding box center [508, 10] width 10 height 6
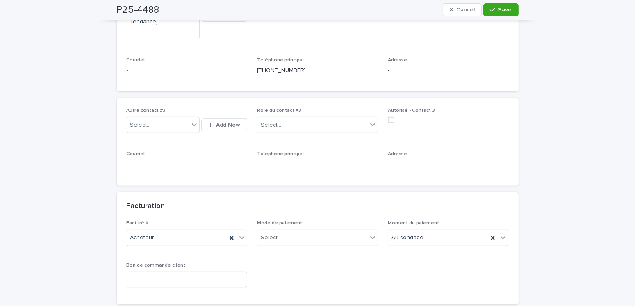
scroll to position [615, 0]
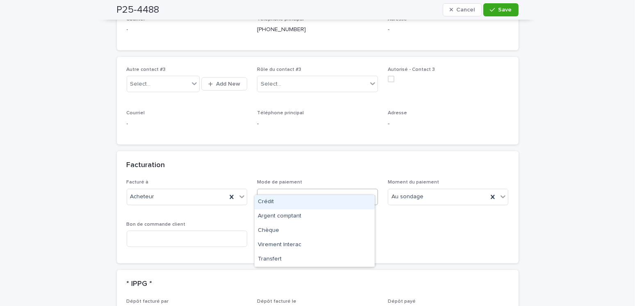
click at [307, 190] on div "Select..." at bounding box center [313, 197] width 110 height 14
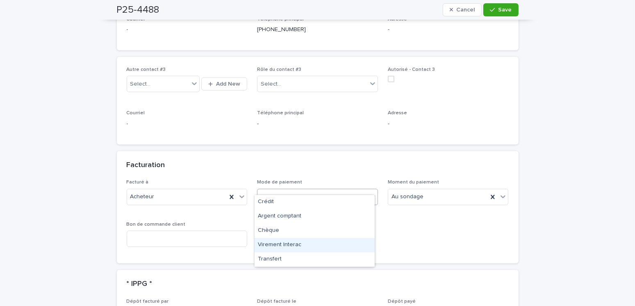
click at [281, 245] on div "Virement Interac" at bounding box center [315, 245] width 120 height 14
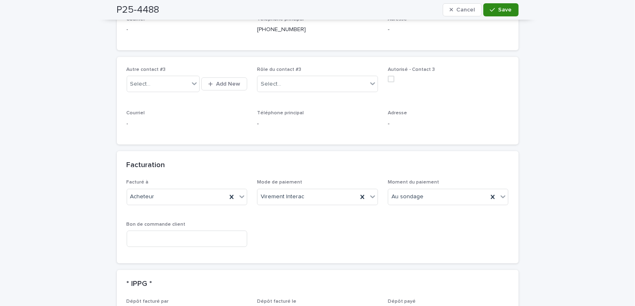
click at [511, 12] on button "Save" at bounding box center [501, 9] width 35 height 13
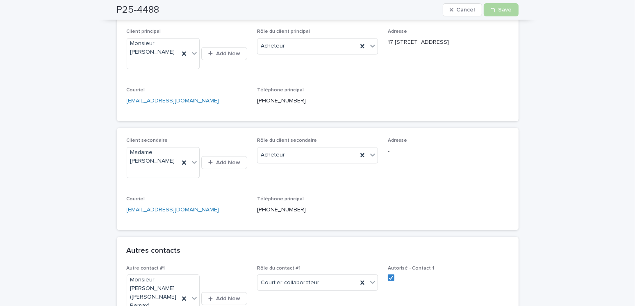
scroll to position [0, 0]
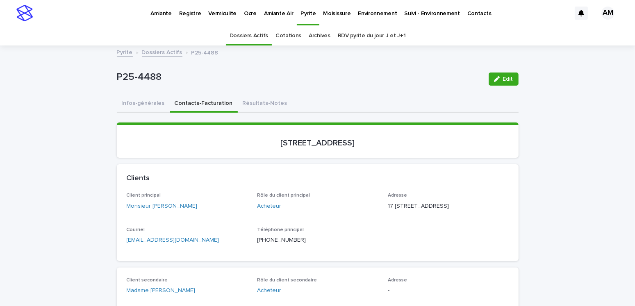
click at [157, 52] on link "Dossiers Actifs" at bounding box center [162, 51] width 41 height 9
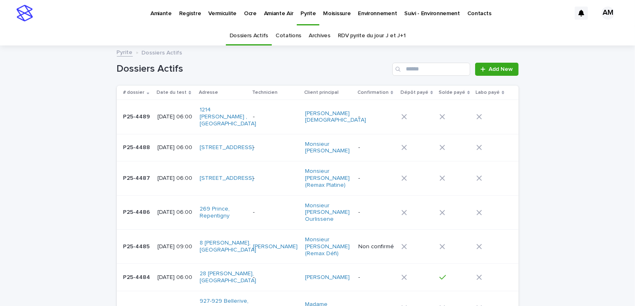
click at [166, 7] on p "Amiante" at bounding box center [161, 8] width 21 height 17
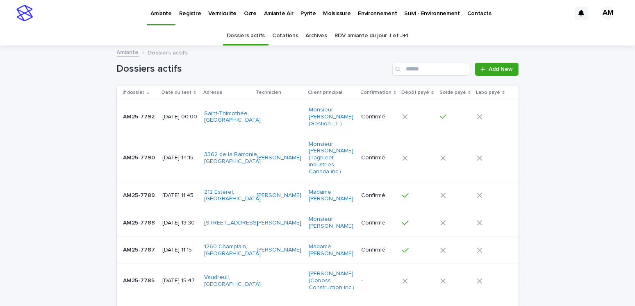
click at [145, 125] on td "AM25-7792 AM25-7792" at bounding box center [138, 117] width 42 height 34
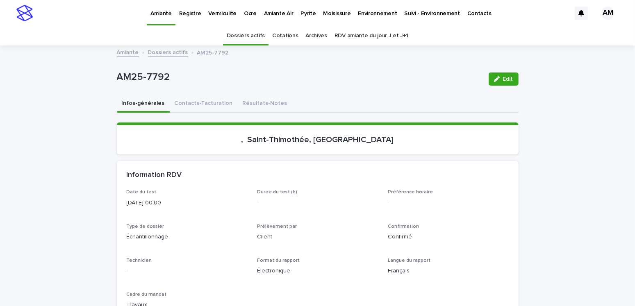
scroll to position [26, 0]
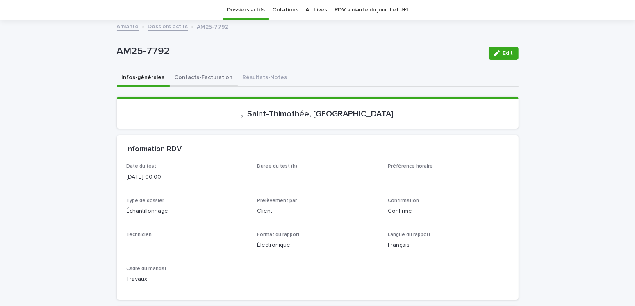
click at [183, 70] on button "Contacts-Facturation" at bounding box center [204, 78] width 68 height 17
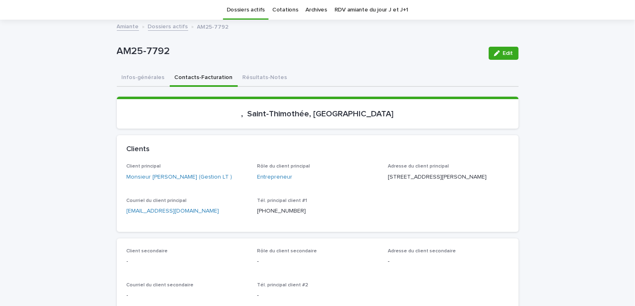
scroll to position [67, 0]
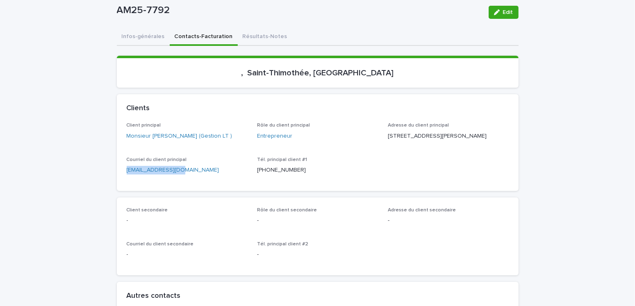
drag, startPoint x: 186, startPoint y: 184, endPoint x: 120, endPoint y: 186, distance: 66.5
click at [117, 187] on div "Client principal Monsieur [PERSON_NAME] (Gestion LT ) Rôle du client principal …" at bounding box center [318, 157] width 402 height 68
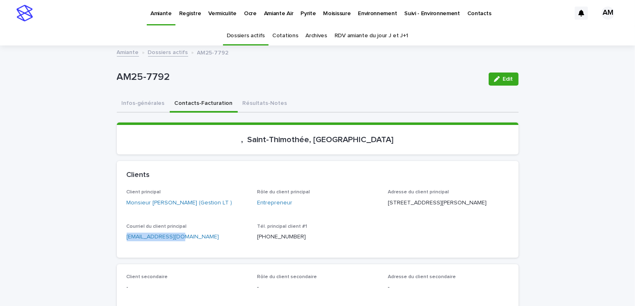
click at [222, 14] on p "Vermiculite" at bounding box center [222, 8] width 28 height 17
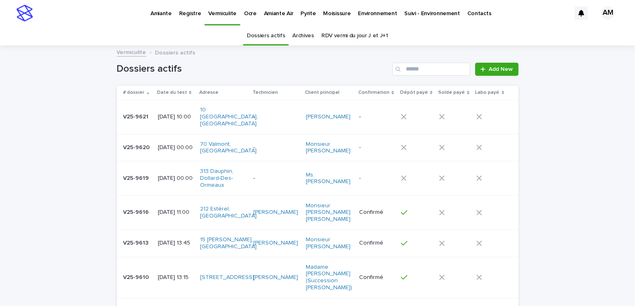
click at [194, 174] on div "[DATE] 00:00" at bounding box center [176, 178] width 36 height 9
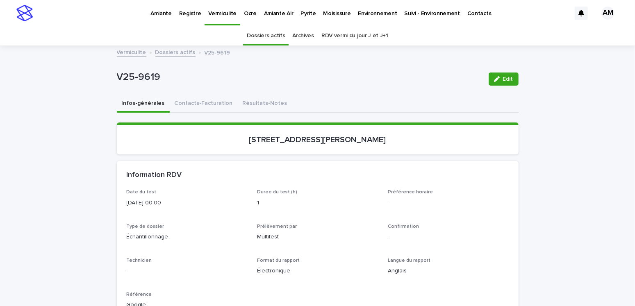
click at [307, 11] on p "Pyrite" at bounding box center [308, 8] width 15 height 17
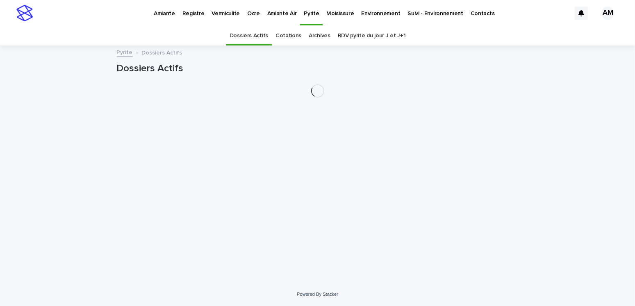
click at [357, 32] on link "RDV pyrite du jour J et J+1" at bounding box center [372, 35] width 68 height 19
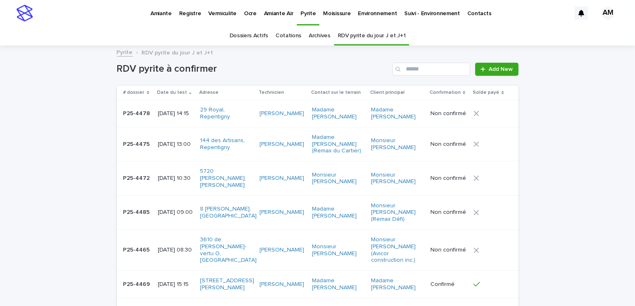
click at [171, 180] on p "[DATE] 10:30" at bounding box center [176, 178] width 36 height 7
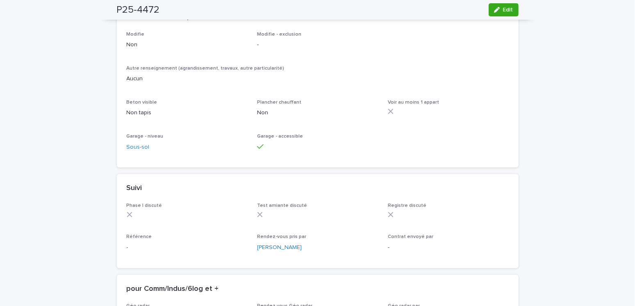
scroll to position [615, 0]
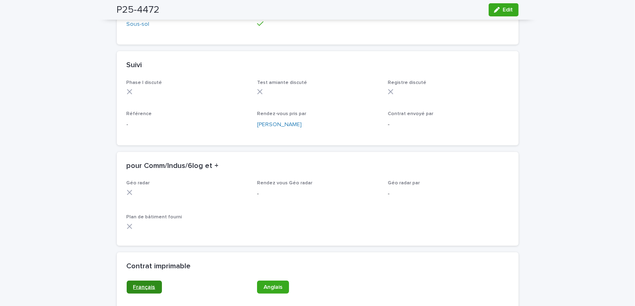
click at [136, 287] on span "Français" at bounding box center [144, 288] width 22 height 6
click at [494, 16] on div "P25-4472 Edit" at bounding box center [318, 10] width 402 height 20
click at [503, 10] on span "Edit" at bounding box center [508, 10] width 10 height 6
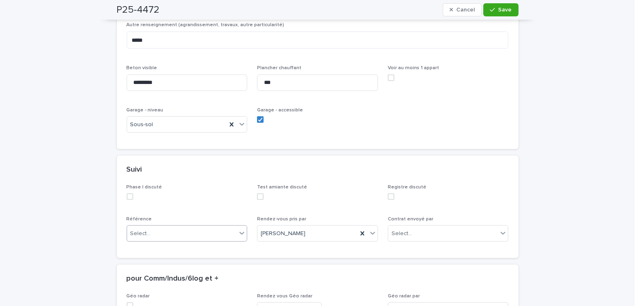
click at [152, 227] on div "Select..." at bounding box center [182, 234] width 110 height 14
click at [140, 255] on div "Google" at bounding box center [184, 253] width 120 height 14
click at [513, 11] on button "Save" at bounding box center [501, 9] width 35 height 13
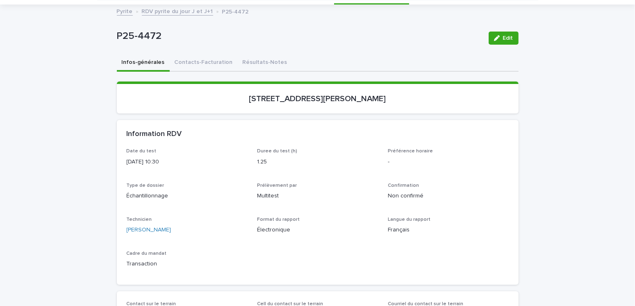
scroll to position [0, 0]
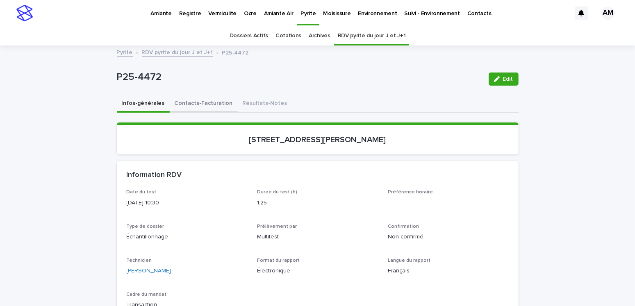
click at [203, 102] on button "Contacts-Facturation" at bounding box center [204, 104] width 68 height 17
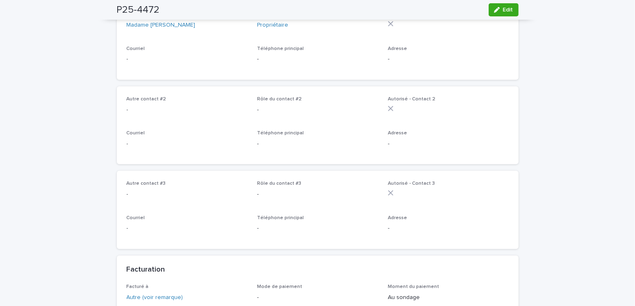
scroll to position [615, 0]
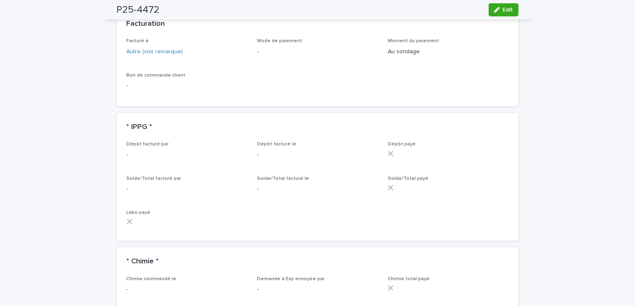
drag, startPoint x: 506, startPoint y: 10, endPoint x: 350, endPoint y: 137, distance: 200.6
click at [506, 10] on span "Edit" at bounding box center [508, 10] width 10 height 6
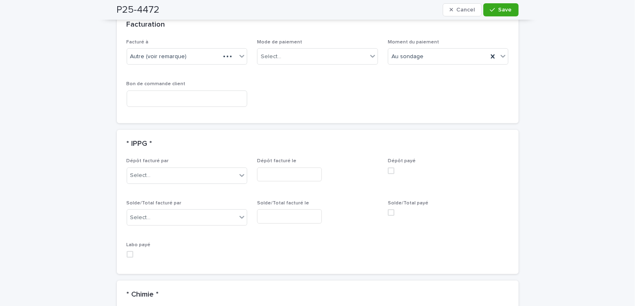
scroll to position [771, 0]
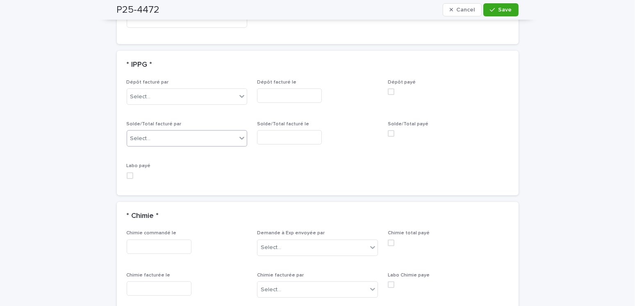
click at [173, 145] on div "Select..." at bounding box center [182, 139] width 110 height 14
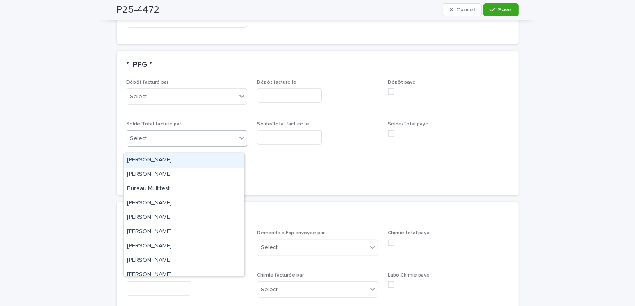
click at [152, 159] on div "[PERSON_NAME]" at bounding box center [184, 160] width 120 height 14
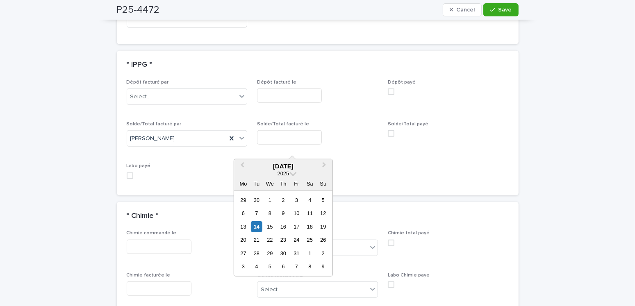
click at [270, 145] on input "text" at bounding box center [289, 137] width 65 height 14
click at [258, 222] on div "14" at bounding box center [256, 227] width 11 height 11
type input "**********"
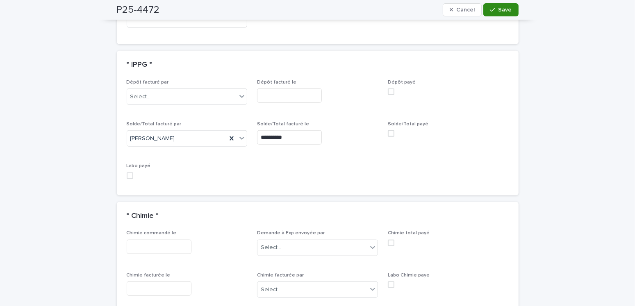
click at [494, 5] on button "Save" at bounding box center [501, 9] width 35 height 13
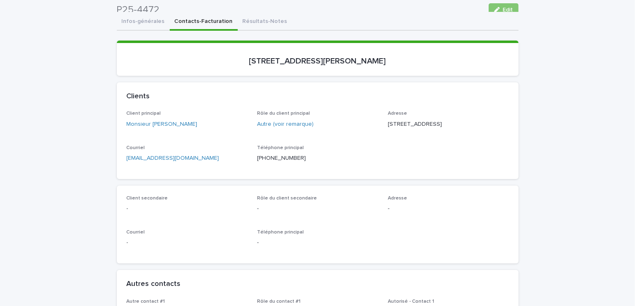
scroll to position [0, 0]
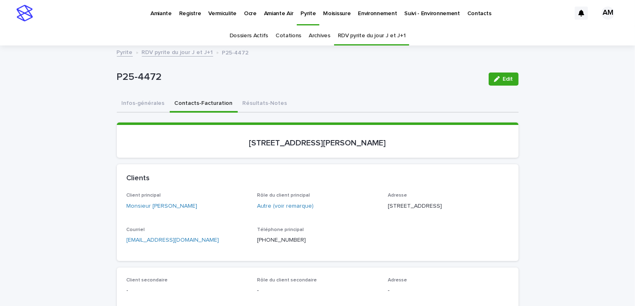
click at [303, 12] on p "Pyrite" at bounding box center [308, 8] width 15 height 17
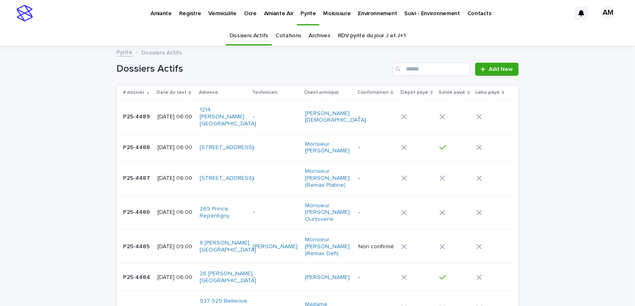
click at [186, 144] on p "[DATE] 06:00" at bounding box center [176, 147] width 36 height 7
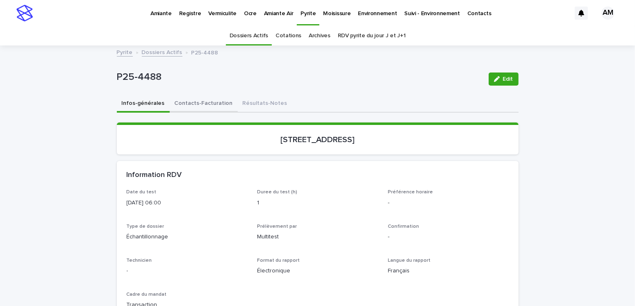
click at [200, 102] on button "Contacts-Facturation" at bounding box center [204, 104] width 68 height 17
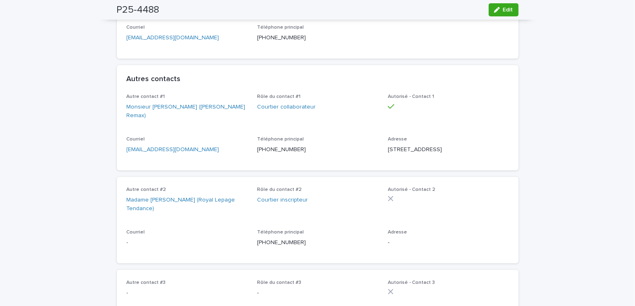
scroll to position [369, 0]
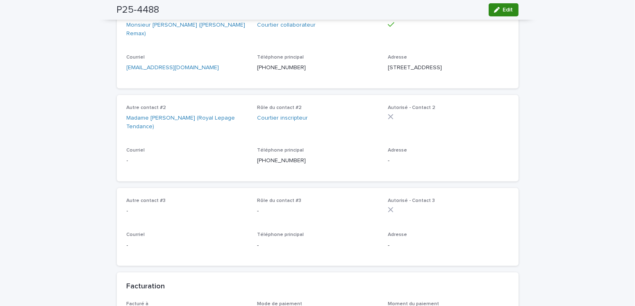
click at [503, 11] on span "Edit" at bounding box center [508, 10] width 10 height 6
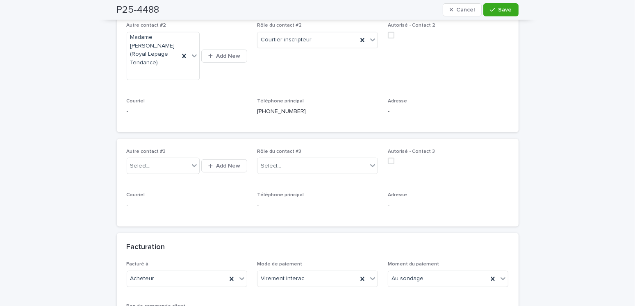
scroll to position [574, 0]
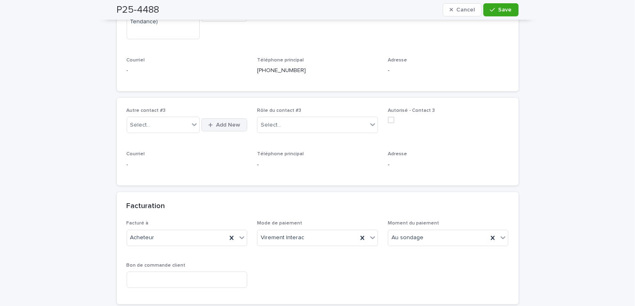
click at [218, 122] on span "Add New" at bounding box center [228, 125] width 24 height 6
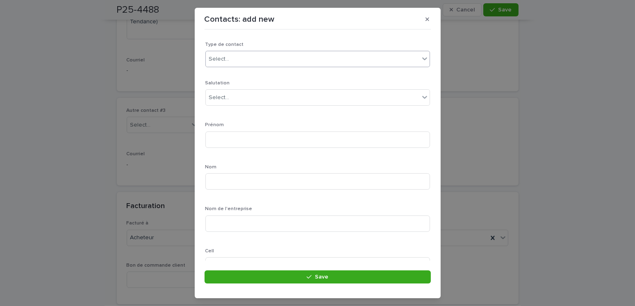
click at [235, 62] on div "Select..." at bounding box center [313, 60] width 214 height 14
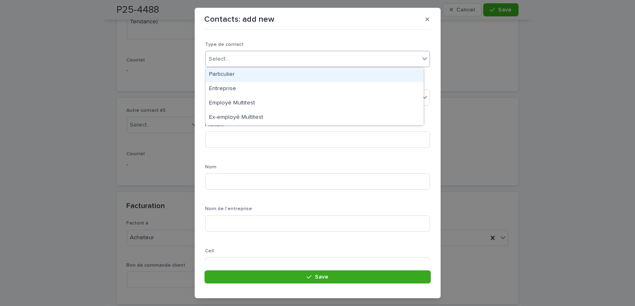
click at [224, 77] on div "Particulier" at bounding box center [315, 75] width 218 height 14
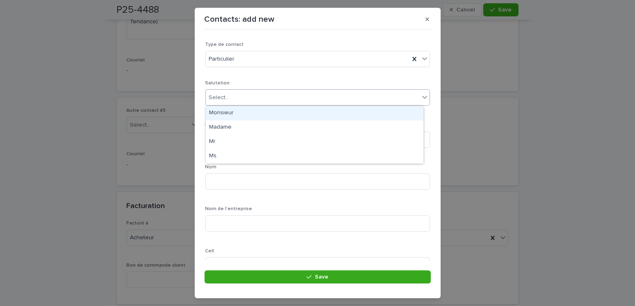
click at [232, 95] on div "Select..." at bounding box center [313, 98] width 214 height 14
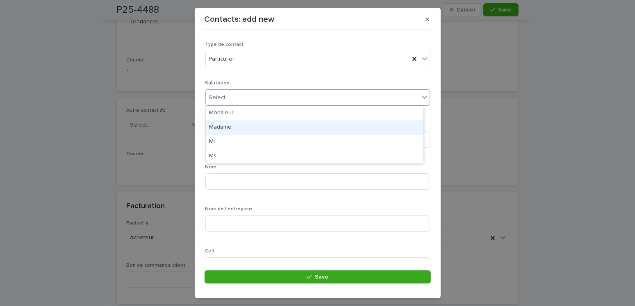
click at [222, 130] on div "Madame" at bounding box center [315, 128] width 218 height 14
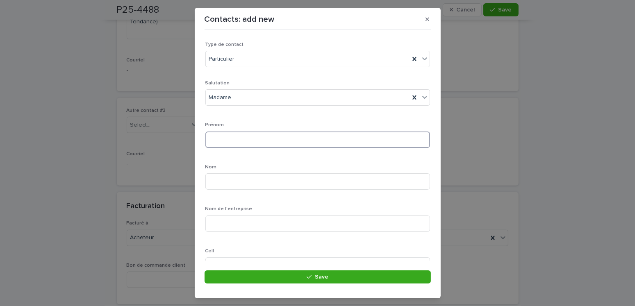
click at [242, 140] on input at bounding box center [318, 140] width 225 height 16
type input "******"
click at [219, 183] on input "******" at bounding box center [318, 182] width 225 height 16
type input "******"
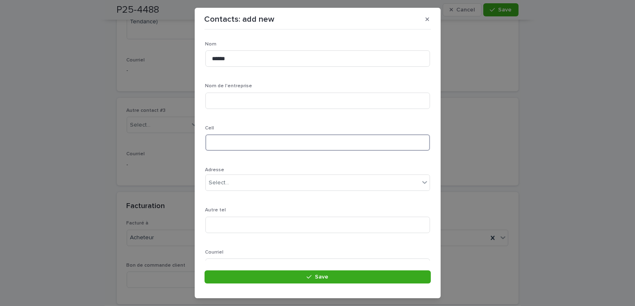
click at [233, 136] on input at bounding box center [318, 143] width 225 height 16
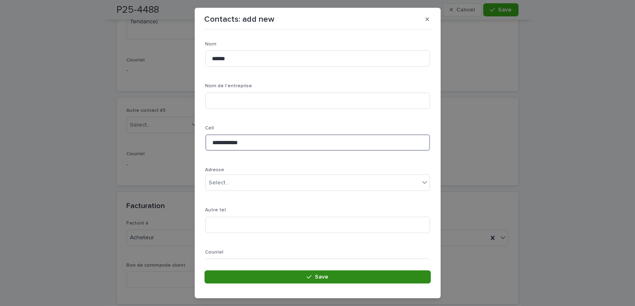
type input "**********"
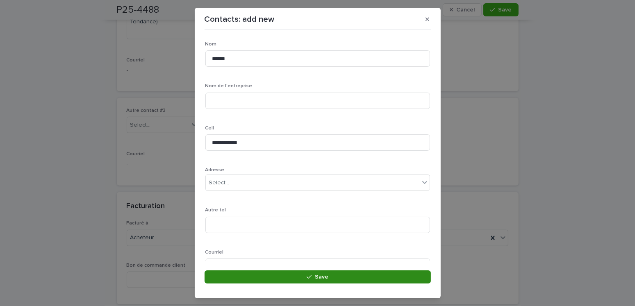
click at [328, 275] on span "Save" at bounding box center [322, 277] width 14 height 6
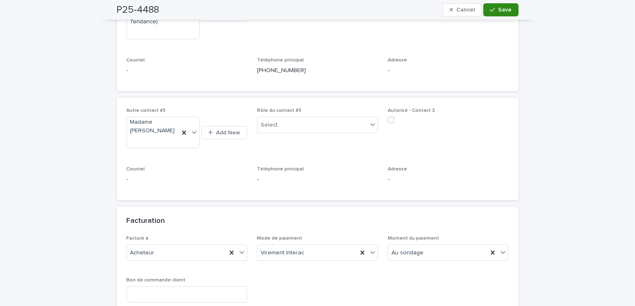
click at [501, 10] on span "Save" at bounding box center [506, 10] width 14 height 6
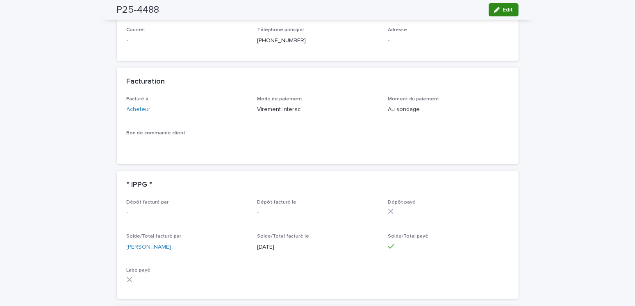
click at [504, 13] on button "Edit" at bounding box center [504, 9] width 30 height 13
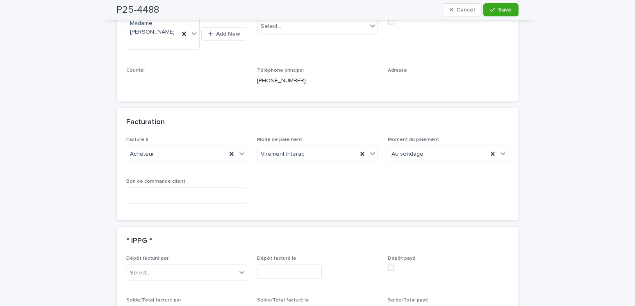
scroll to position [591, 0]
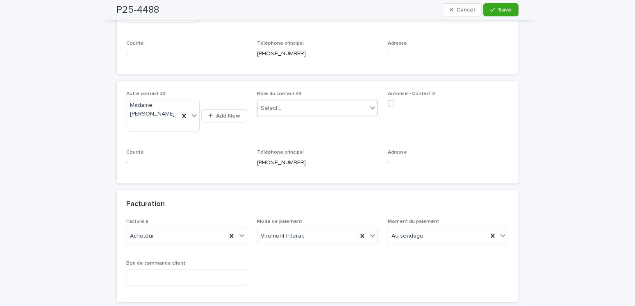
click at [281, 102] on div "Select..." at bounding box center [313, 109] width 110 height 14
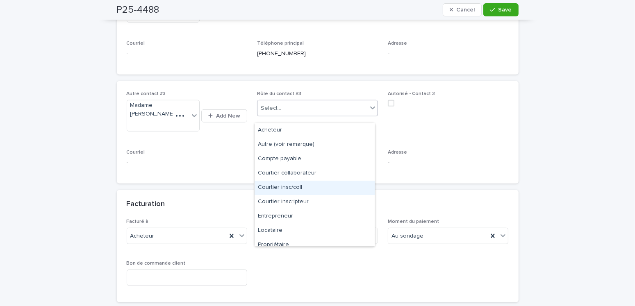
scroll to position [21, 0]
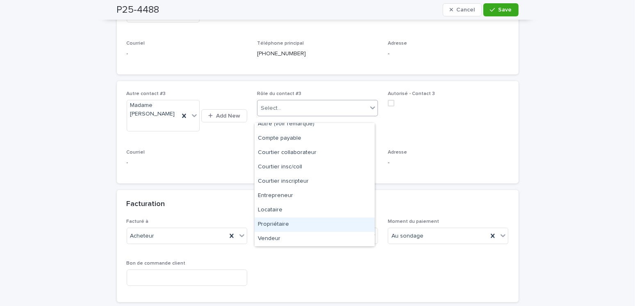
click at [274, 223] on div "Propriétaire" at bounding box center [315, 225] width 120 height 14
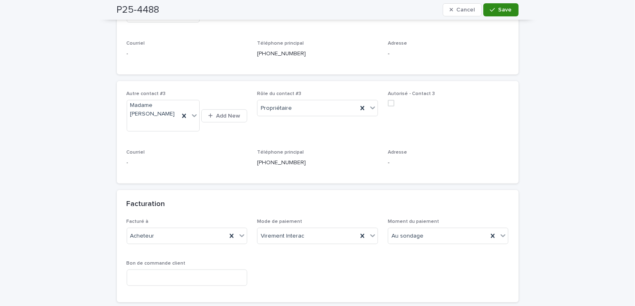
click at [508, 14] on button "Save" at bounding box center [501, 9] width 35 height 13
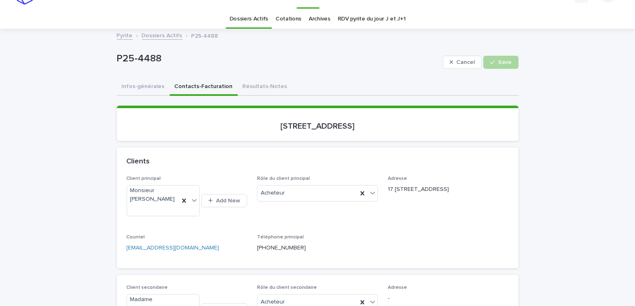
scroll to position [0, 0]
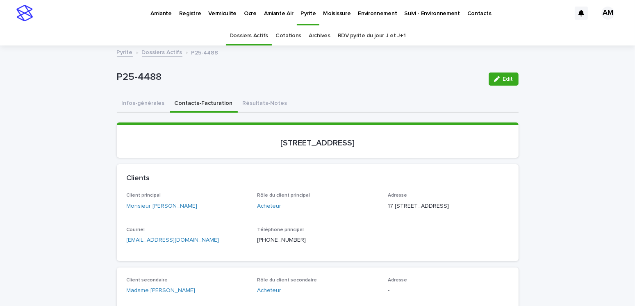
click at [152, 51] on link "Dossiers Actifs" at bounding box center [162, 51] width 41 height 9
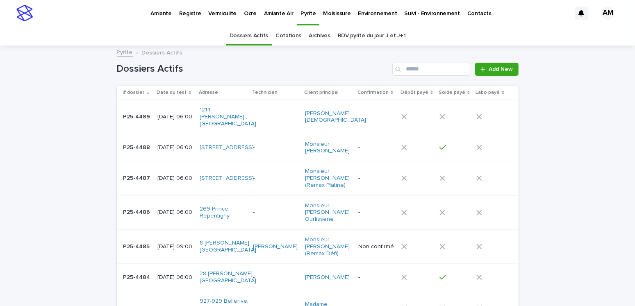
click at [169, 244] on p "[DATE] 09:00" at bounding box center [176, 247] width 36 height 7
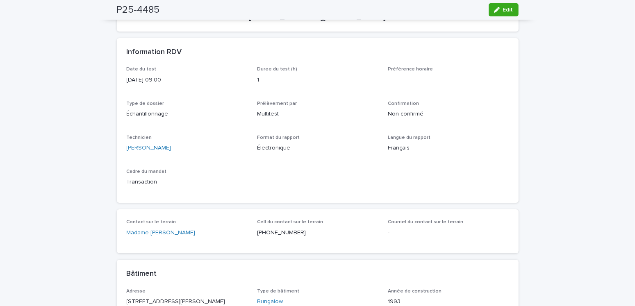
scroll to position [41, 0]
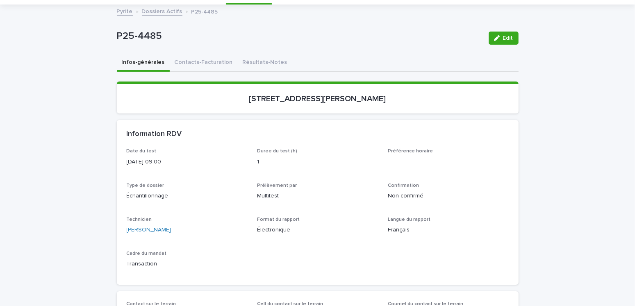
click at [208, 51] on div "P25-4485 Edit" at bounding box center [318, 38] width 402 height 33
click at [215, 62] on button "Contacts-Facturation" at bounding box center [204, 63] width 68 height 17
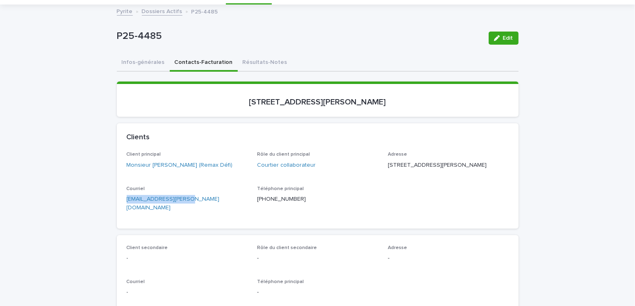
drag, startPoint x: 125, startPoint y: 219, endPoint x: 105, endPoint y: 222, distance: 19.9
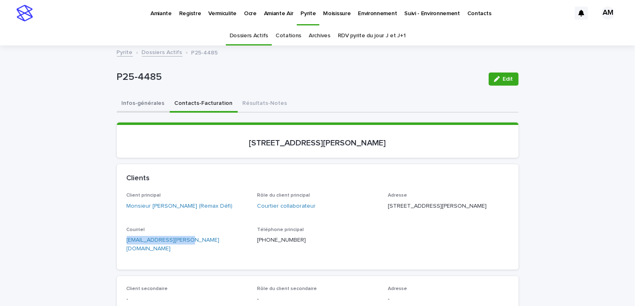
click at [135, 101] on button "Infos-générales" at bounding box center [143, 104] width 53 height 17
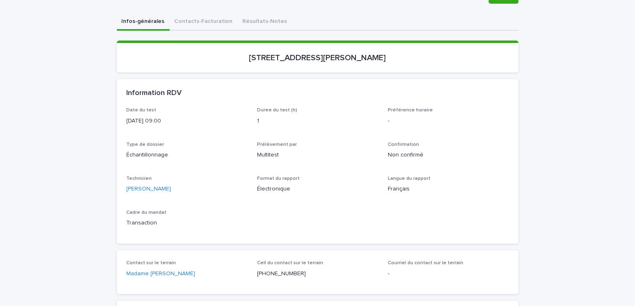
scroll to position [41, 0]
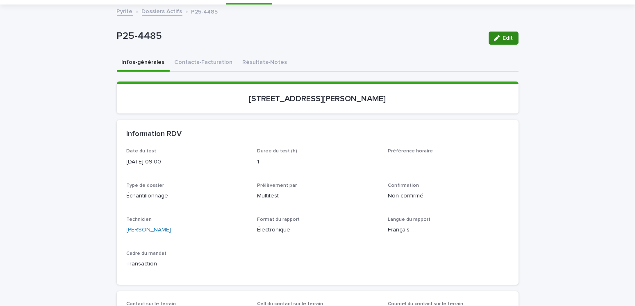
click at [497, 38] on div "button" at bounding box center [498, 38] width 9 height 6
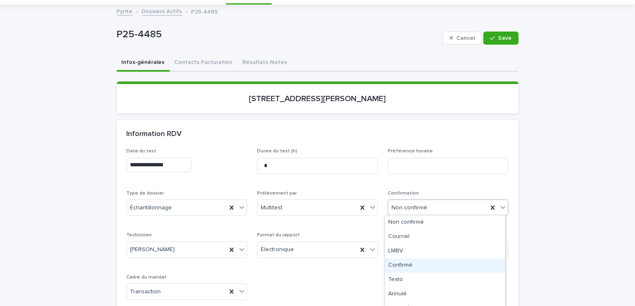
click at [401, 265] on div "Confirmé" at bounding box center [445, 266] width 120 height 14
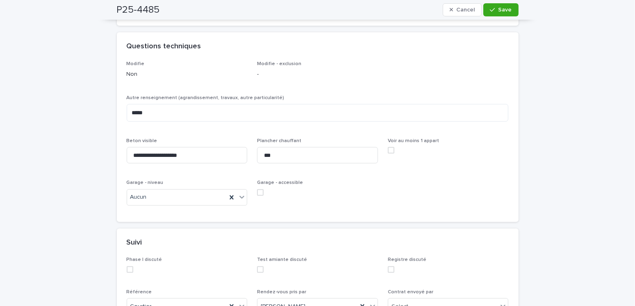
scroll to position [656, 0]
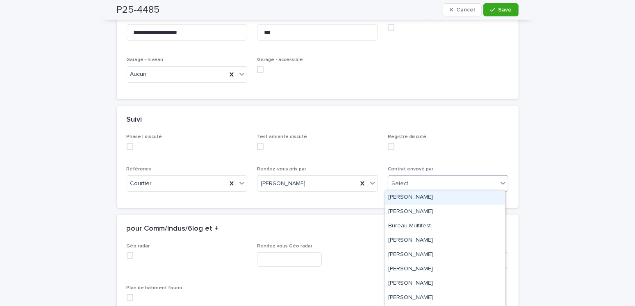
click at [408, 183] on div "Select..." at bounding box center [444, 184] width 110 height 14
click at [402, 197] on div "[PERSON_NAME]" at bounding box center [445, 198] width 120 height 14
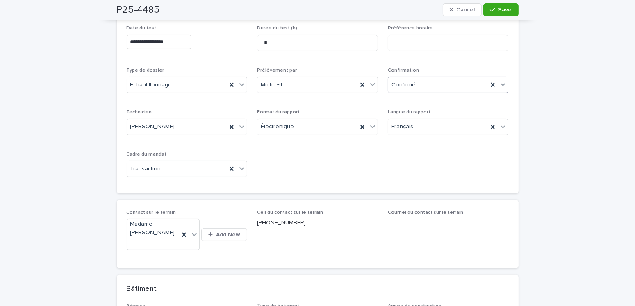
scroll to position [0, 0]
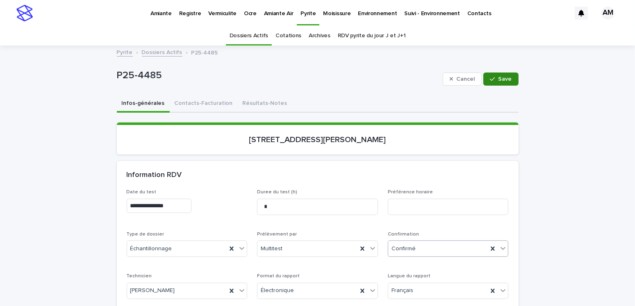
click at [495, 81] on div "button" at bounding box center [494, 79] width 8 height 6
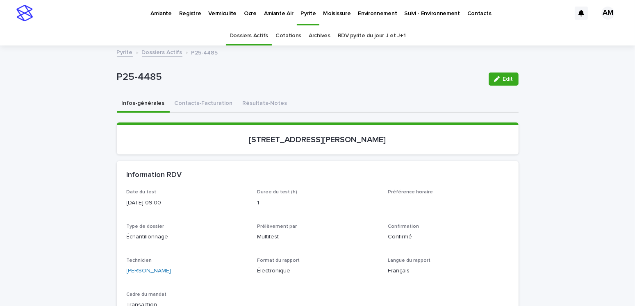
click at [48, 53] on div "Pyrite Dossiers Actifs P25-4485" at bounding box center [317, 52] width 635 height 11
click at [159, 51] on link "Dossiers Actifs" at bounding box center [162, 51] width 41 height 9
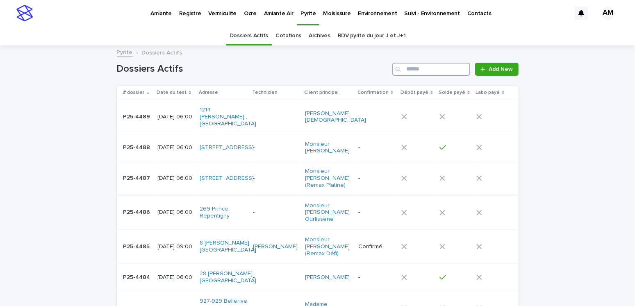
click at [425, 65] on input "Search" at bounding box center [432, 69] width 78 height 13
click at [382, 31] on link "RDV pyrite du jour J et J+1" at bounding box center [372, 35] width 68 height 19
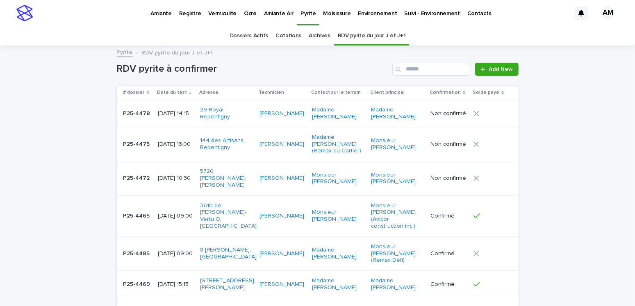
click at [168, 180] on p "[DATE] 10:30" at bounding box center [176, 178] width 36 height 7
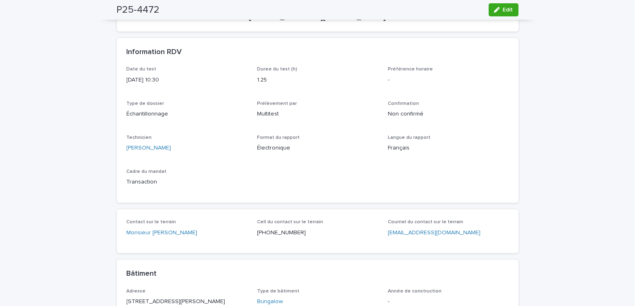
scroll to position [41, 0]
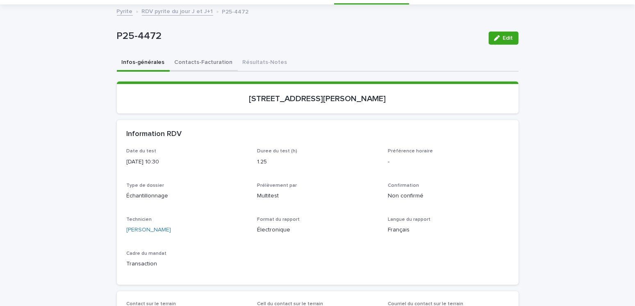
click at [193, 61] on button "Contacts-Facturation" at bounding box center [204, 63] width 68 height 17
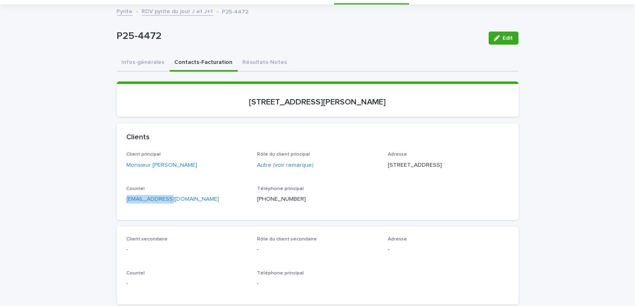
drag, startPoint x: 187, startPoint y: 211, endPoint x: 82, endPoint y: 209, distance: 105.9
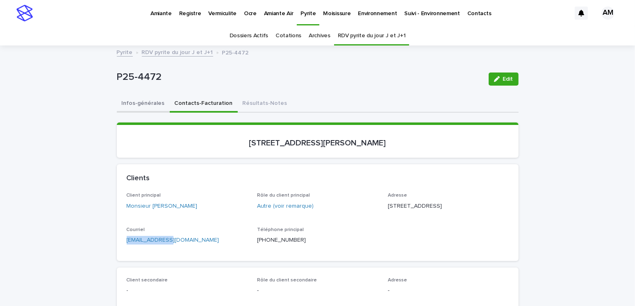
click at [144, 101] on button "Infos-générales" at bounding box center [143, 104] width 53 height 17
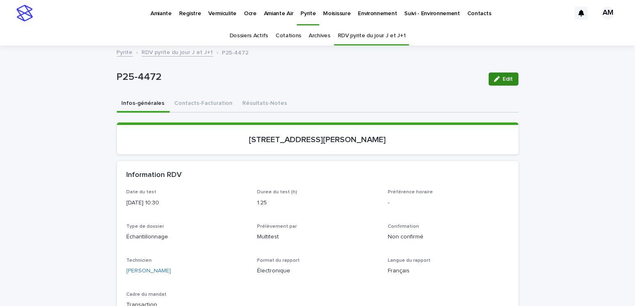
click at [504, 81] on span "Edit" at bounding box center [508, 79] width 10 height 6
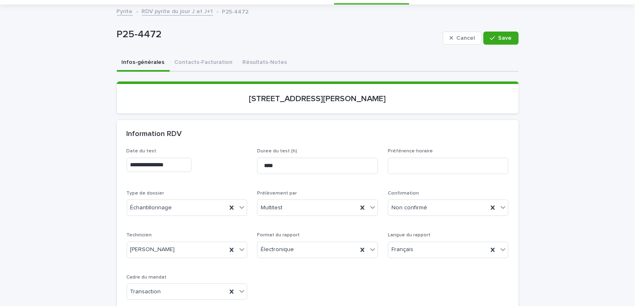
scroll to position [82, 0]
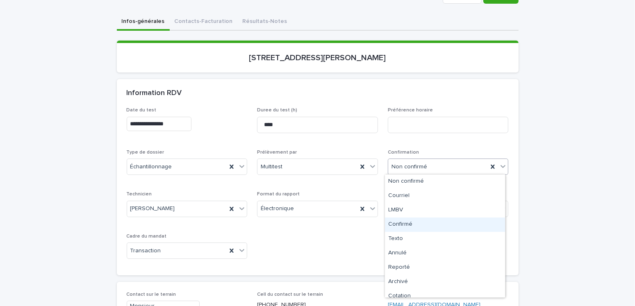
click at [405, 224] on div "Confirmé" at bounding box center [445, 225] width 120 height 14
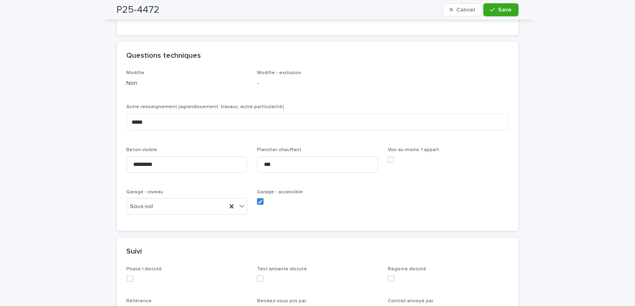
scroll to position [697, 0]
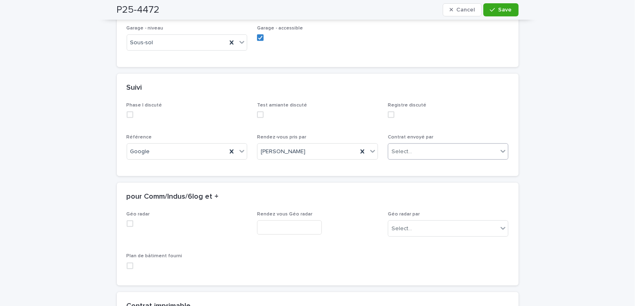
click at [414, 145] on div "Select..." at bounding box center [444, 152] width 110 height 14
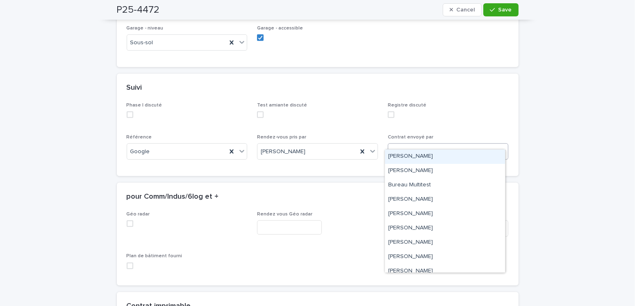
click at [409, 155] on div "[PERSON_NAME]" at bounding box center [445, 157] width 120 height 14
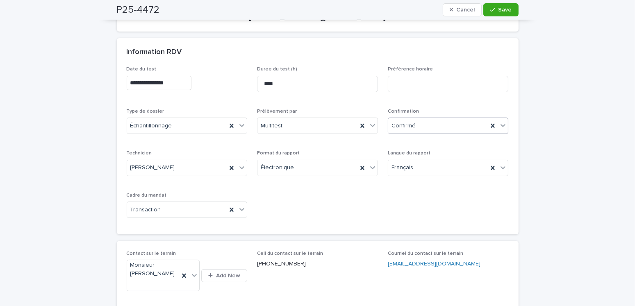
scroll to position [0, 0]
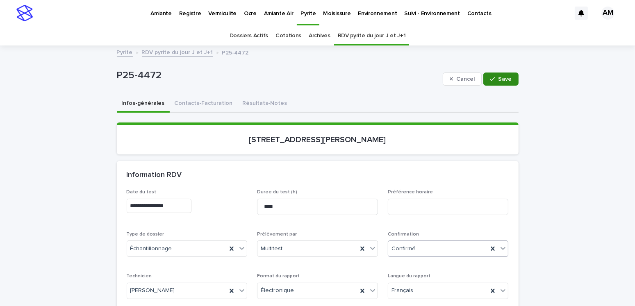
click at [503, 81] on span "Save" at bounding box center [506, 79] width 14 height 6
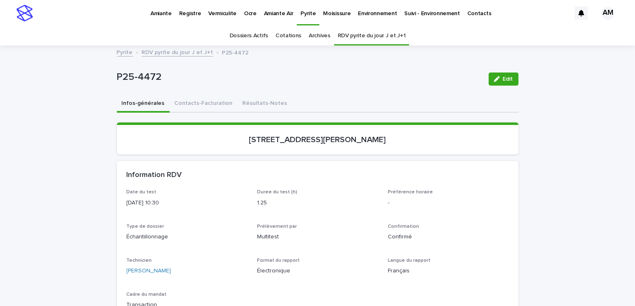
click at [191, 53] on link "RDV pyrite du jour J et J+1" at bounding box center [177, 51] width 71 height 9
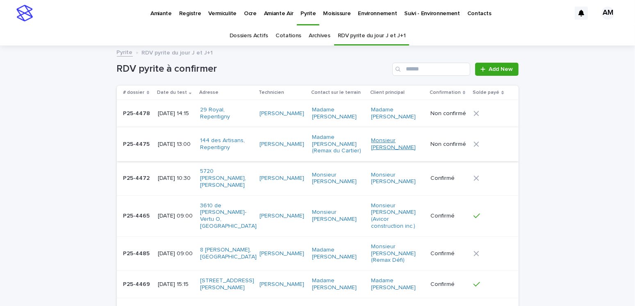
scroll to position [26, 0]
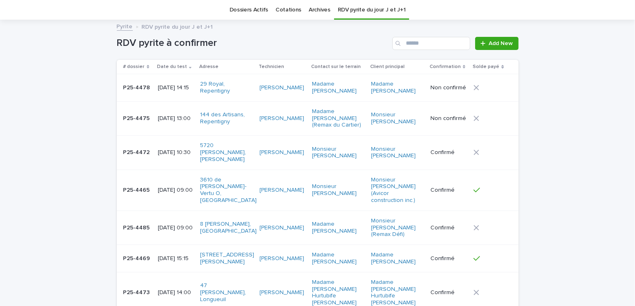
click at [176, 119] on div "[DATE] 13:00" at bounding box center [176, 118] width 36 height 9
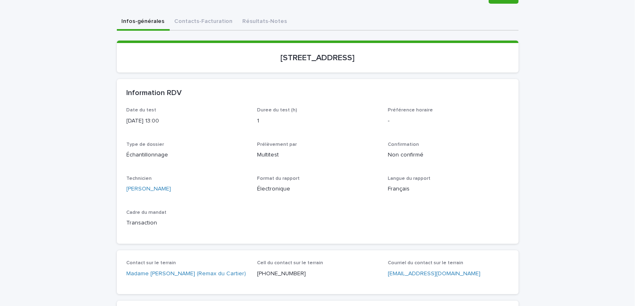
scroll to position [41, 0]
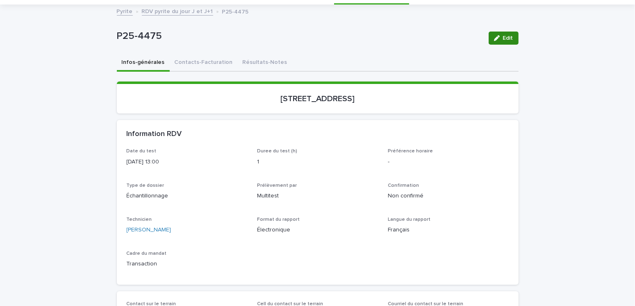
click at [495, 38] on icon "button" at bounding box center [497, 38] width 6 height 6
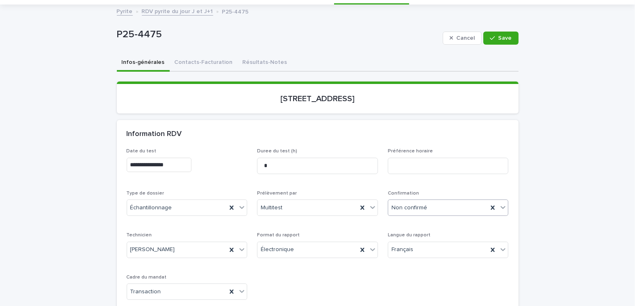
click at [425, 207] on div "Non confirmé" at bounding box center [439, 208] width 100 height 14
click at [397, 263] on div "Confirmé" at bounding box center [445, 266] width 120 height 14
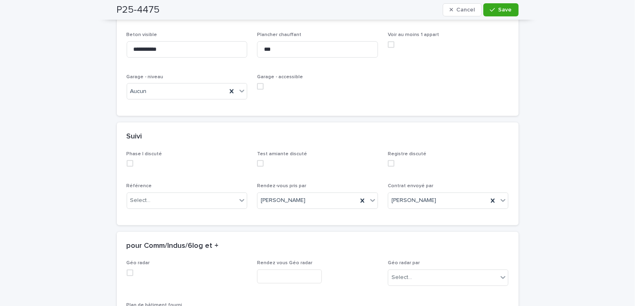
scroll to position [779, 0]
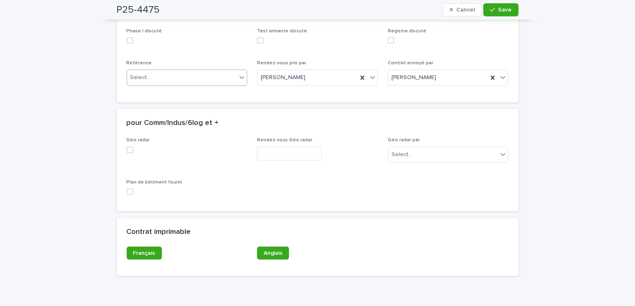
click at [179, 71] on div "Select..." at bounding box center [182, 78] width 110 height 14
click at [151, 94] on div "Google" at bounding box center [184, 98] width 120 height 14
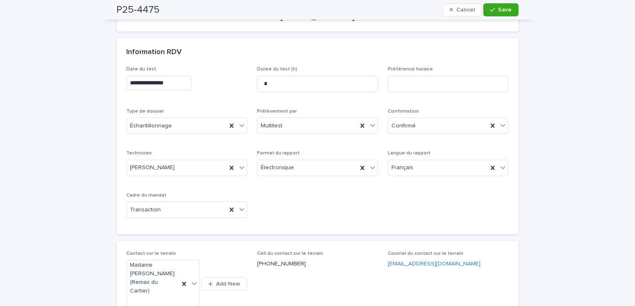
scroll to position [0, 0]
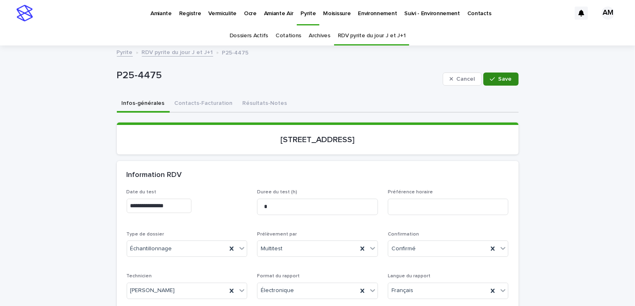
click at [509, 77] on span "Save" at bounding box center [506, 79] width 14 height 6
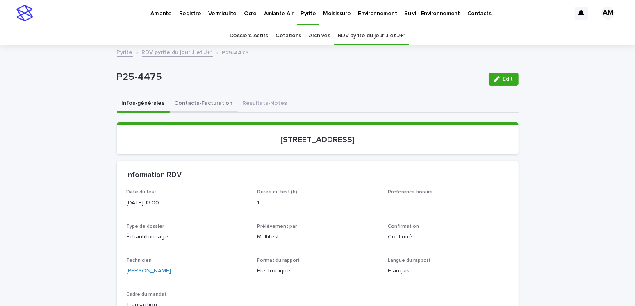
click at [208, 110] on button "Contacts-Facturation" at bounding box center [204, 104] width 68 height 17
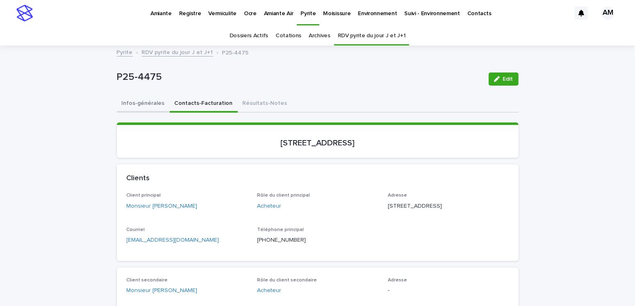
click at [146, 101] on button "Infos-générales" at bounding box center [143, 104] width 53 height 17
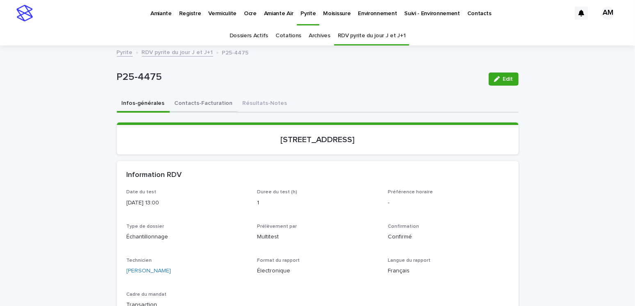
click at [218, 100] on button "Contacts-Facturation" at bounding box center [204, 104] width 68 height 17
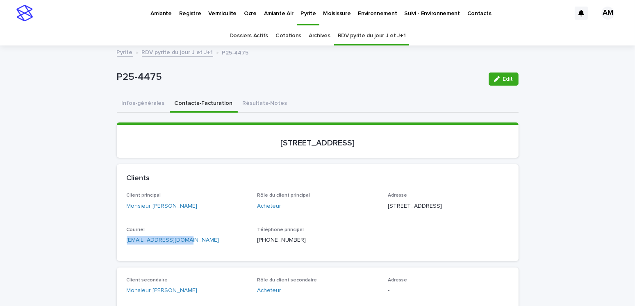
drag, startPoint x: 188, startPoint y: 257, endPoint x: 90, endPoint y: 249, distance: 97.9
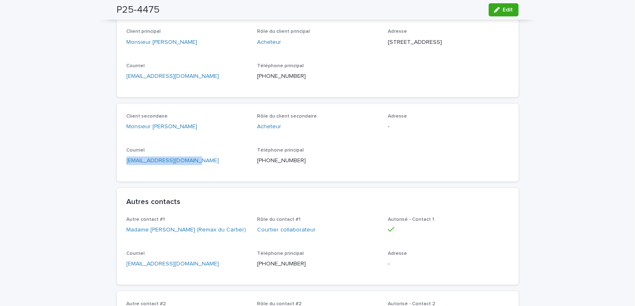
drag, startPoint x: 215, startPoint y: 176, endPoint x: 147, endPoint y: 171, distance: 68.7
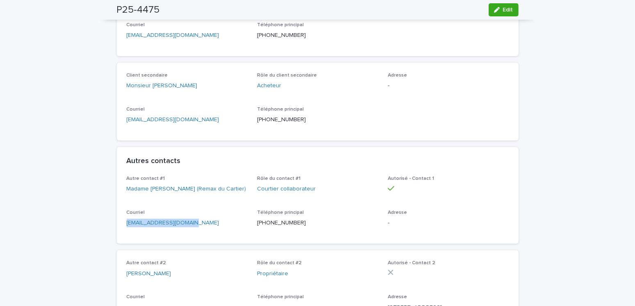
drag, startPoint x: 197, startPoint y: 236, endPoint x: 87, endPoint y: 227, distance: 110.7
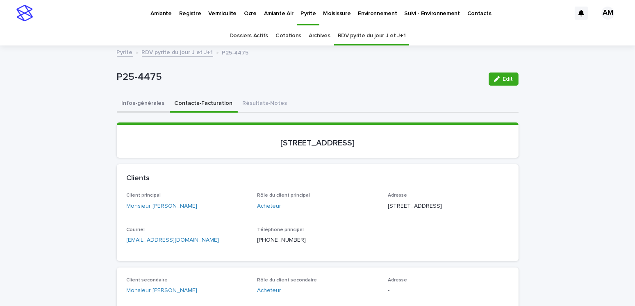
click at [137, 103] on button "Infos-générales" at bounding box center [143, 104] width 53 height 17
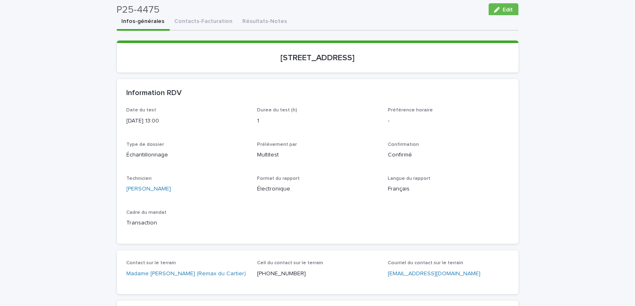
scroll to position [41, 0]
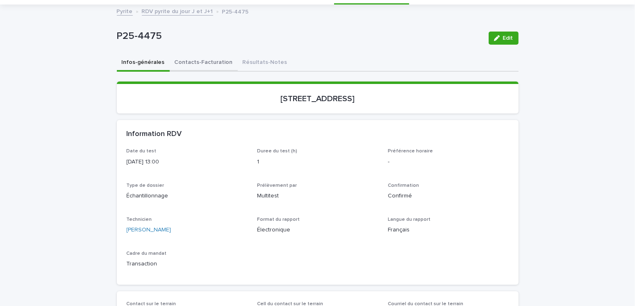
click at [187, 59] on button "Contacts-Facturation" at bounding box center [204, 63] width 68 height 17
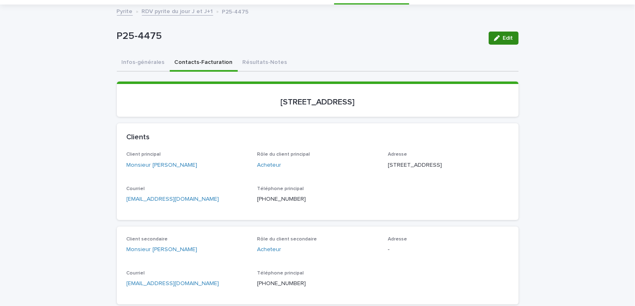
click at [495, 42] on button "Edit" at bounding box center [504, 38] width 30 height 13
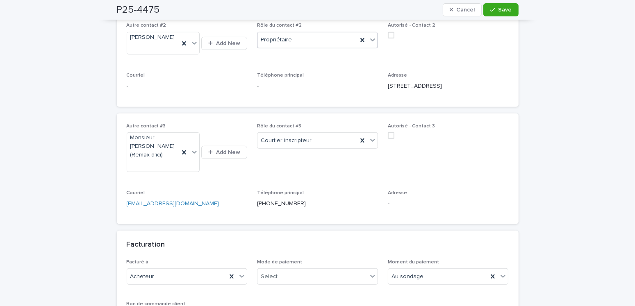
scroll to position [451, 0]
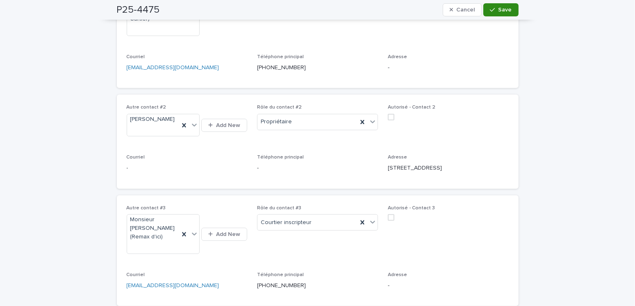
click at [490, 13] on button "Save" at bounding box center [501, 9] width 35 height 13
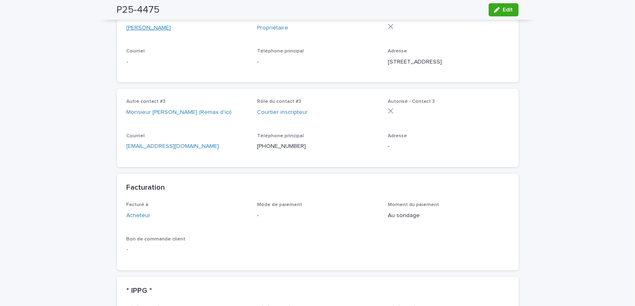
click at [162, 32] on link "[PERSON_NAME]" at bounding box center [149, 28] width 45 height 9
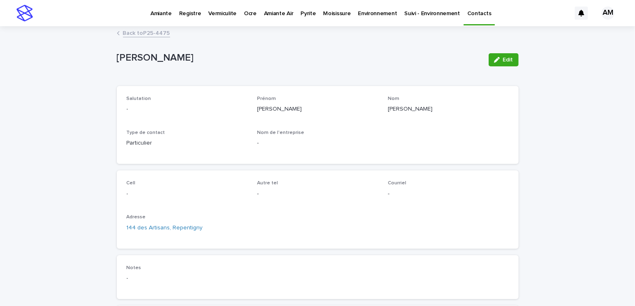
click at [506, 52] on div "Edit" at bounding box center [502, 59] width 33 height 33
click at [503, 61] on span "Edit" at bounding box center [508, 60] width 10 height 6
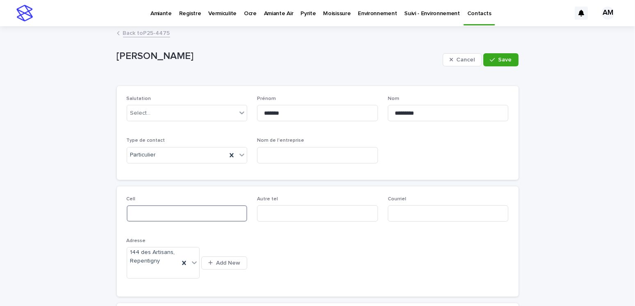
click at [197, 213] on input at bounding box center [187, 214] width 121 height 16
type input "**********"
click at [508, 59] on span "Save" at bounding box center [506, 60] width 14 height 6
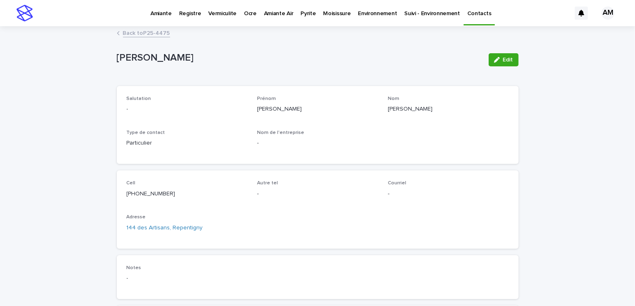
click at [143, 32] on link "Back to P25-4475" at bounding box center [146, 32] width 47 height 9
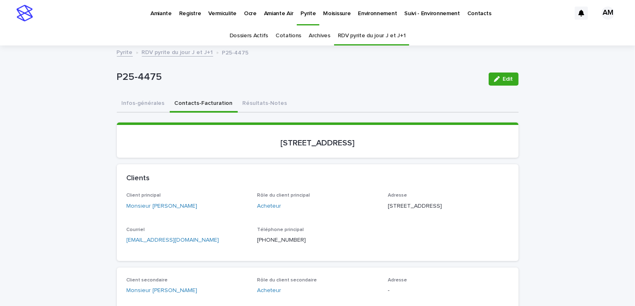
scroll to position [26, 0]
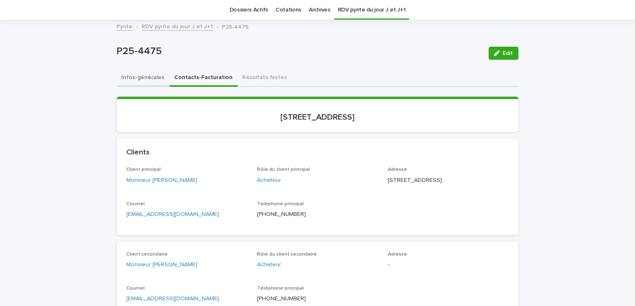
click at [140, 77] on button "Infos-générales" at bounding box center [143, 78] width 53 height 17
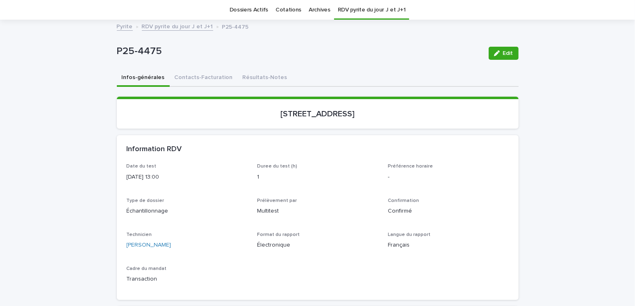
click at [512, 52] on button "Edit" at bounding box center [504, 53] width 30 height 13
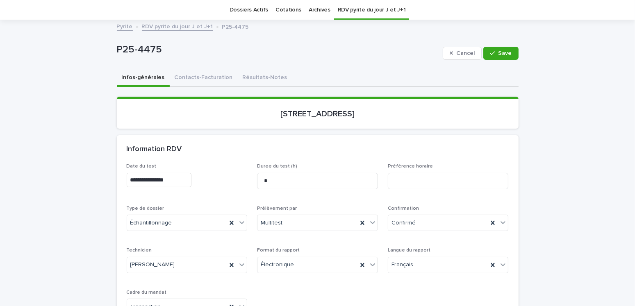
scroll to position [190, 0]
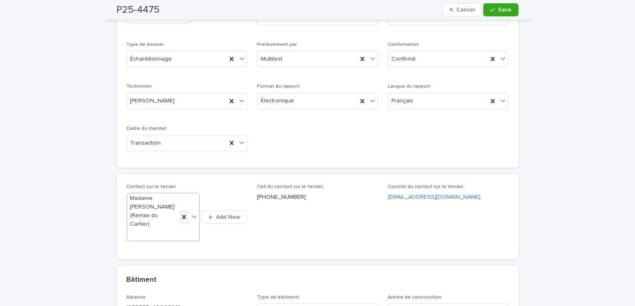
click at [182, 215] on icon at bounding box center [184, 217] width 4 height 4
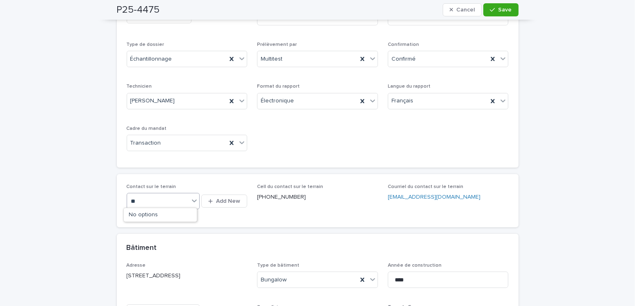
type input "*"
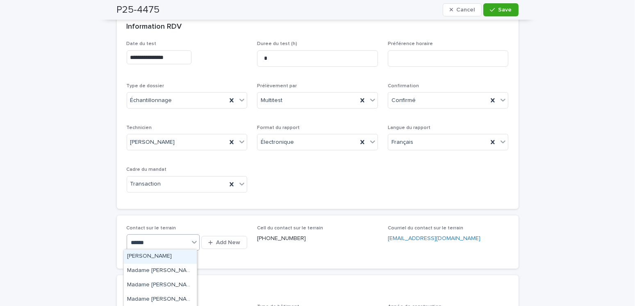
type input "******"
click at [155, 258] on div "[PERSON_NAME]" at bounding box center [160, 257] width 73 height 14
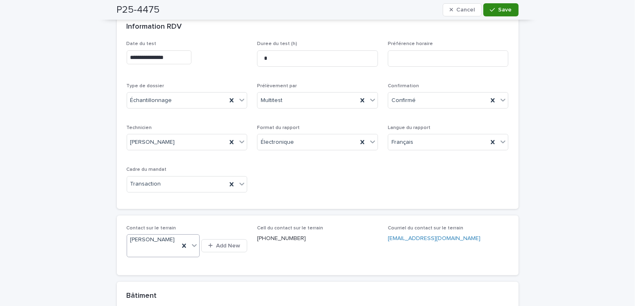
click at [496, 11] on div "button" at bounding box center [494, 10] width 8 height 6
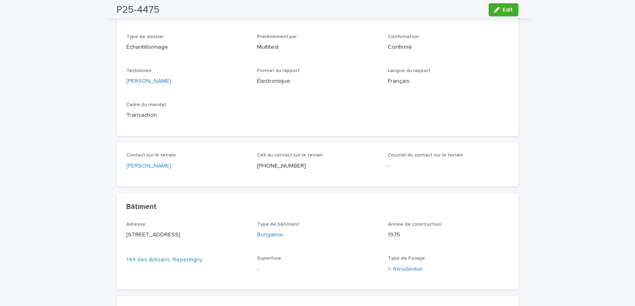
scroll to position [0, 0]
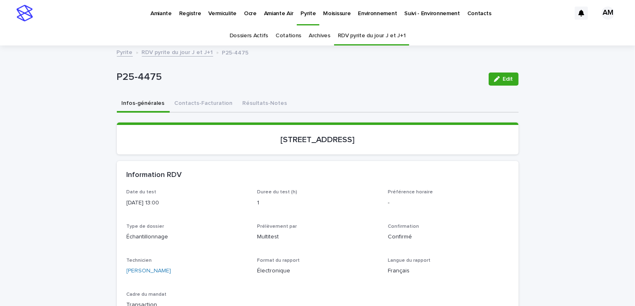
click at [121, 51] on link "Pyrite" at bounding box center [125, 51] width 16 height 9
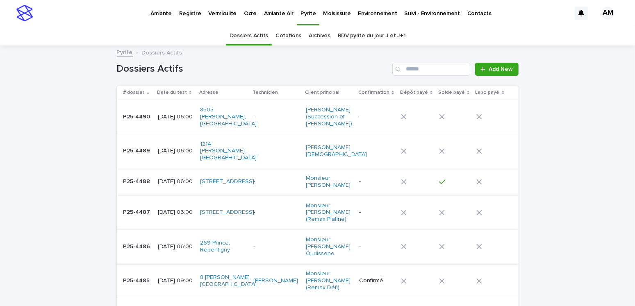
scroll to position [41, 0]
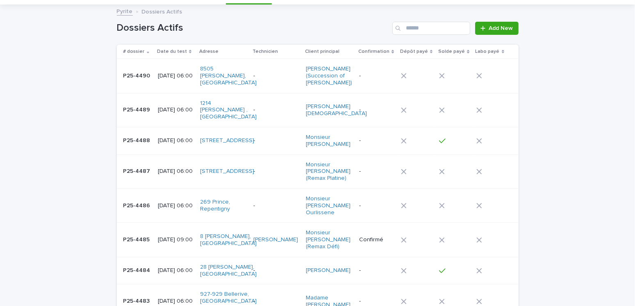
click at [171, 207] on p "[DATE] 06:00" at bounding box center [176, 206] width 36 height 7
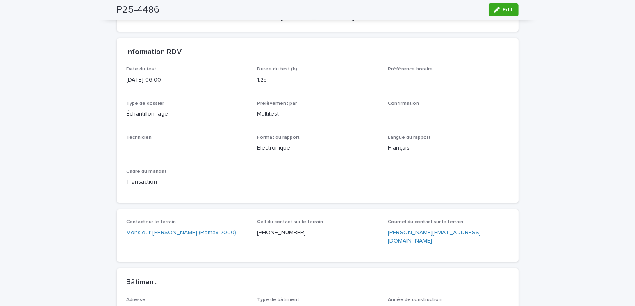
scroll to position [41, 0]
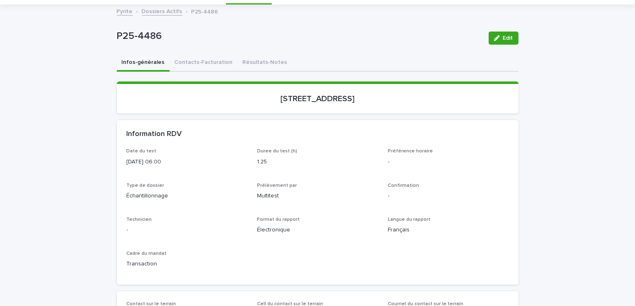
drag, startPoint x: 375, startPoint y: 99, endPoint x: 262, endPoint y: 87, distance: 113.8
click at [262, 87] on section "[STREET_ADDRESS]" at bounding box center [318, 98] width 402 height 32
copy p "[STREET_ADDRESS]"
click at [503, 38] on span "Edit" at bounding box center [508, 38] width 10 height 6
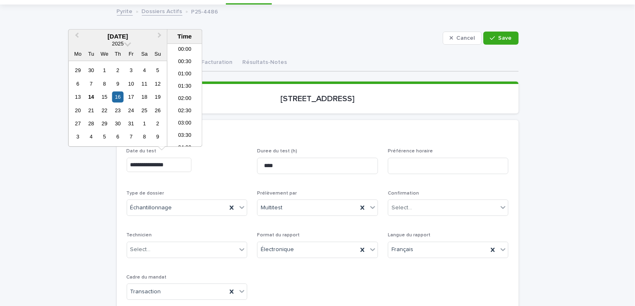
click at [164, 163] on input "**********" at bounding box center [159, 165] width 65 height 14
type input "**********"
click at [408, 201] on div "Select..." at bounding box center [444, 208] width 110 height 14
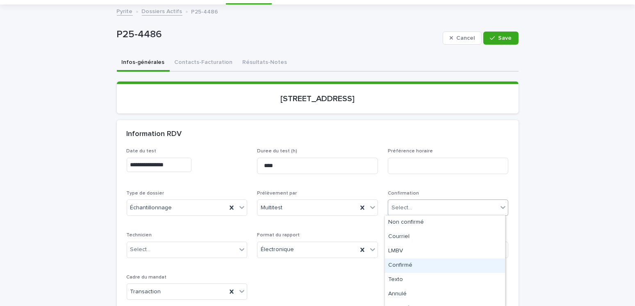
click at [412, 267] on div "Confirmé" at bounding box center [445, 266] width 120 height 14
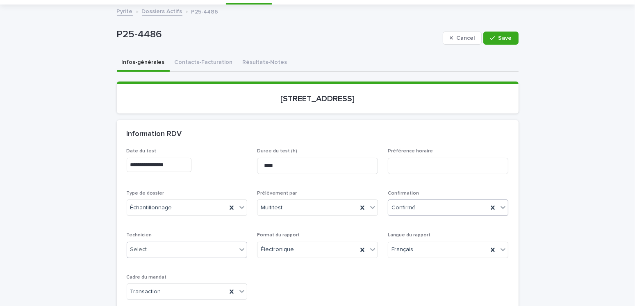
click at [149, 249] on div "Select..." at bounding box center [182, 250] width 110 height 14
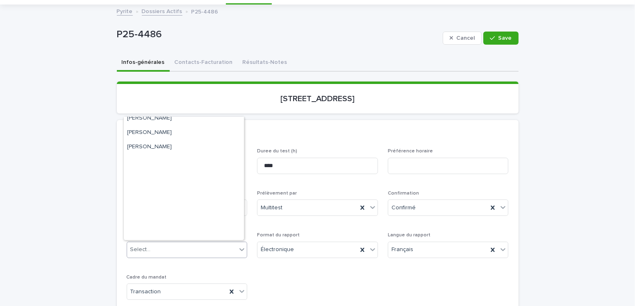
scroll to position [0, 0]
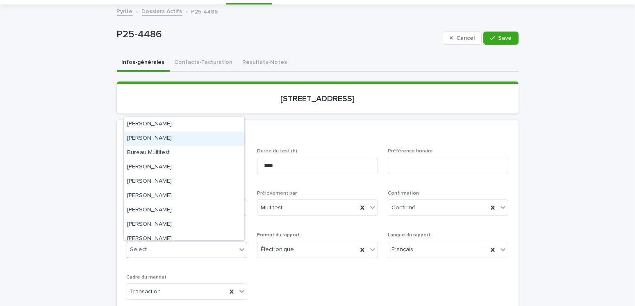
click at [154, 139] on div "[PERSON_NAME]" at bounding box center [184, 139] width 120 height 14
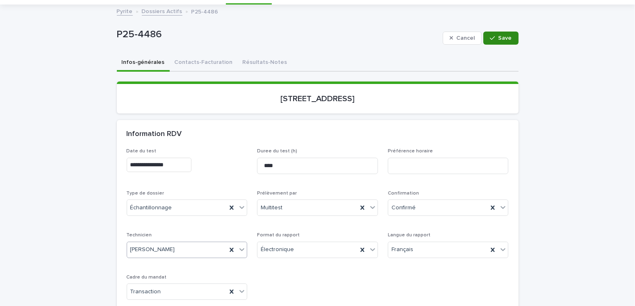
click at [499, 35] on span "Save" at bounding box center [506, 38] width 14 height 6
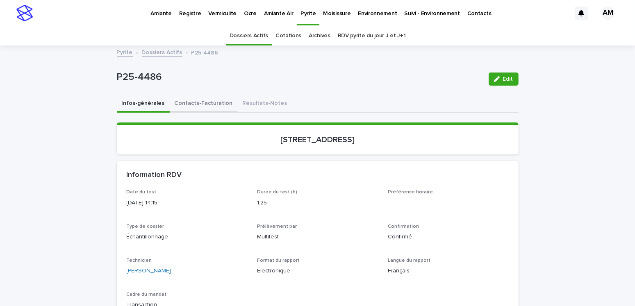
click at [192, 102] on button "Contacts-Facturation" at bounding box center [204, 104] width 68 height 17
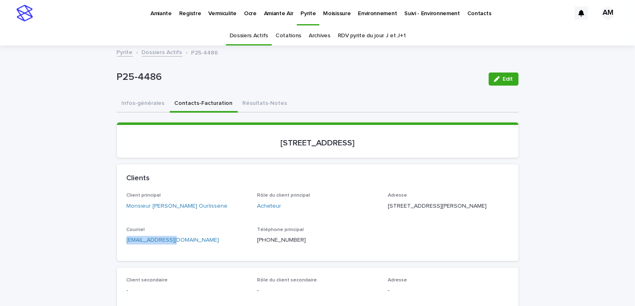
drag, startPoint x: 149, startPoint y: 259, endPoint x: 93, endPoint y: 258, distance: 55.8
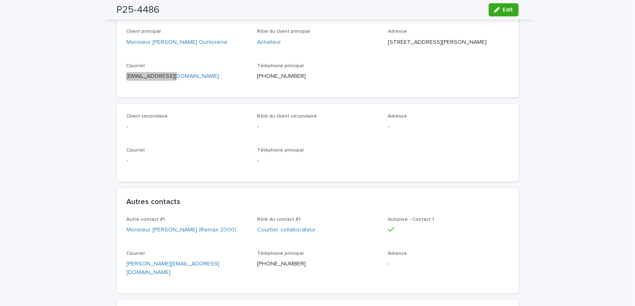
scroll to position [287, 0]
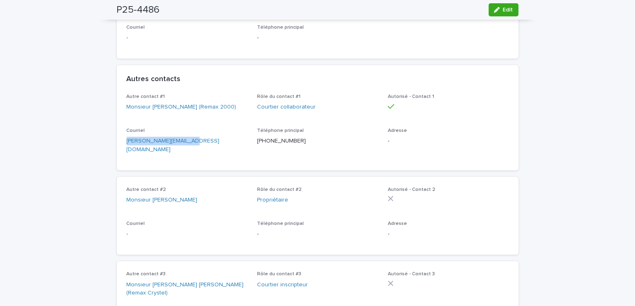
drag, startPoint x: 192, startPoint y: 162, endPoint x: 85, endPoint y: 161, distance: 107.5
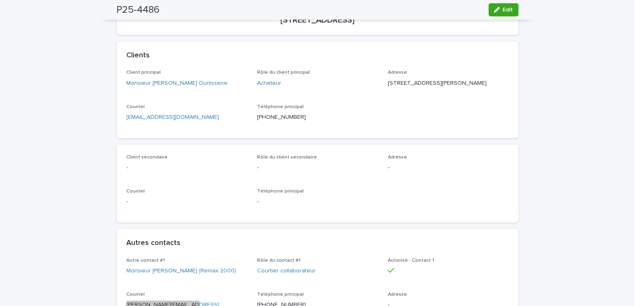
scroll to position [0, 0]
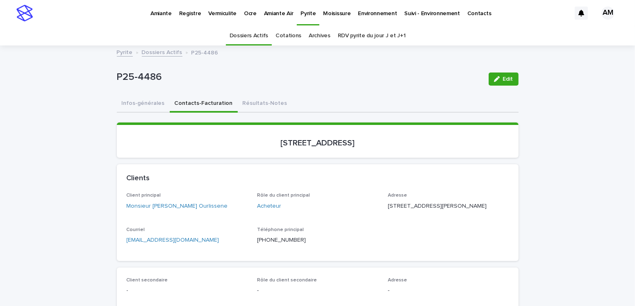
drag, startPoint x: 135, startPoint y: 100, endPoint x: 170, endPoint y: 110, distance: 36.2
click at [135, 100] on button "Infos-générales" at bounding box center [143, 104] width 53 height 17
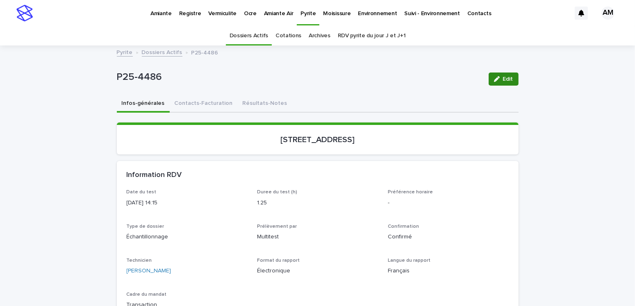
click at [496, 78] on icon "button" at bounding box center [497, 79] width 6 height 6
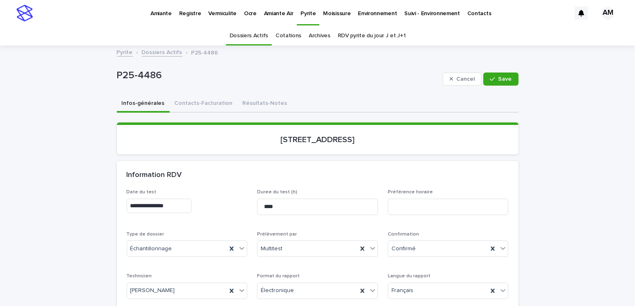
click at [138, 205] on input "**********" at bounding box center [159, 206] width 65 height 14
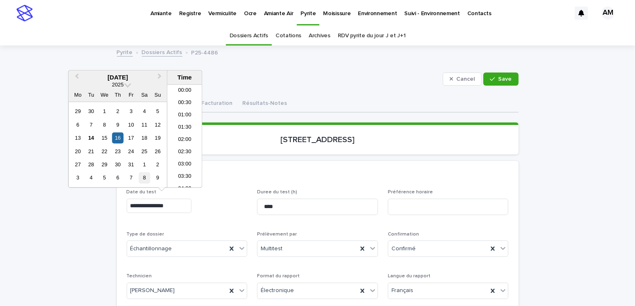
scroll to position [299, 0]
click at [103, 140] on div "15" at bounding box center [104, 138] width 11 height 11
type input "**********"
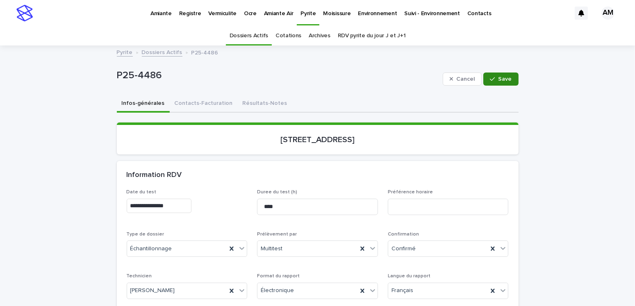
click at [503, 80] on span "Save" at bounding box center [506, 79] width 14 height 6
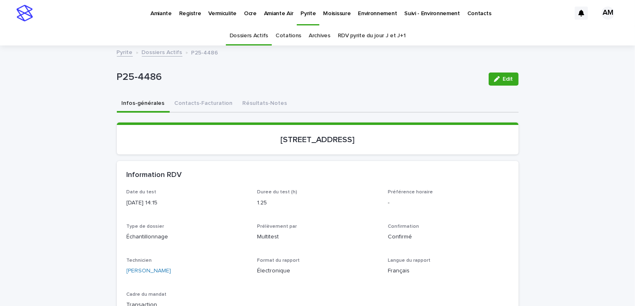
click at [163, 49] on link "Dossiers Actifs" at bounding box center [162, 51] width 41 height 9
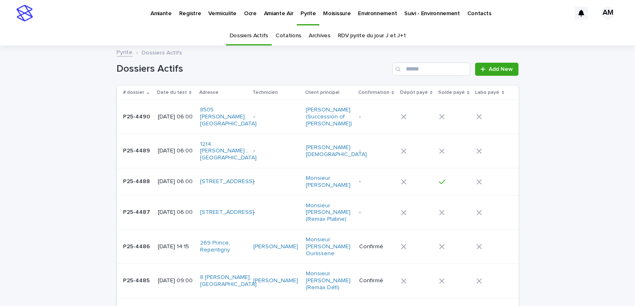
click at [161, 12] on p "Amiante" at bounding box center [161, 8] width 21 height 17
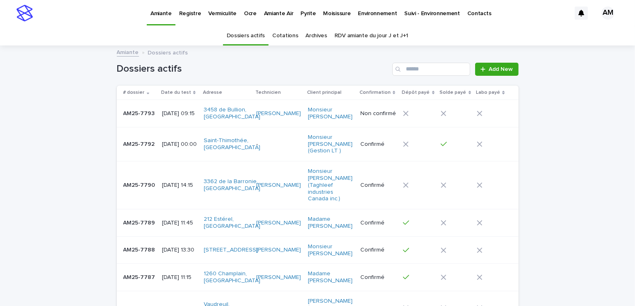
click at [389, 34] on link "RDV amiante du jour J et J+1" at bounding box center [372, 35] width 74 height 19
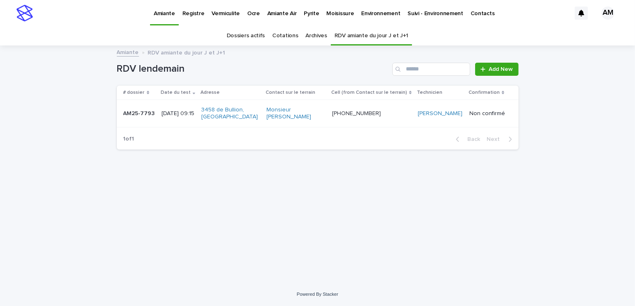
click at [175, 117] on p "[DATE] 09:15" at bounding box center [178, 113] width 33 height 7
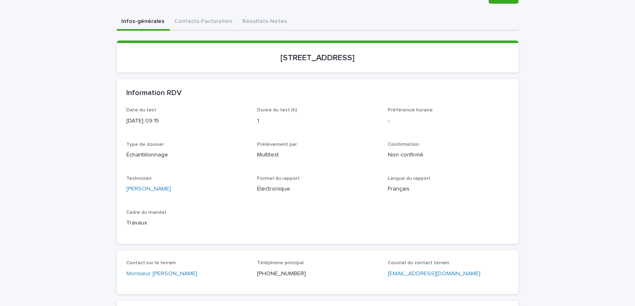
scroll to position [41, 0]
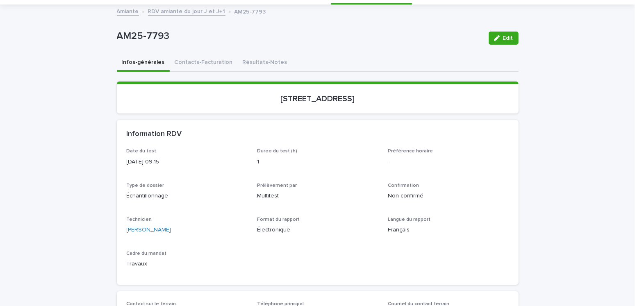
drag, startPoint x: 506, startPoint y: 37, endPoint x: 531, endPoint y: 86, distance: 55.8
click at [506, 37] on span "Edit" at bounding box center [508, 38] width 10 height 6
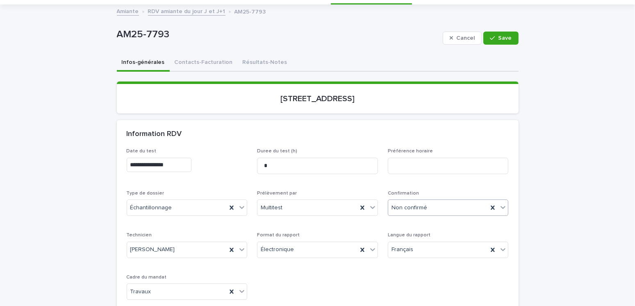
click at [424, 207] on div "Non confirmé" at bounding box center [439, 208] width 100 height 14
click at [400, 265] on div "Confirmé" at bounding box center [445, 266] width 120 height 14
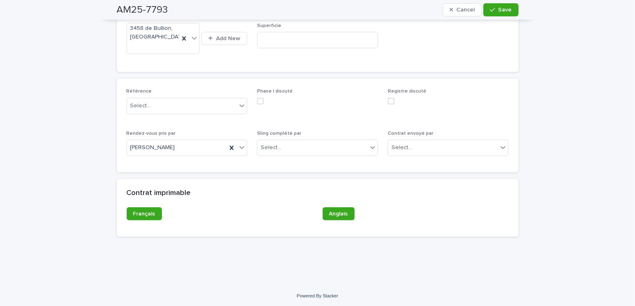
scroll to position [323, 0]
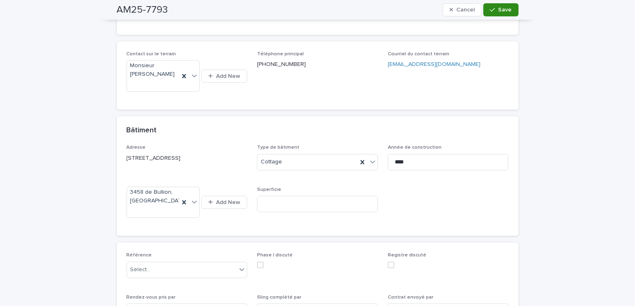
click at [494, 7] on div "button" at bounding box center [494, 10] width 8 height 6
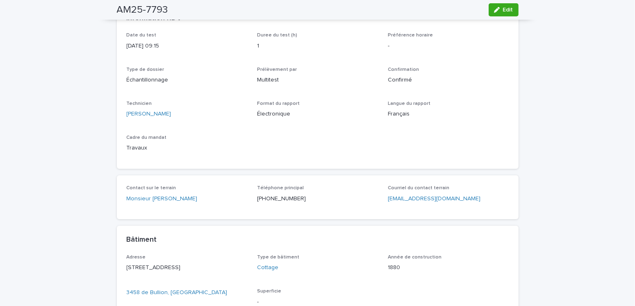
scroll to position [0, 0]
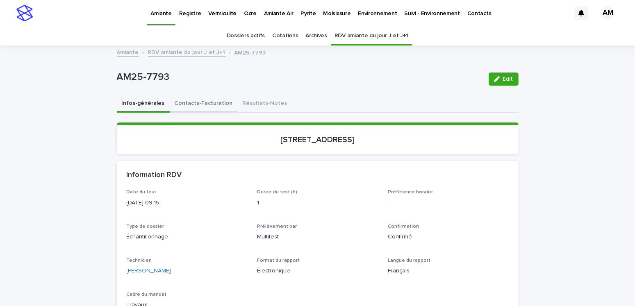
click at [212, 106] on button "Contacts-Facturation" at bounding box center [204, 104] width 68 height 17
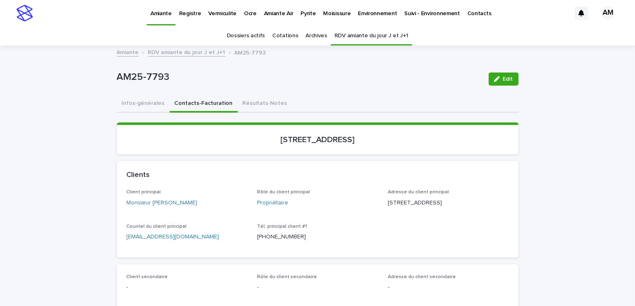
scroll to position [82, 0]
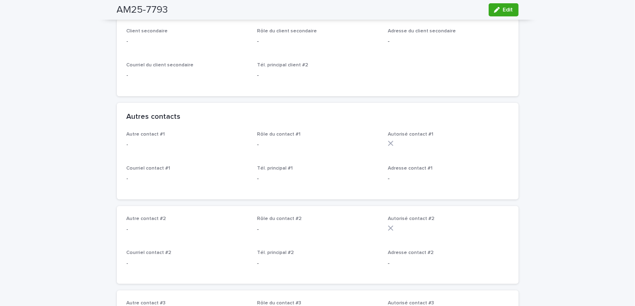
scroll to position [0, 0]
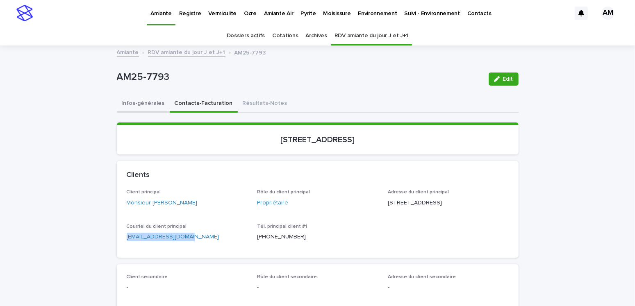
click at [125, 108] on button "Infos-générales" at bounding box center [143, 104] width 53 height 17
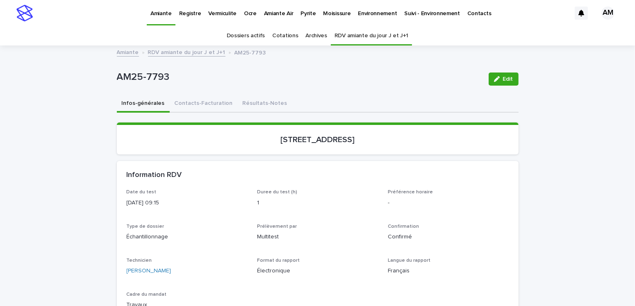
scroll to position [205, 0]
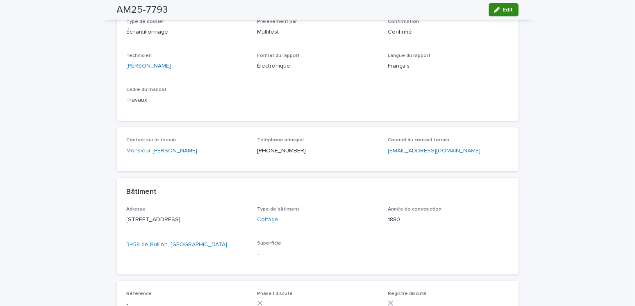
click at [504, 14] on button "Edit" at bounding box center [504, 9] width 30 height 13
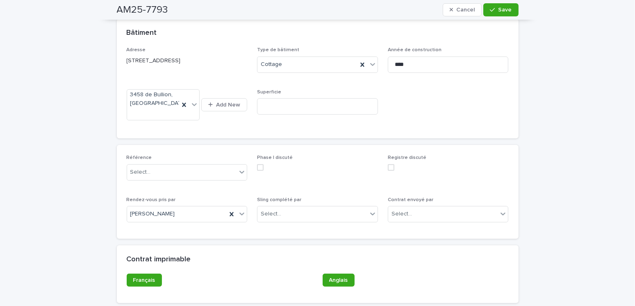
scroll to position [487, 0]
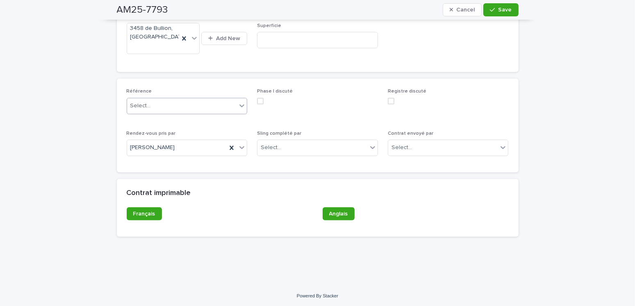
click at [173, 106] on div "Select..." at bounding box center [182, 106] width 110 height 14
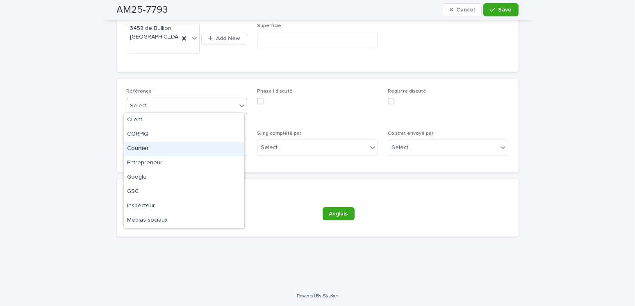
click at [144, 149] on div "Courtier" at bounding box center [184, 149] width 120 height 14
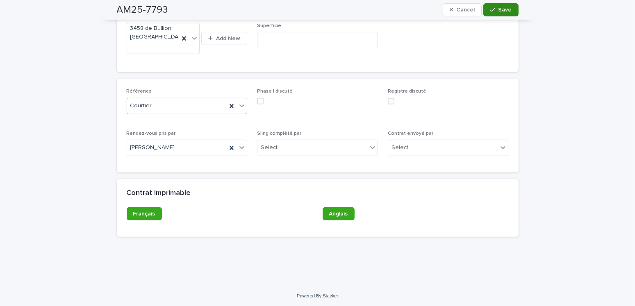
click at [510, 9] on button "Save" at bounding box center [501, 9] width 35 height 13
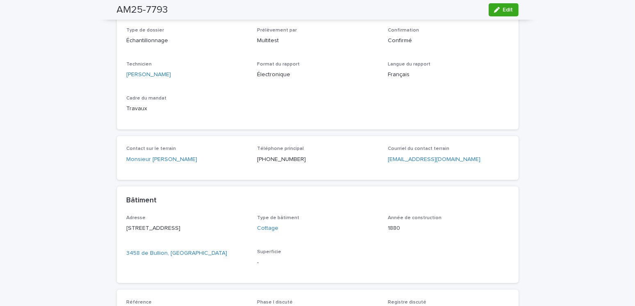
scroll to position [0, 0]
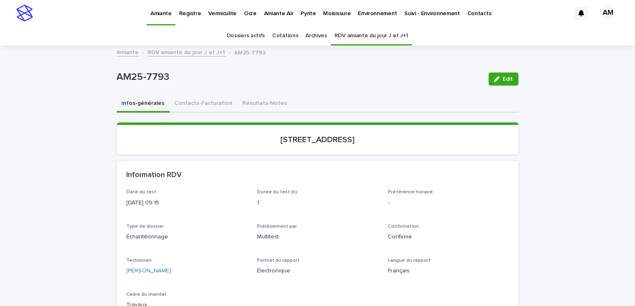
click at [219, 9] on p "Vermiculite" at bounding box center [222, 8] width 28 height 17
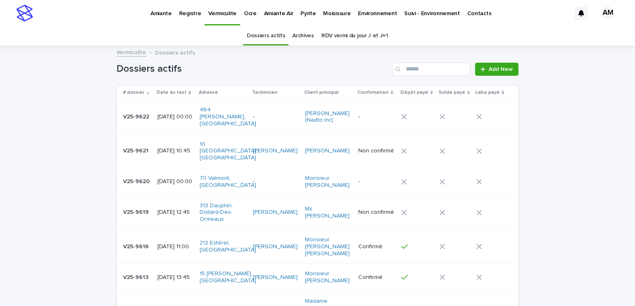
click at [375, 34] on link "RDV vermi du jour J et J+1" at bounding box center [355, 35] width 67 height 19
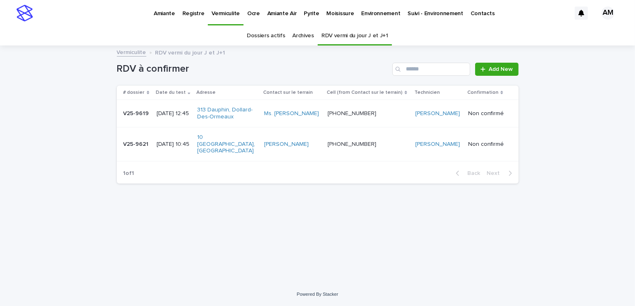
click at [173, 144] on p "[DATE] 10:45" at bounding box center [174, 144] width 34 height 7
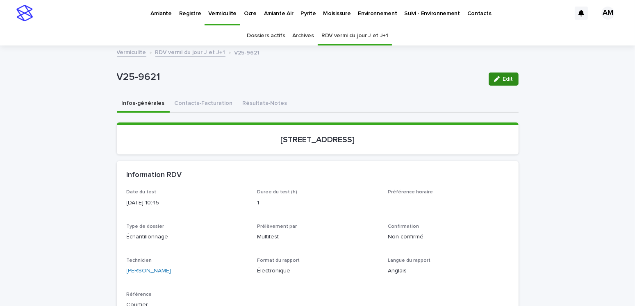
click at [498, 75] on button "Edit" at bounding box center [504, 79] width 30 height 13
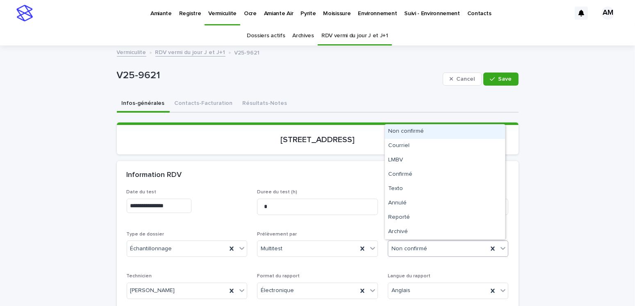
click at [426, 249] on div "Non confirmé" at bounding box center [439, 249] width 100 height 14
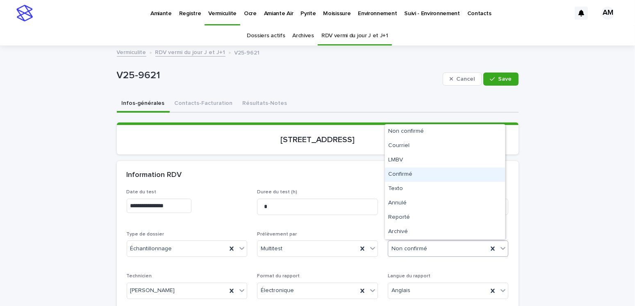
click at [411, 173] on div "Confirmé" at bounding box center [445, 175] width 120 height 14
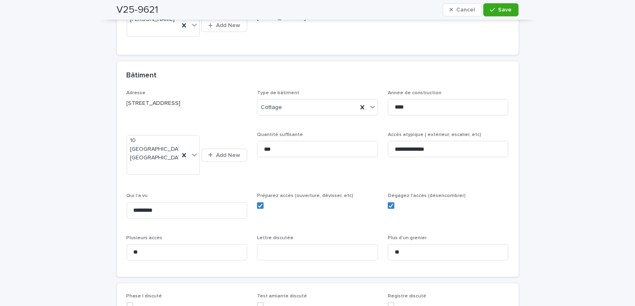
scroll to position [533, 0]
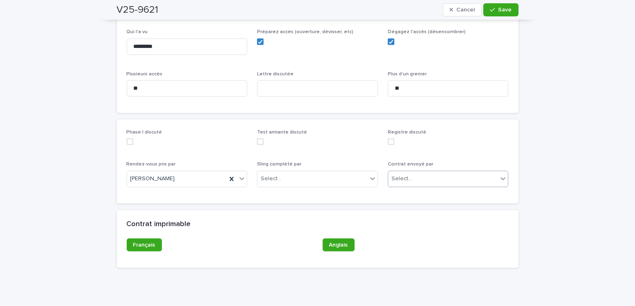
click at [417, 176] on div "Select..." at bounding box center [444, 179] width 110 height 14
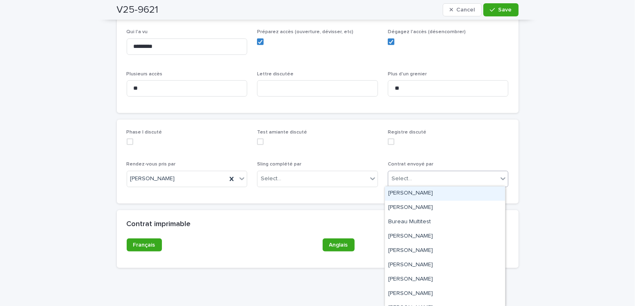
click at [408, 193] on div "[PERSON_NAME]" at bounding box center [445, 194] width 120 height 14
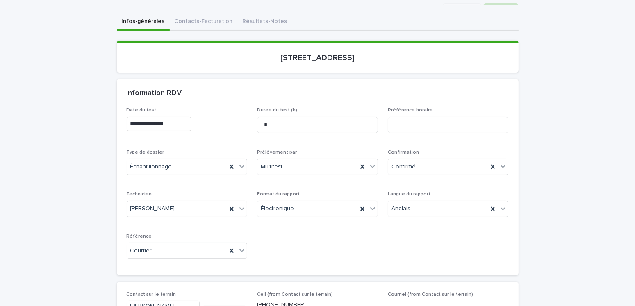
scroll to position [0, 0]
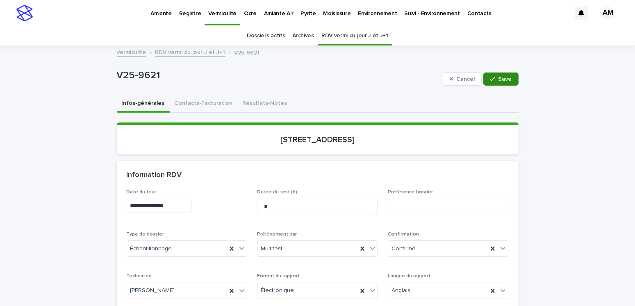
click at [495, 79] on div "button" at bounding box center [494, 79] width 8 height 6
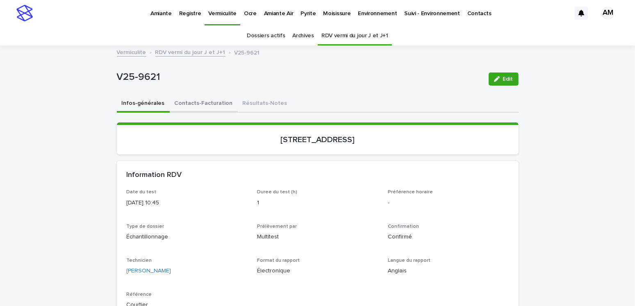
drag, startPoint x: 197, startPoint y: 106, endPoint x: 205, endPoint y: 110, distance: 9.4
click at [197, 106] on button "Contacts-Facturation" at bounding box center [204, 104] width 68 height 17
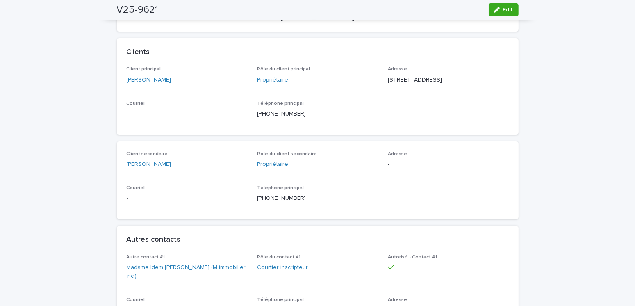
scroll to position [205, 0]
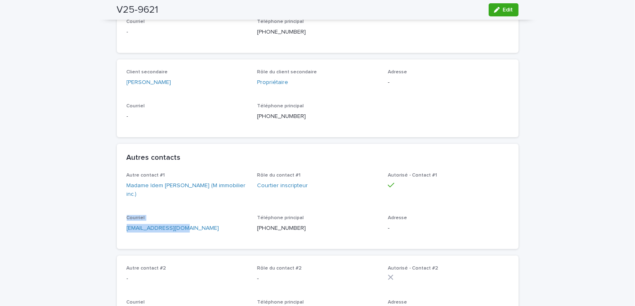
drag, startPoint x: 203, startPoint y: 231, endPoint x: 110, endPoint y: 222, distance: 93.6
drag, startPoint x: 158, startPoint y: 235, endPoint x: 164, endPoint y: 235, distance: 5.8
click at [159, 235] on div "Courriel [EMAIL_ADDRESS][DOMAIN_NAME]" at bounding box center [187, 227] width 121 height 24
click at [203, 227] on p "[EMAIL_ADDRESS][DOMAIN_NAME]" at bounding box center [187, 228] width 121 height 9
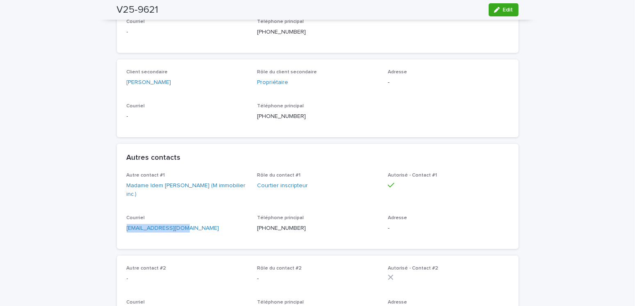
drag, startPoint x: 203, startPoint y: 229, endPoint x: 122, endPoint y: 232, distance: 80.5
click at [122, 232] on div "Autre contact #1 Madame [PERSON_NAME] (M immobilier inc.) Rôle du contact #1 Co…" at bounding box center [318, 211] width 402 height 77
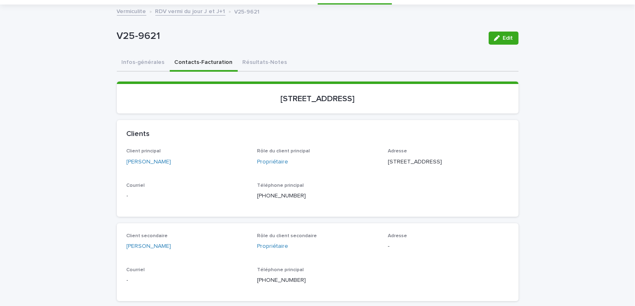
scroll to position [123, 0]
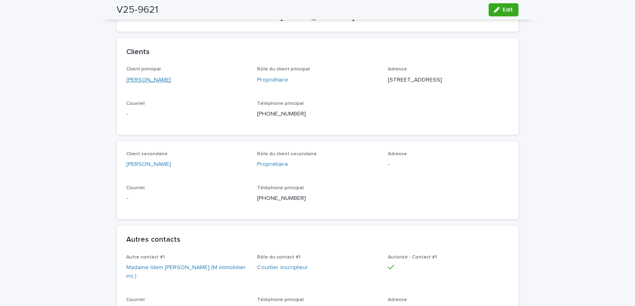
click at [169, 76] on link "[PERSON_NAME]" at bounding box center [149, 80] width 45 height 9
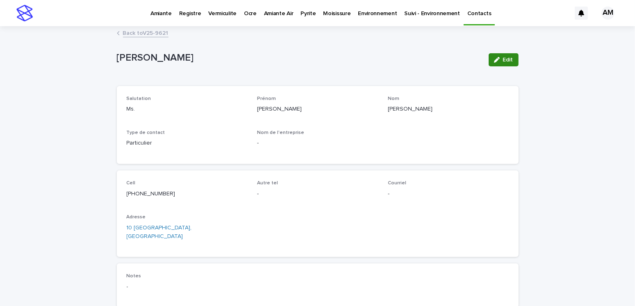
click at [497, 57] on div "button" at bounding box center [498, 60] width 9 height 6
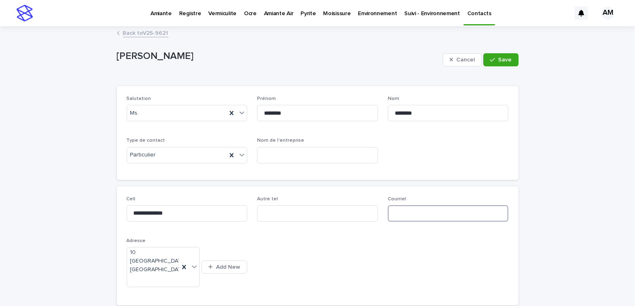
click at [398, 215] on input at bounding box center [448, 214] width 121 height 16
type input "**********"
click at [506, 59] on span "Save" at bounding box center [506, 60] width 14 height 6
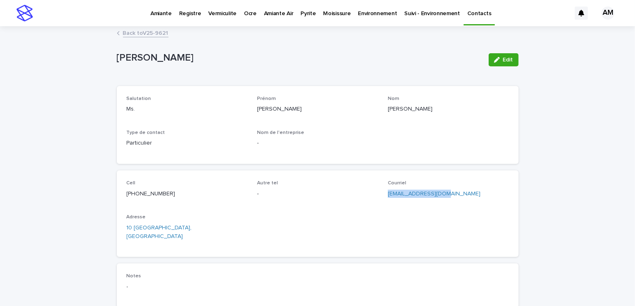
drag, startPoint x: 453, startPoint y: 194, endPoint x: 383, endPoint y: 194, distance: 70.6
click at [383, 194] on div "Cell [PHONE_NUMBER] Autre tel - Courriel [EMAIL_ADDRESS][DOMAIN_NAME] Adresse […" at bounding box center [318, 214] width 382 height 67
click at [139, 29] on link "Back to V25-9621" at bounding box center [146, 32] width 46 height 9
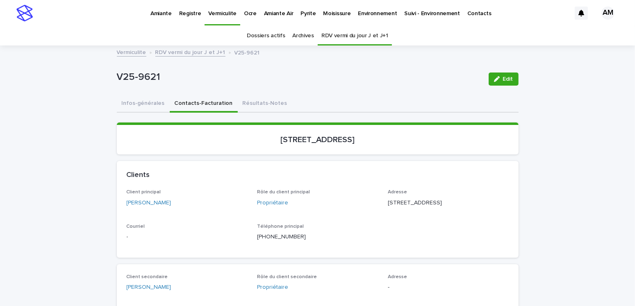
scroll to position [26, 0]
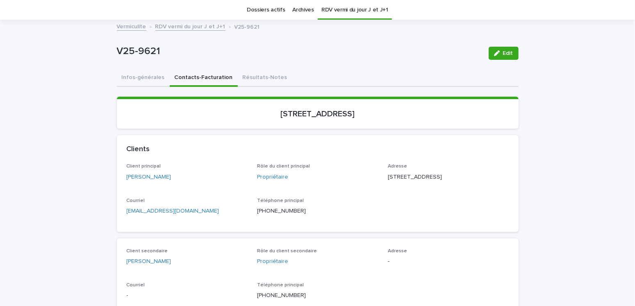
click at [174, 27] on link "RDV vermi du jour J et J+1" at bounding box center [190, 25] width 70 height 9
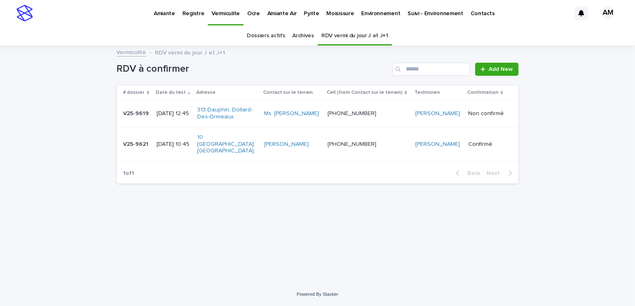
click at [172, 114] on p "[DATE] 12:45" at bounding box center [174, 113] width 34 height 7
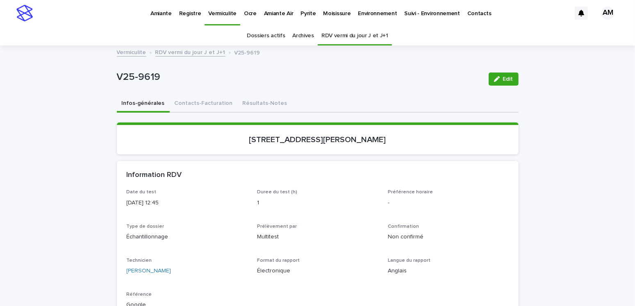
drag, startPoint x: 499, startPoint y: 78, endPoint x: 371, endPoint y: 300, distance: 256.9
click at [499, 78] on div "button" at bounding box center [498, 79] width 9 height 6
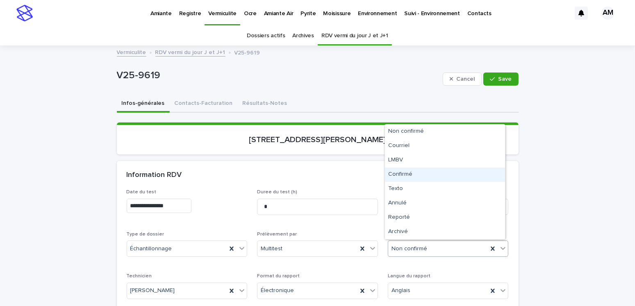
click at [403, 176] on div "Confirmé" at bounding box center [445, 175] width 120 height 14
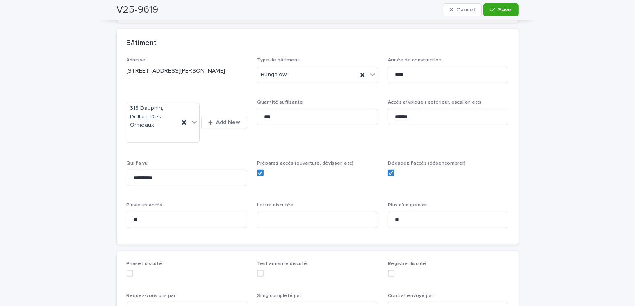
scroll to position [533, 0]
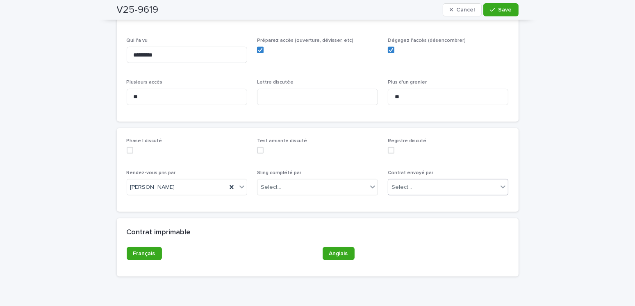
click at [414, 181] on div "Select..." at bounding box center [444, 188] width 110 height 14
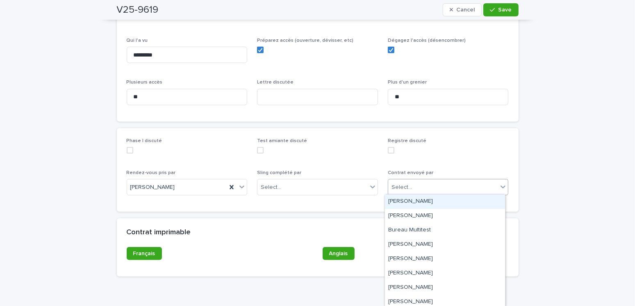
click at [411, 202] on div "[PERSON_NAME]" at bounding box center [445, 202] width 120 height 14
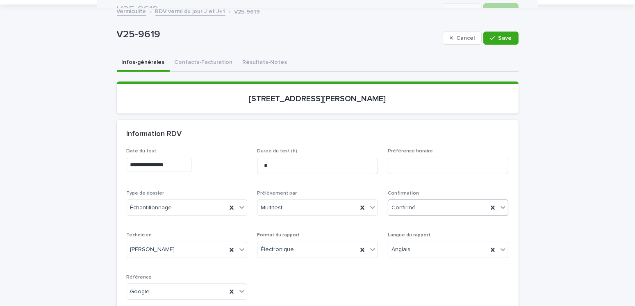
scroll to position [0, 0]
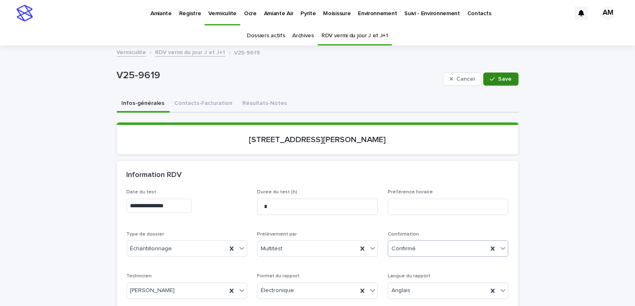
click at [492, 73] on button "Save" at bounding box center [501, 79] width 35 height 13
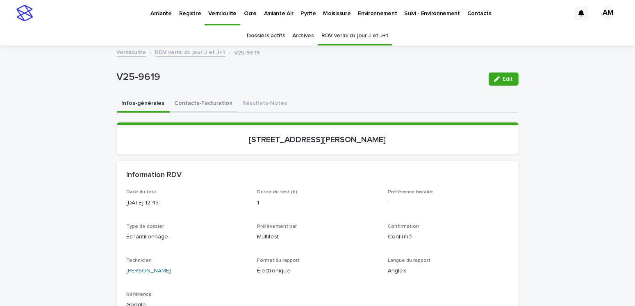
drag, startPoint x: 201, startPoint y: 103, endPoint x: 204, endPoint y: 106, distance: 4.9
click at [201, 103] on button "Contacts-Facturation" at bounding box center [204, 104] width 68 height 17
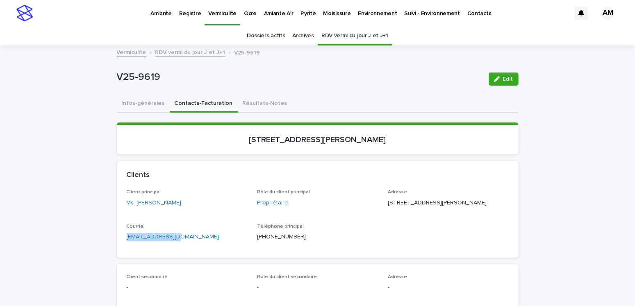
drag, startPoint x: 199, startPoint y: 251, endPoint x: 113, endPoint y: 251, distance: 86.6
click at [132, 99] on button "Infos-générales" at bounding box center [143, 104] width 53 height 17
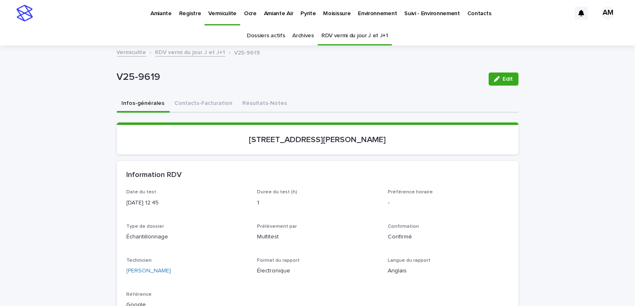
click at [304, 14] on p "Pyrite" at bounding box center [308, 8] width 15 height 17
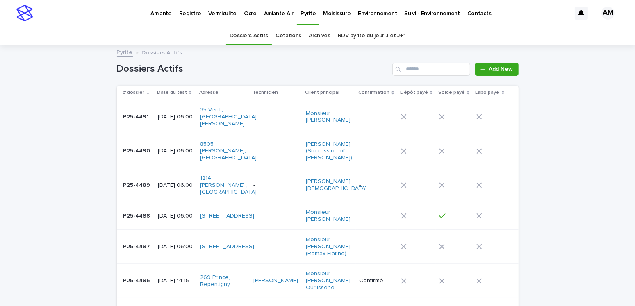
click at [308, 10] on p "Pyrite" at bounding box center [308, 8] width 15 height 17
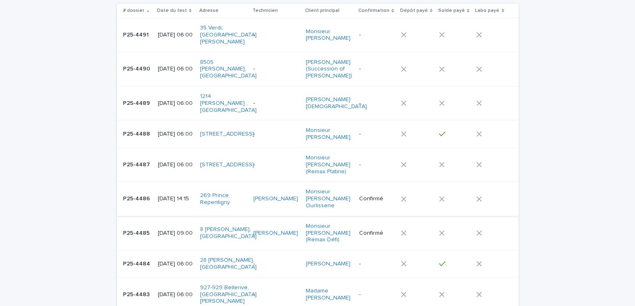
scroll to position [123, 0]
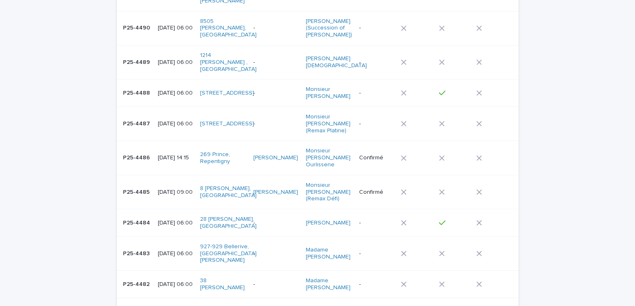
click at [184, 152] on td "[DATE] 14:15" at bounding box center [176, 158] width 42 height 34
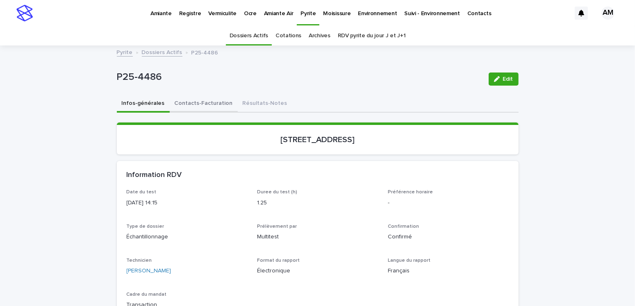
click at [201, 100] on button "Contacts-Facturation" at bounding box center [204, 104] width 68 height 17
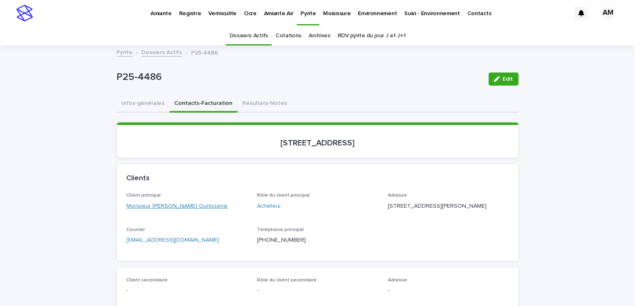
click at [171, 203] on link "Monsieur [PERSON_NAME] Ourlissene" at bounding box center [177, 206] width 101 height 9
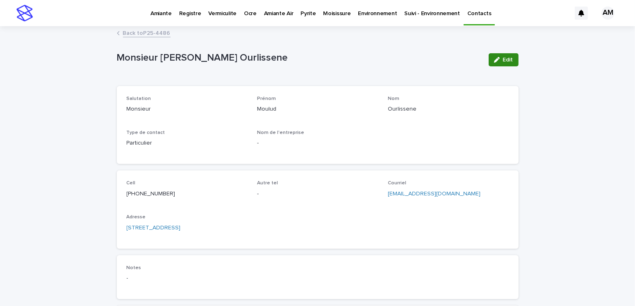
click at [506, 59] on span "Edit" at bounding box center [508, 60] width 10 height 6
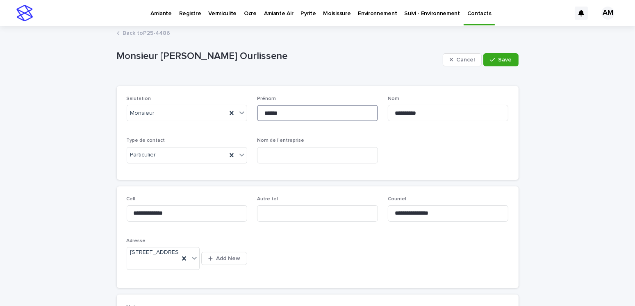
click at [273, 114] on input "******" at bounding box center [317, 113] width 121 height 16
type input "*******"
drag, startPoint x: 507, startPoint y: 58, endPoint x: 531, endPoint y: 57, distance: 24.6
click at [507, 58] on span "Save" at bounding box center [506, 60] width 14 height 6
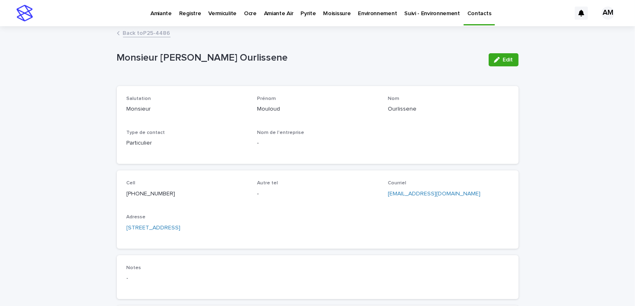
click at [147, 34] on link "Back to P25-4486" at bounding box center [147, 32] width 48 height 9
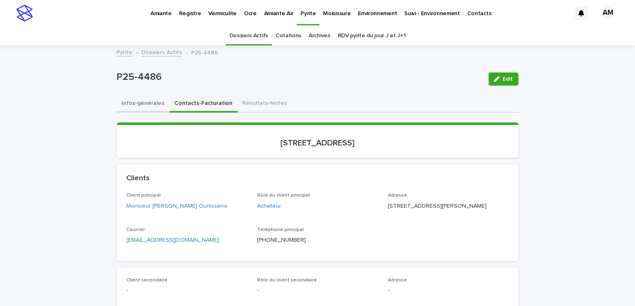
drag, startPoint x: 145, startPoint y: 101, endPoint x: 152, endPoint y: 108, distance: 10.2
click at [145, 101] on button "Infos-générales" at bounding box center [143, 104] width 53 height 17
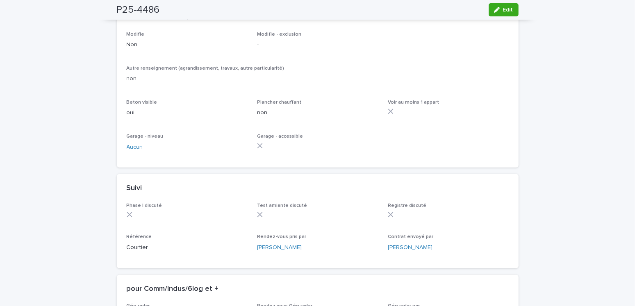
scroll to position [689, 0]
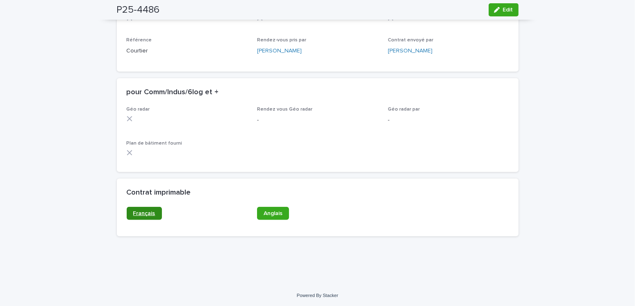
click at [144, 211] on span "Français" at bounding box center [144, 214] width 22 height 6
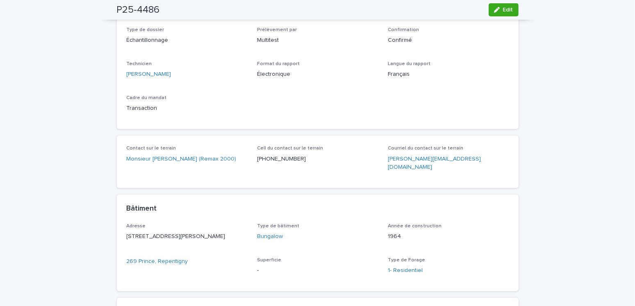
scroll to position [0, 0]
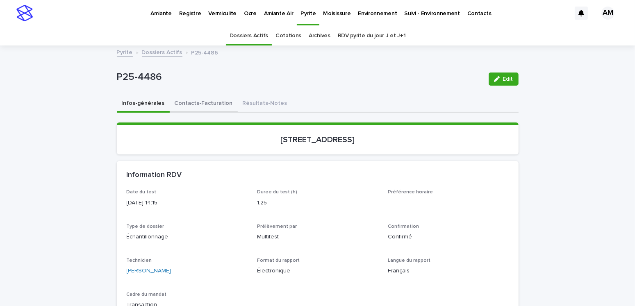
click at [197, 105] on button "Contacts-Facturation" at bounding box center [204, 104] width 68 height 17
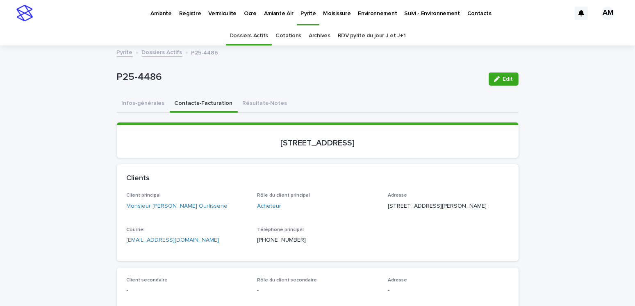
scroll to position [82, 0]
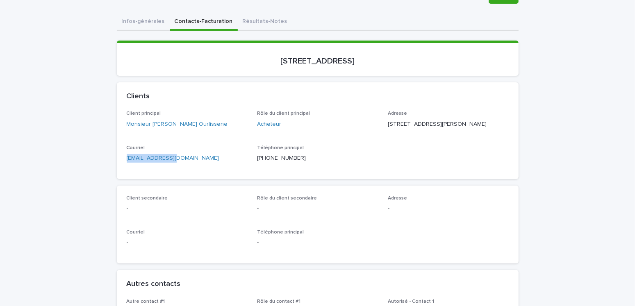
drag, startPoint x: 193, startPoint y: 183, endPoint x: 85, endPoint y: 188, distance: 107.6
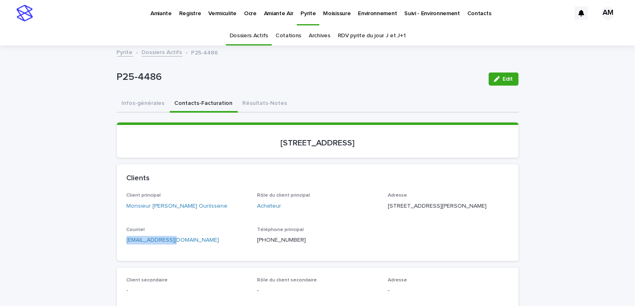
click at [172, 50] on link "Dossiers Actifs" at bounding box center [162, 51] width 41 height 9
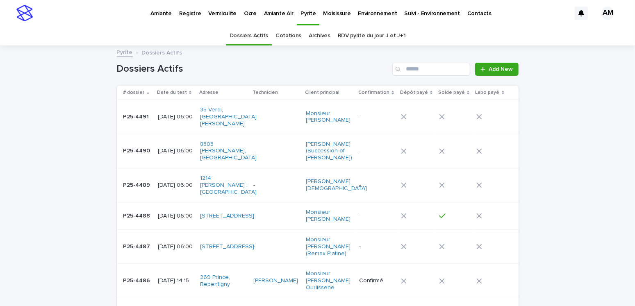
click at [217, 9] on p "Vermiculite" at bounding box center [222, 8] width 28 height 17
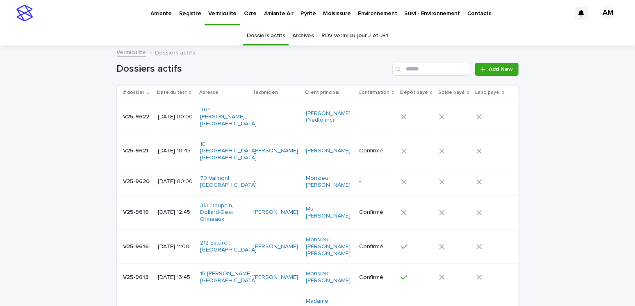
click at [354, 38] on link "RDV vermi du jour J et J+1" at bounding box center [355, 35] width 67 height 19
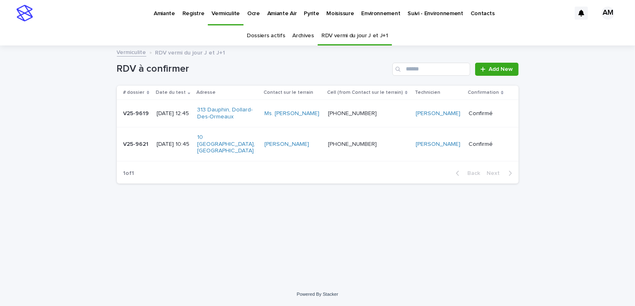
click at [170, 112] on p "[DATE] 12:45" at bounding box center [174, 113] width 34 height 7
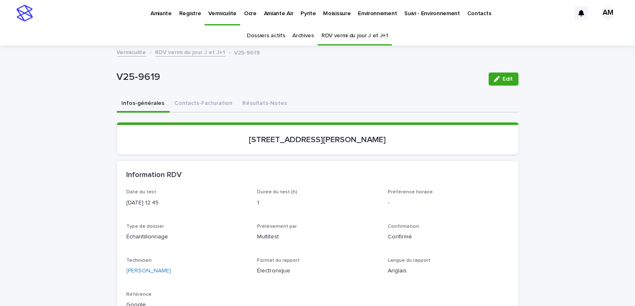
click at [248, 12] on p "Ocre" at bounding box center [250, 8] width 13 height 17
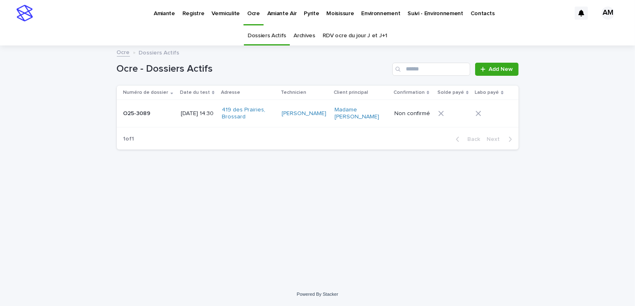
click at [192, 113] on p "[DATE] 14:30" at bounding box center [198, 113] width 34 height 7
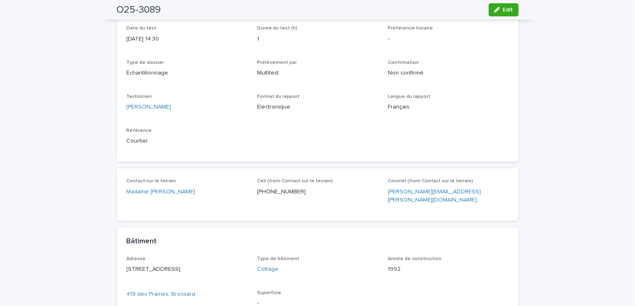
scroll to position [41, 0]
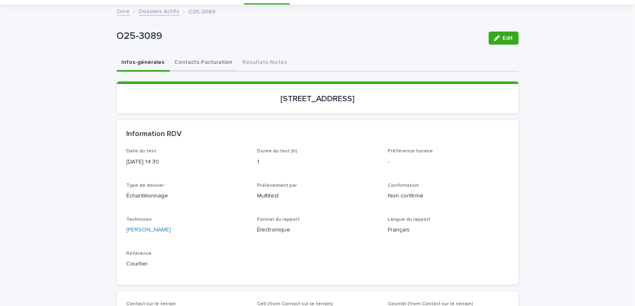
click at [209, 60] on button "Contacts-Facturation" at bounding box center [204, 63] width 68 height 17
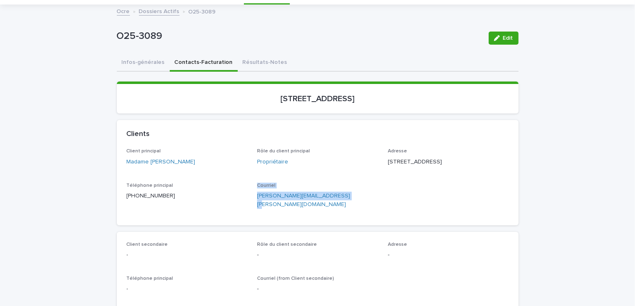
drag, startPoint x: 266, startPoint y: 203, endPoint x: 246, endPoint y: 205, distance: 20.2
click at [246, 205] on div "Client principal Madame [PERSON_NAME] Rôle du client principal Propriétaire Adr…" at bounding box center [318, 182] width 382 height 67
drag, startPoint x: 276, startPoint y: 222, endPoint x: 329, endPoint y: 210, distance: 54.1
click at [277, 222] on div "Client principal Madame [PERSON_NAME] Rôle du client principal Propriétaire Adr…" at bounding box center [318, 187] width 402 height 77
click at [347, 189] on p "Courriel" at bounding box center [317, 186] width 121 height 6
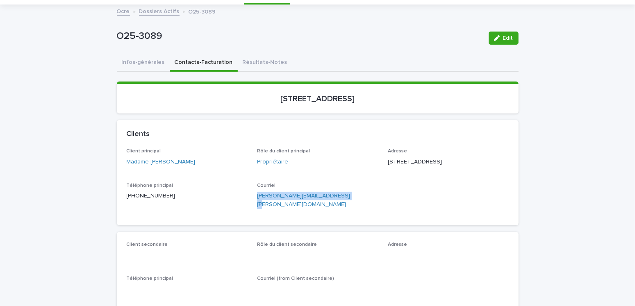
drag, startPoint x: 346, startPoint y: 204, endPoint x: 260, endPoint y: 206, distance: 86.2
click at [252, 201] on div "Client principal Madame [PERSON_NAME] Rôle du client principal Propriétaire Adr…" at bounding box center [318, 182] width 382 height 67
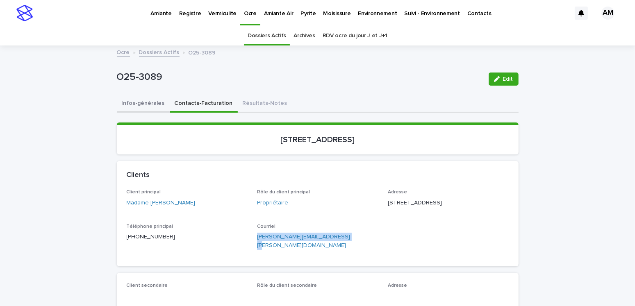
drag, startPoint x: 137, startPoint y: 103, endPoint x: 158, endPoint y: 111, distance: 23.1
click at [137, 103] on button "Infos-générales" at bounding box center [143, 104] width 53 height 17
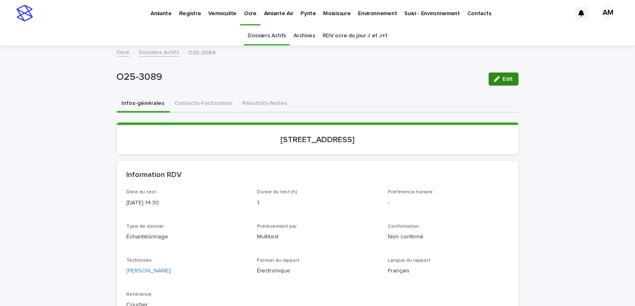
click at [507, 73] on button "Edit" at bounding box center [504, 79] width 30 height 13
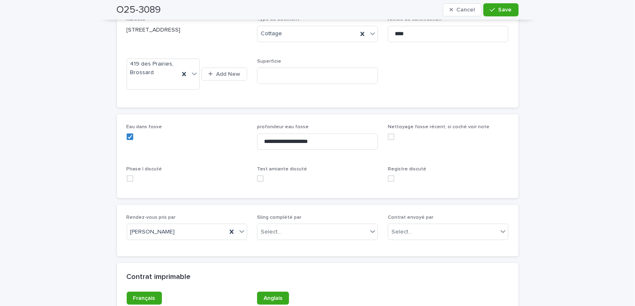
scroll to position [536, 0]
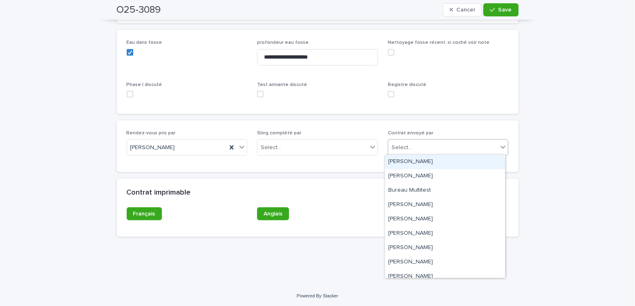
click at [418, 144] on div "Select..." at bounding box center [444, 148] width 110 height 14
click at [408, 157] on div "[PERSON_NAME]" at bounding box center [445, 162] width 120 height 14
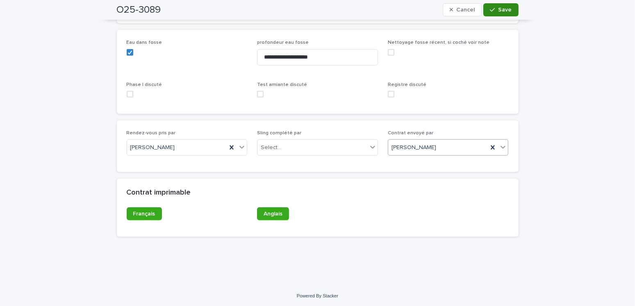
click at [496, 9] on div "button" at bounding box center [494, 10] width 8 height 6
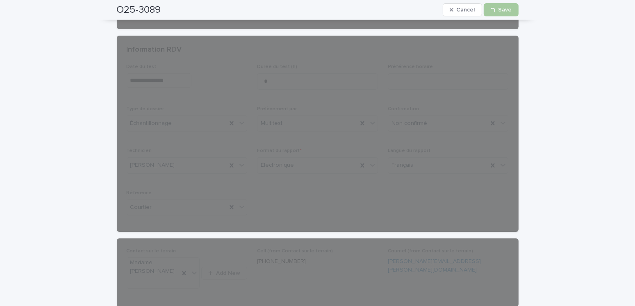
scroll to position [0, 0]
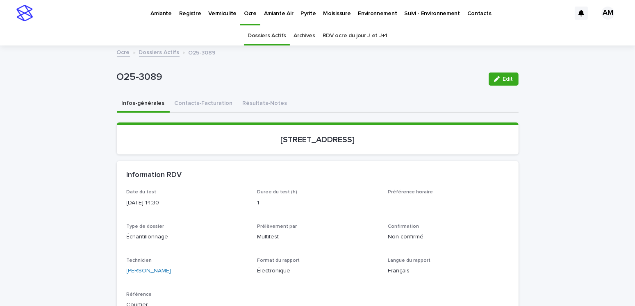
click at [147, 50] on link "Dossiers Actifs" at bounding box center [159, 51] width 41 height 9
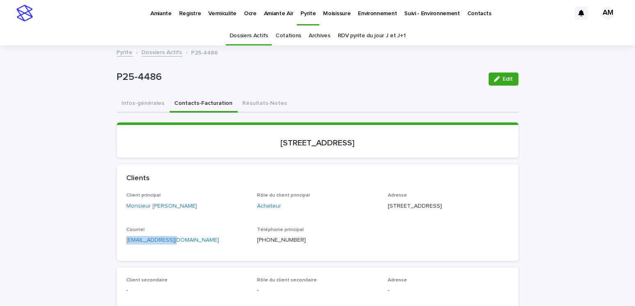
drag, startPoint x: 187, startPoint y: 271, endPoint x: 49, endPoint y: 265, distance: 138.0
click at [150, 51] on link "Dossiers Actifs" at bounding box center [162, 51] width 41 height 9
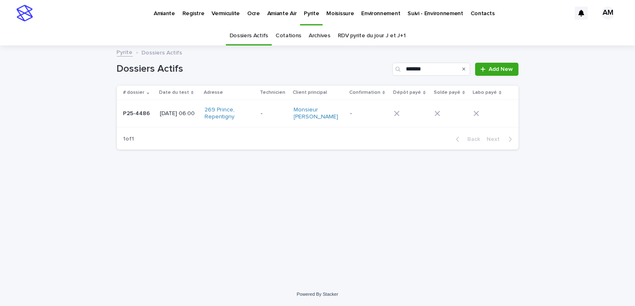
click at [124, 53] on link "Pyrite" at bounding box center [125, 51] width 16 height 9
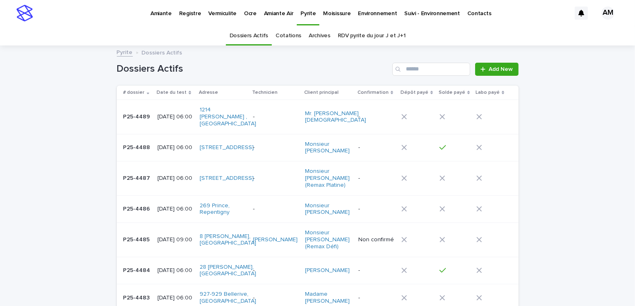
click at [158, 141] on div "[DATE] 06:00" at bounding box center [176, 148] width 36 height 14
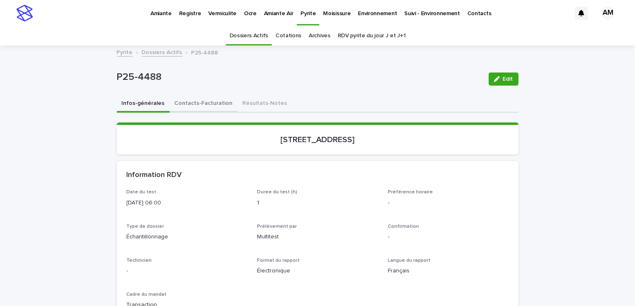
click at [213, 108] on button "Contacts-Facturation" at bounding box center [204, 104] width 68 height 17
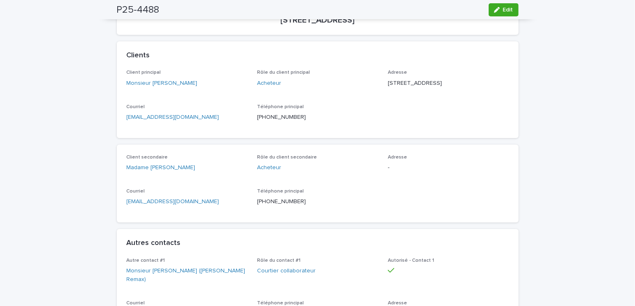
scroll to position [82, 0]
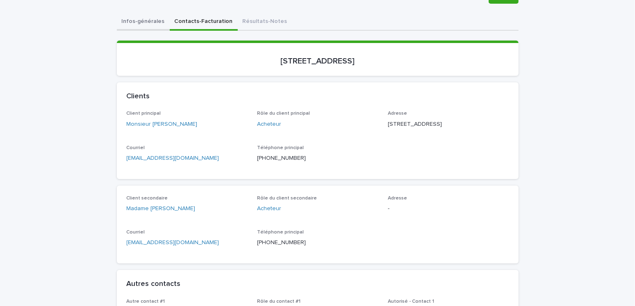
drag, startPoint x: 137, startPoint y: 22, endPoint x: 151, endPoint y: 27, distance: 14.4
click at [144, 25] on button "Infos-générales" at bounding box center [143, 22] width 53 height 17
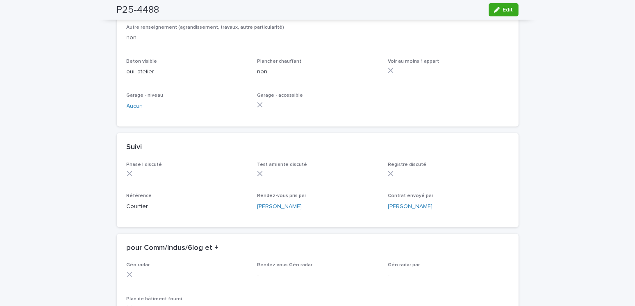
scroll to position [698, 0]
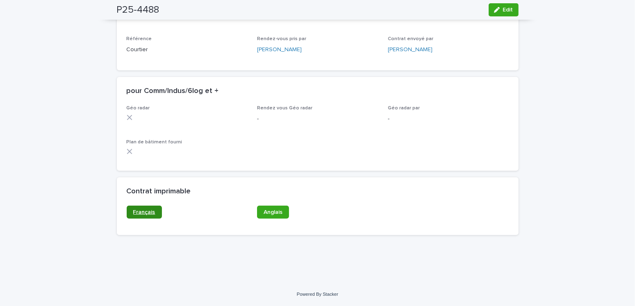
click at [145, 213] on span "Français" at bounding box center [144, 213] width 22 height 6
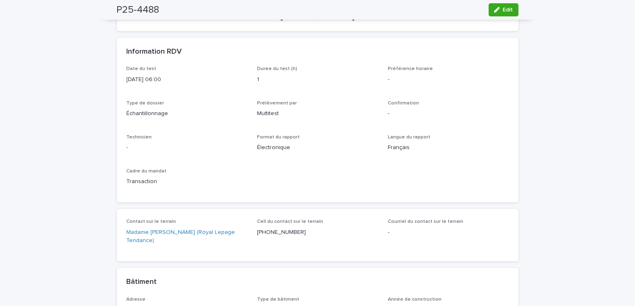
scroll to position [0, 0]
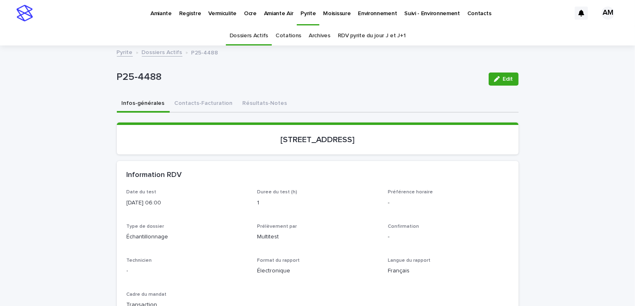
click at [155, 53] on link "Dossiers Actifs" at bounding box center [162, 51] width 41 height 9
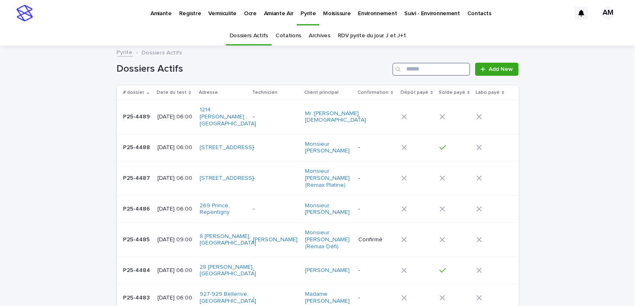
click at [431, 65] on input "Search" at bounding box center [432, 69] width 78 height 13
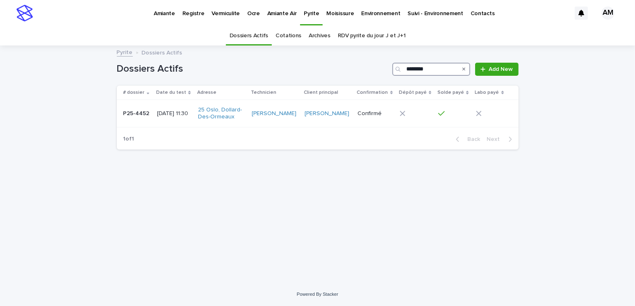
type input "********"
click at [183, 115] on p "[DATE] 11:30" at bounding box center [174, 113] width 34 height 7
